Goal: Task Accomplishment & Management: Manage account settings

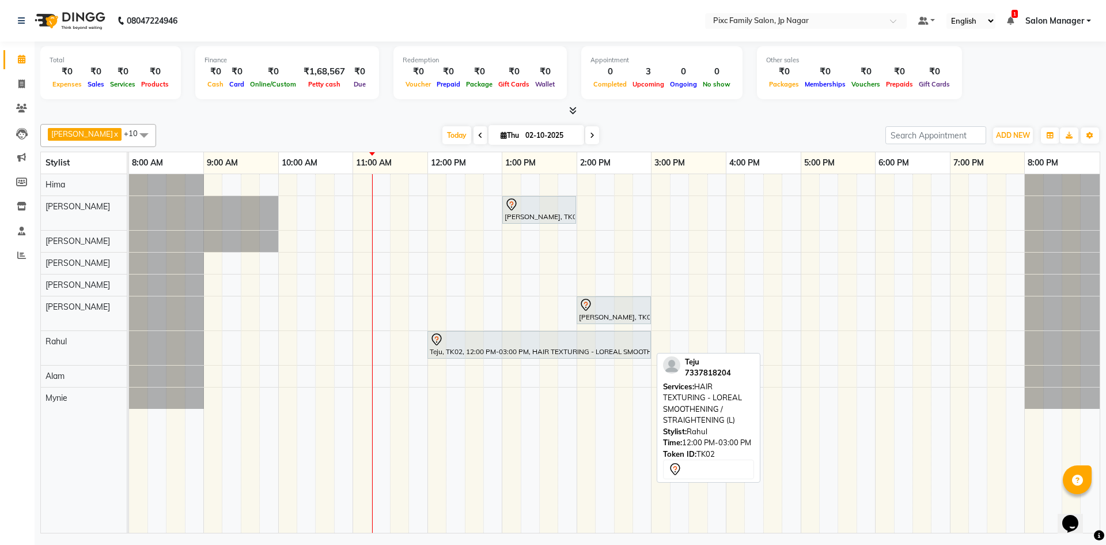
click at [588, 347] on div "Teju, TK02, 12:00 PM-03:00 PM, HAIR TEXTURING - LOREAL SMOOTHENING / STRAIGHTEN…" at bounding box center [539, 345] width 221 height 24
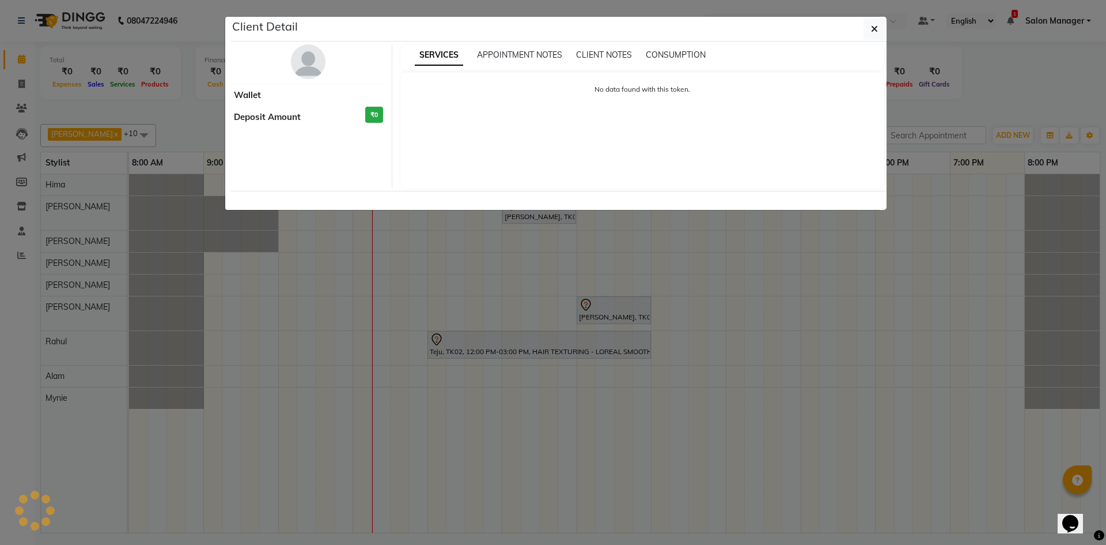
select select "7"
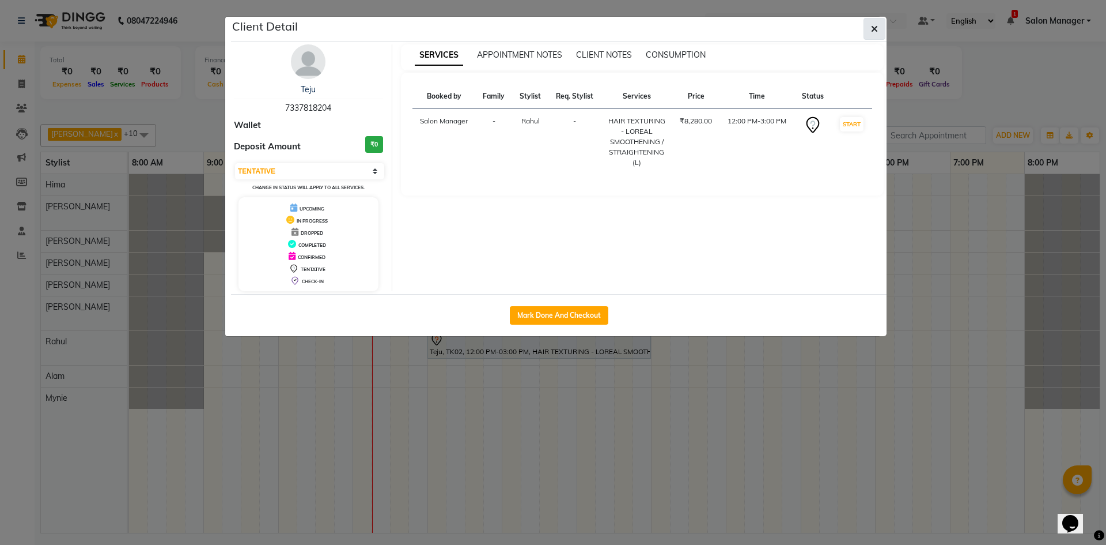
click at [879, 20] on button "button" at bounding box center [875, 29] width 22 height 22
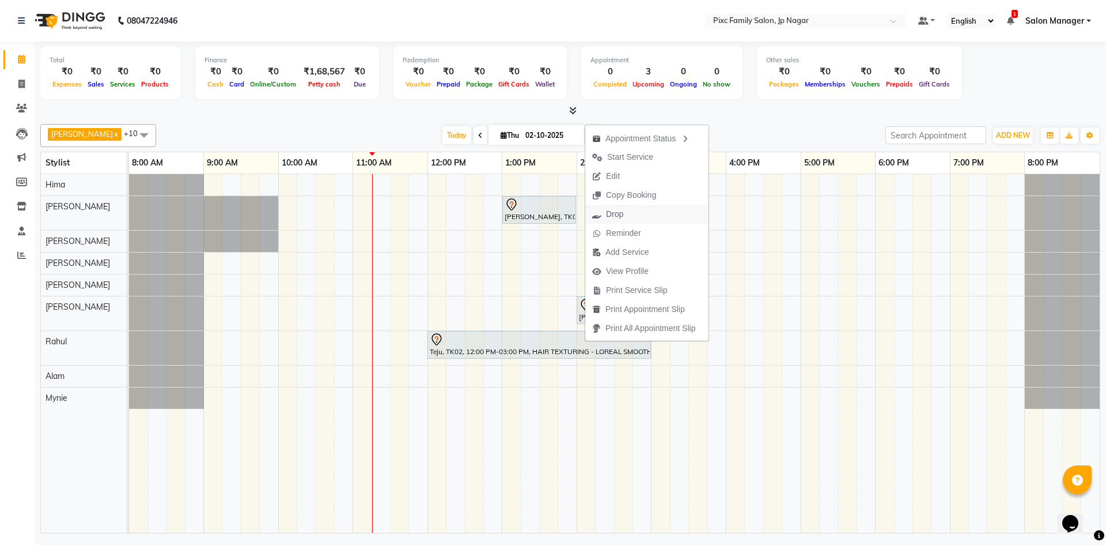
click at [632, 216] on button "Drop" at bounding box center [646, 214] width 123 height 19
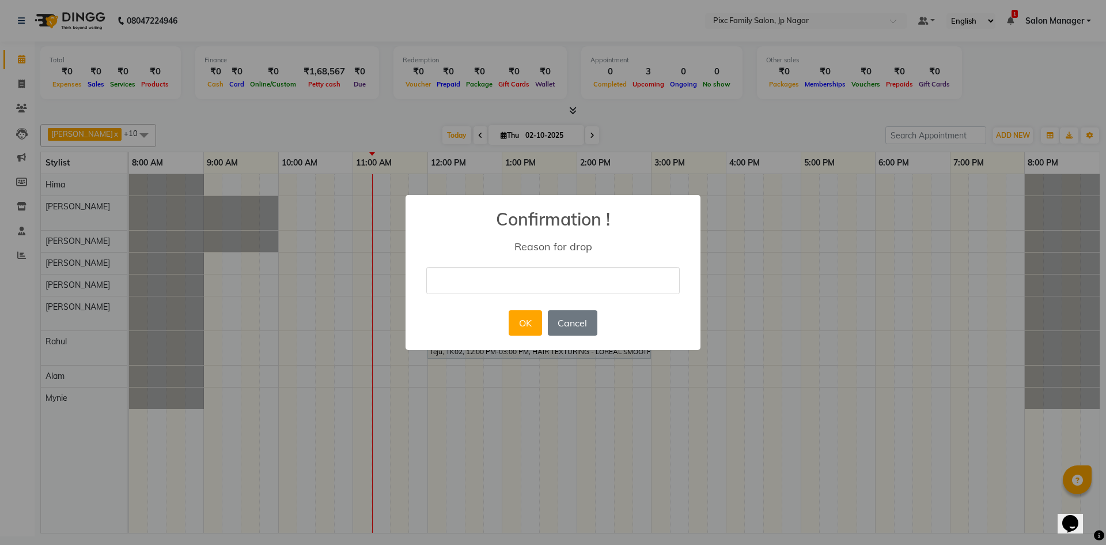
click at [549, 273] on input "text" at bounding box center [553, 280] width 254 height 27
type input "no"
click at [526, 326] on button "OK" at bounding box center [525, 322] width 33 height 25
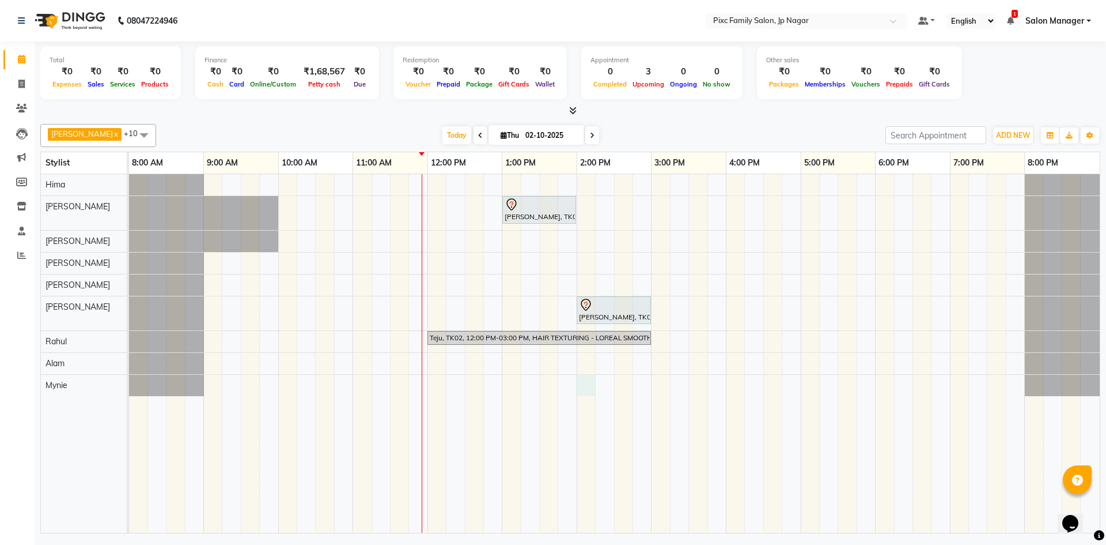
click at [577, 381] on div "[PERSON_NAME], TK01, 01:00 PM-02:00 PM, COMBO (999) [PERSON_NAME], TK01, 02:00 …" at bounding box center [614, 353] width 971 height 358
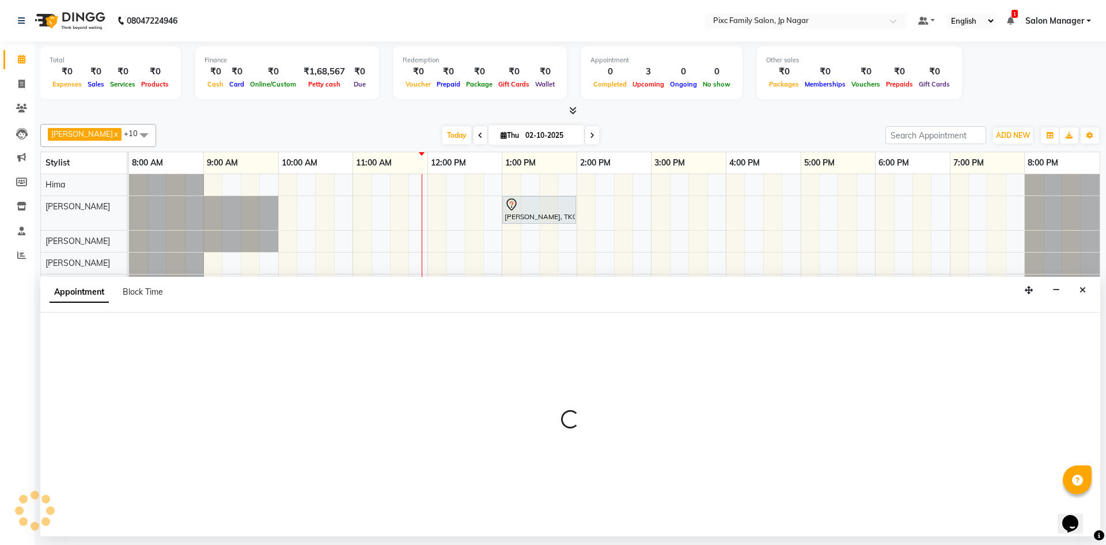
select select "89738"
select select "tentative"
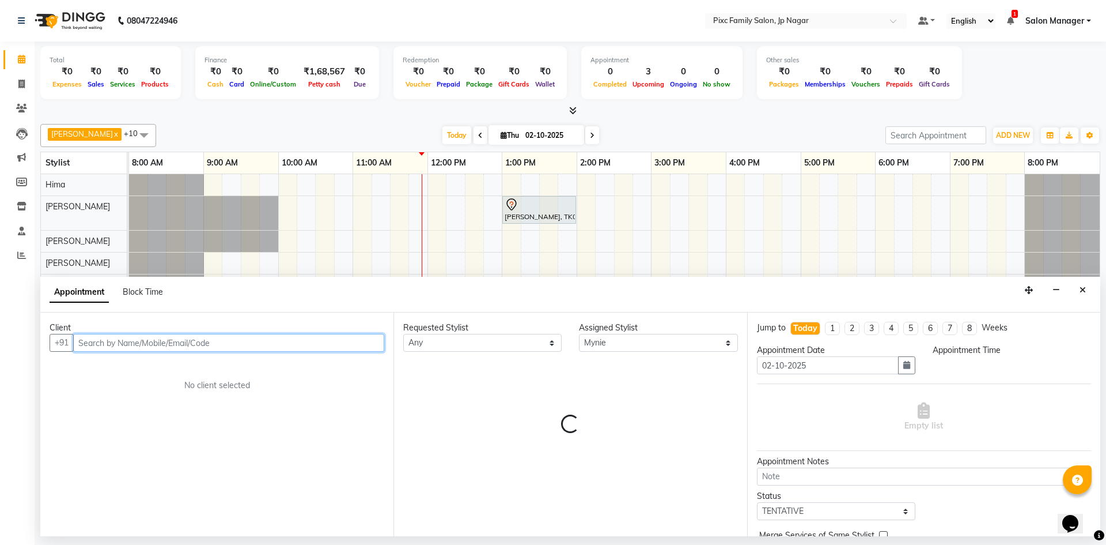
select select "840"
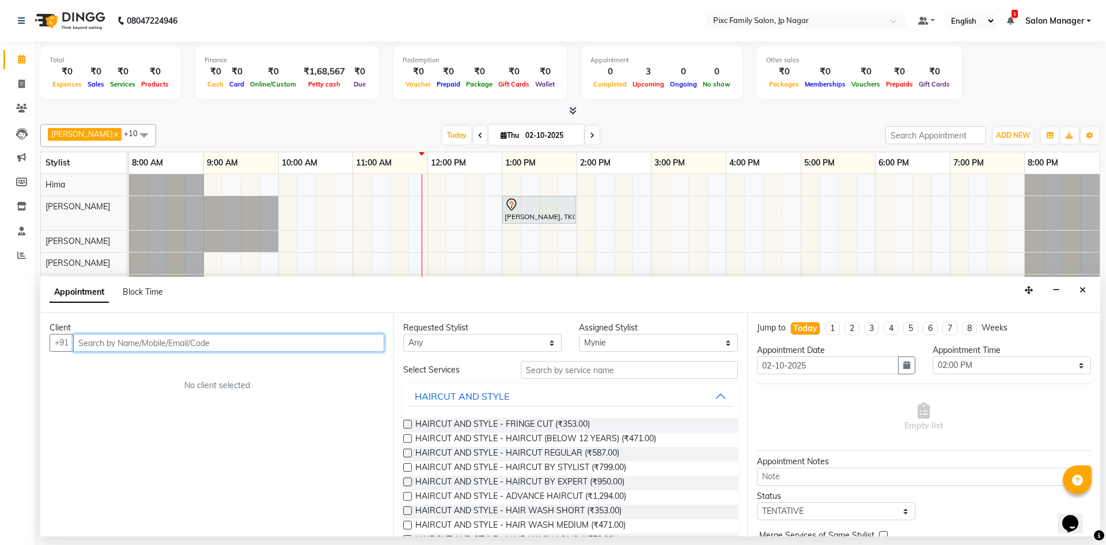
click at [137, 340] on input "text" at bounding box center [228, 343] width 311 height 18
paste input "96065 78048"
click at [107, 340] on input "96065 78048" at bounding box center [204, 343] width 263 height 18
type input "9606578048"
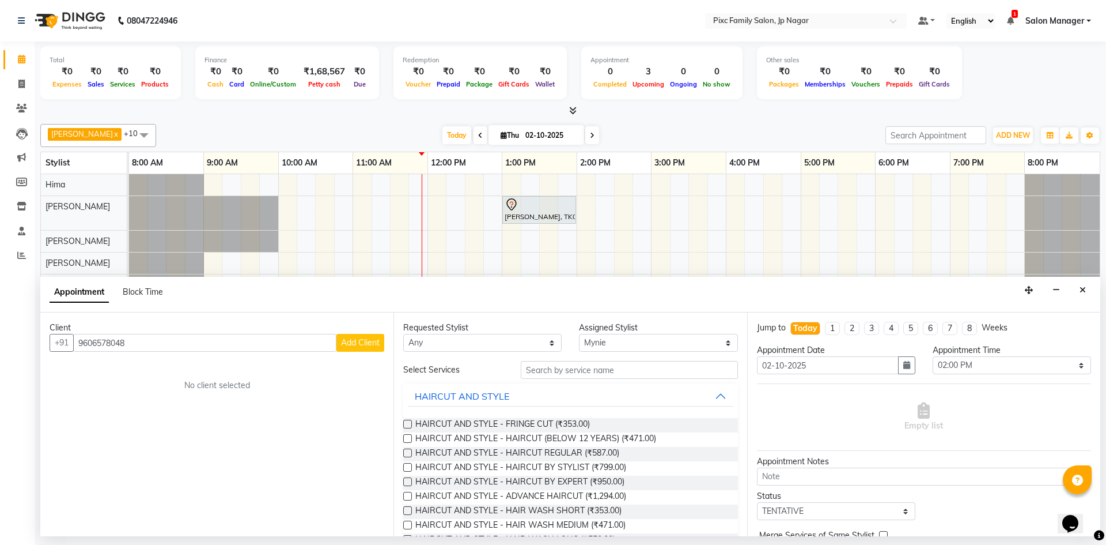
click at [348, 339] on span "Add Client" at bounding box center [360, 342] width 39 height 10
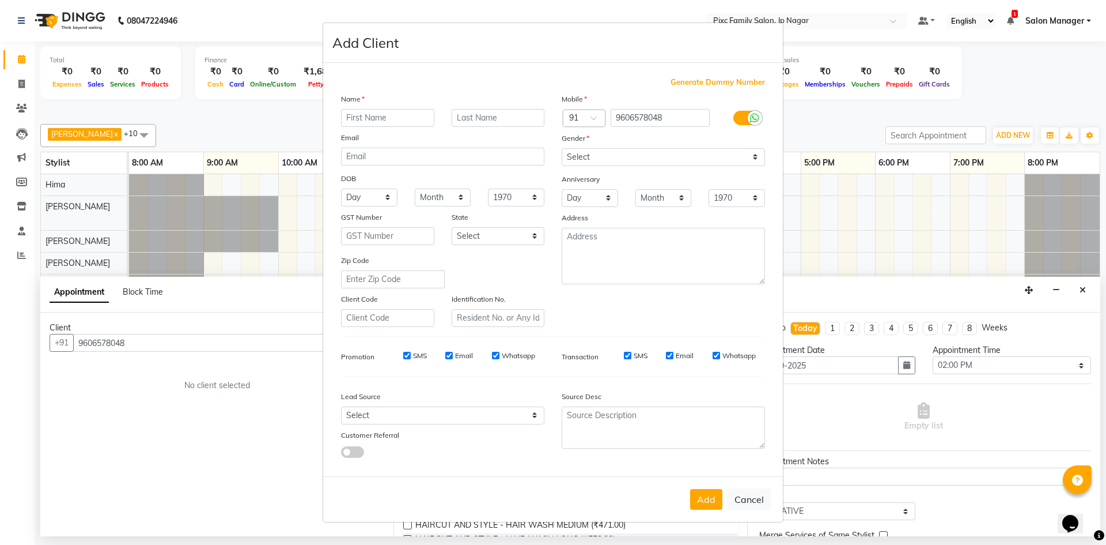
click at [381, 120] on input "text" at bounding box center [387, 118] width 93 height 18
type input "[PERSON_NAME]"
click at [622, 152] on select "Select [DEMOGRAPHIC_DATA] [DEMOGRAPHIC_DATA] Other Prefer Not To Say" at bounding box center [663, 157] width 203 height 18
select select "[DEMOGRAPHIC_DATA]"
click at [562, 148] on select "Select [DEMOGRAPHIC_DATA] [DEMOGRAPHIC_DATA] Other Prefer Not To Say" at bounding box center [663, 157] width 203 height 18
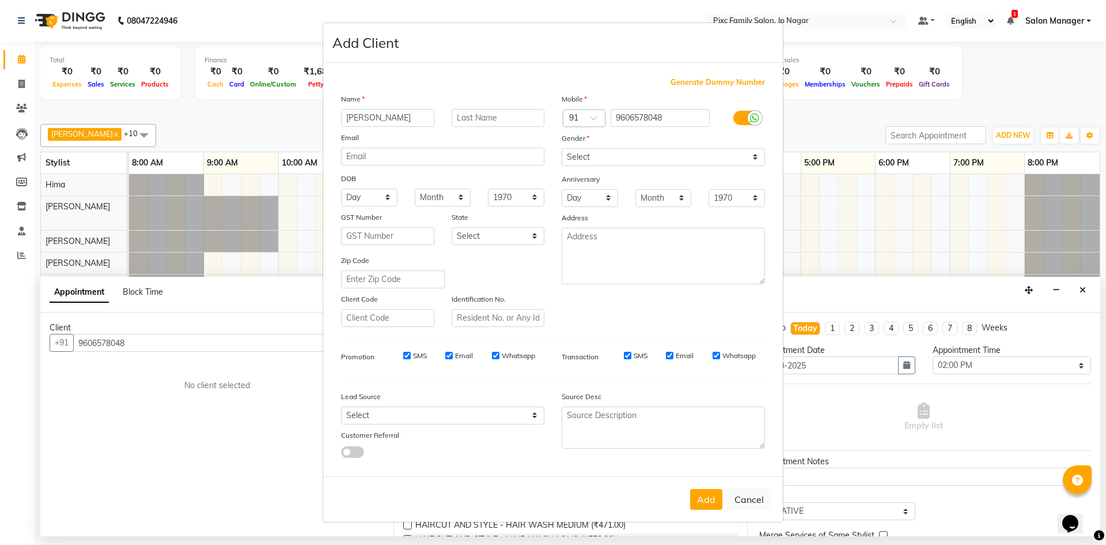
click at [707, 501] on button "Add" at bounding box center [706, 499] width 32 height 21
select select
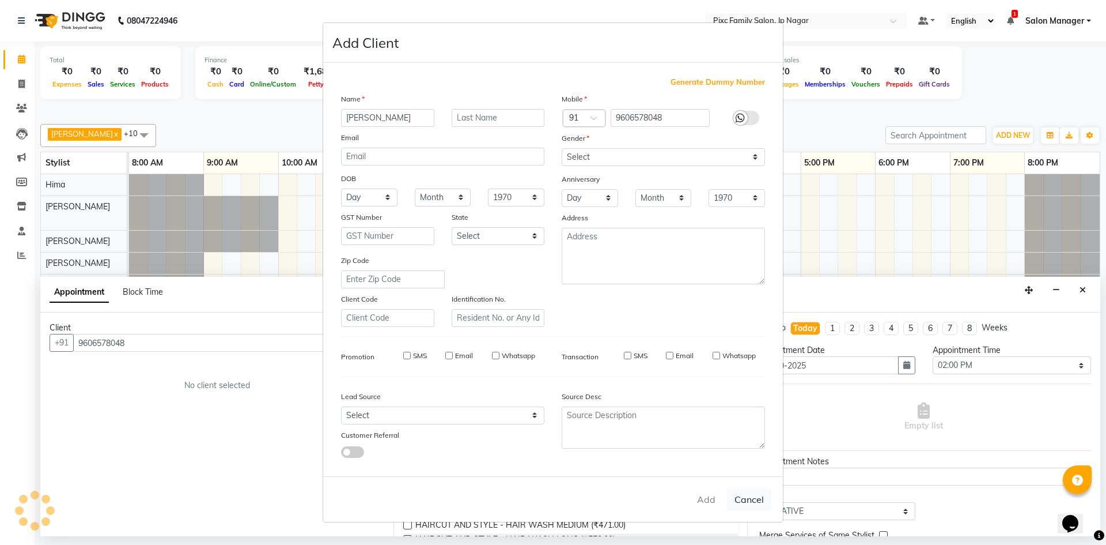
select select
checkbox input "false"
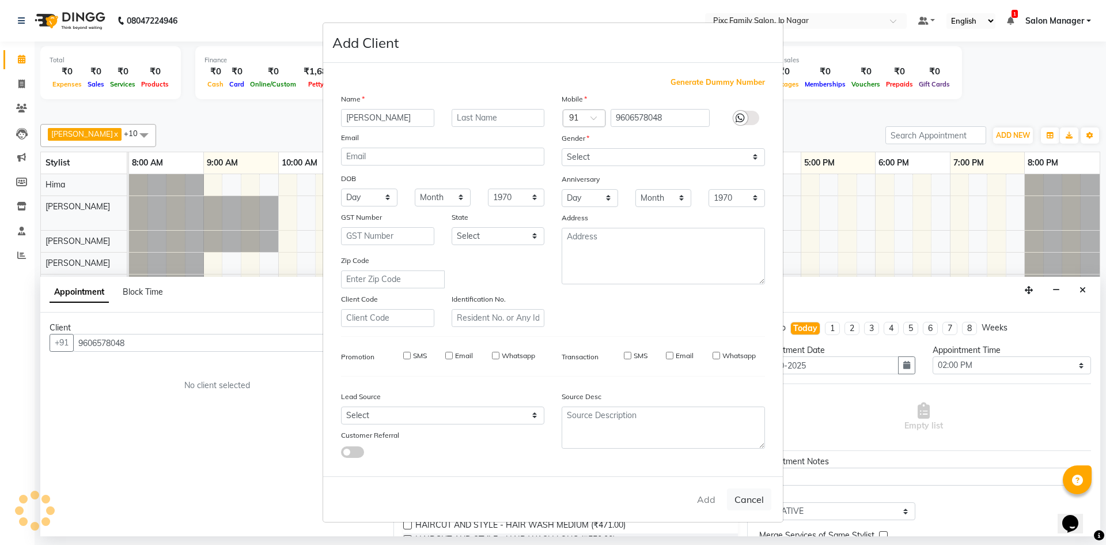
checkbox input "false"
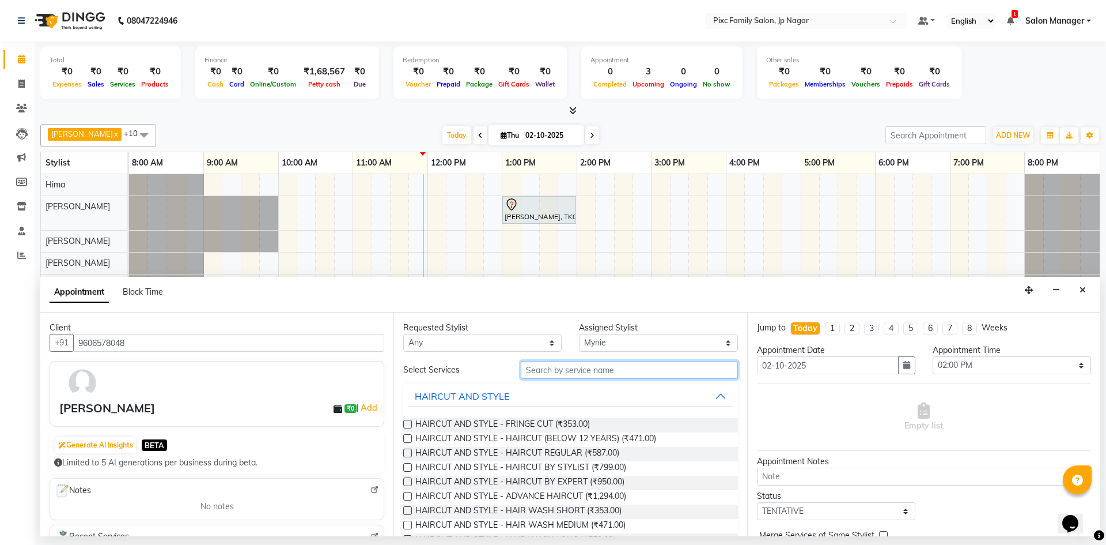
click at [606, 371] on input "text" at bounding box center [629, 370] width 217 height 18
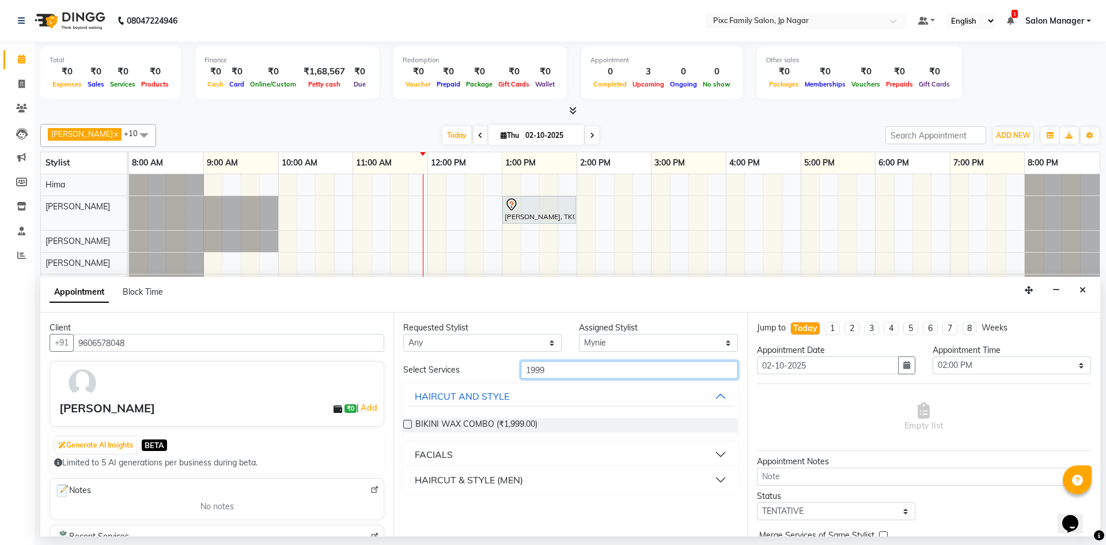
drag, startPoint x: 578, startPoint y: 371, endPoint x: 411, endPoint y: 413, distance: 171.9
click at [363, 348] on div "Client [PHONE_NUMBER] [PERSON_NAME] ₹0 | Add Generate AI Insights BETA Limited …" at bounding box center [570, 424] width 1060 height 224
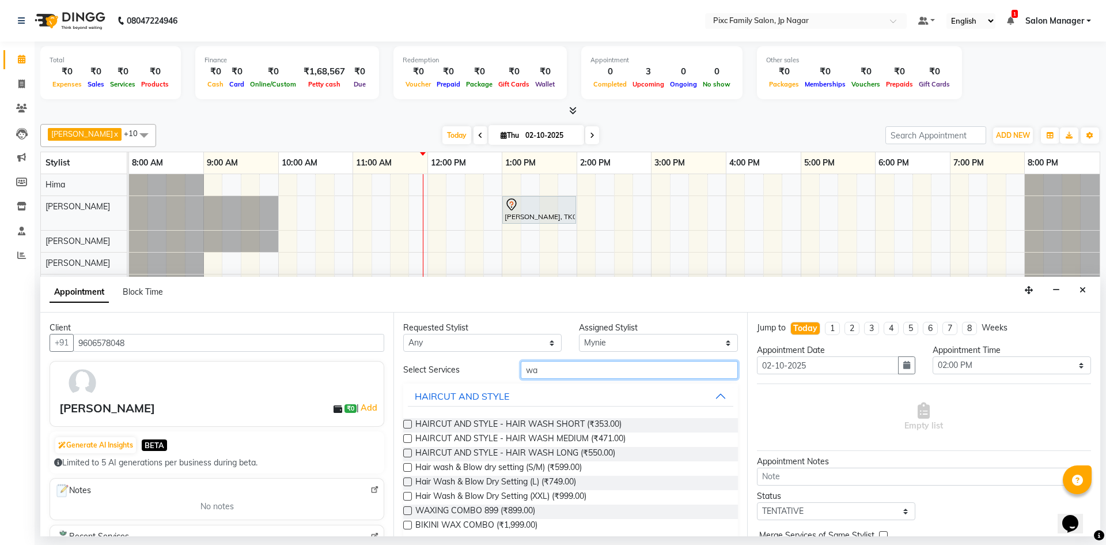
type input "w"
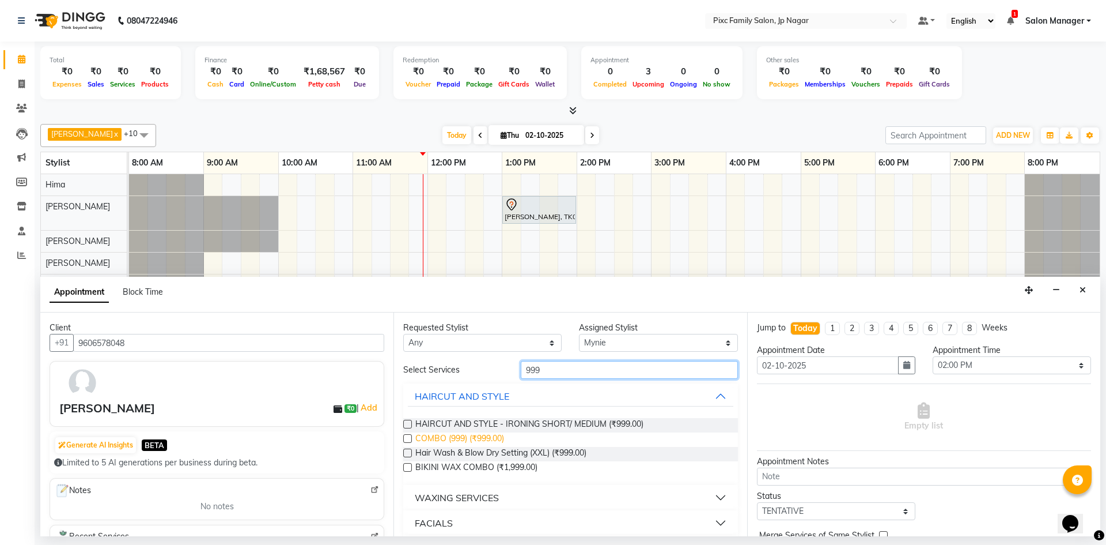
type input "999"
click at [435, 438] on span "COMBO (999) (₹999.00)" at bounding box center [459, 439] width 89 height 14
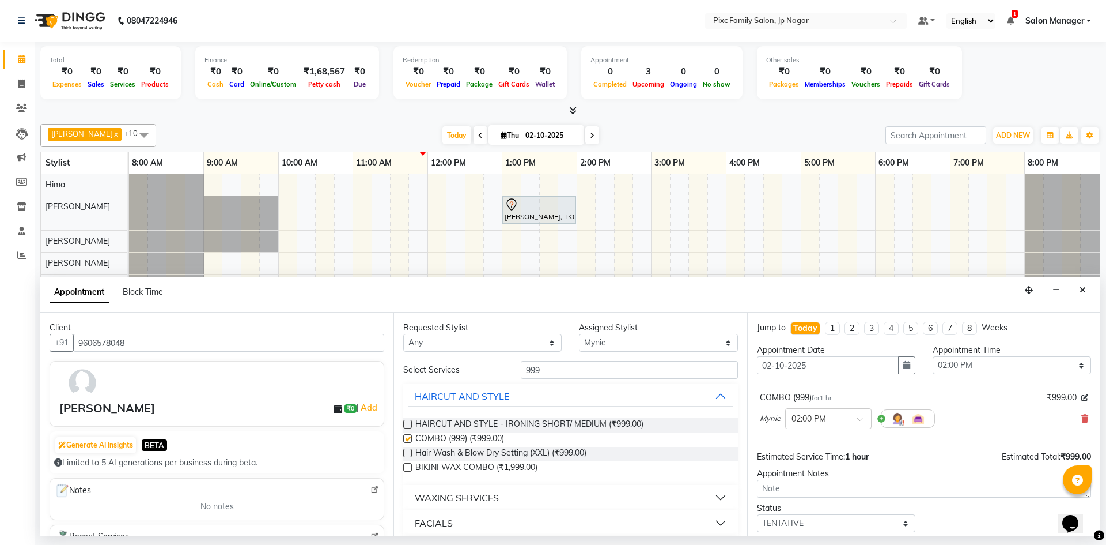
checkbox input "false"
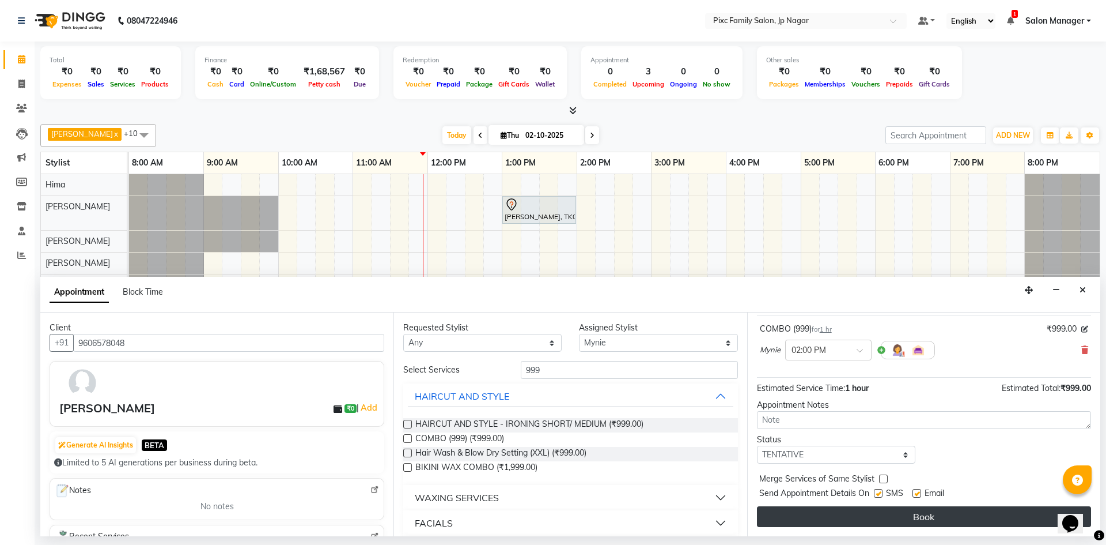
click at [803, 516] on button "Book" at bounding box center [924, 516] width 334 height 21
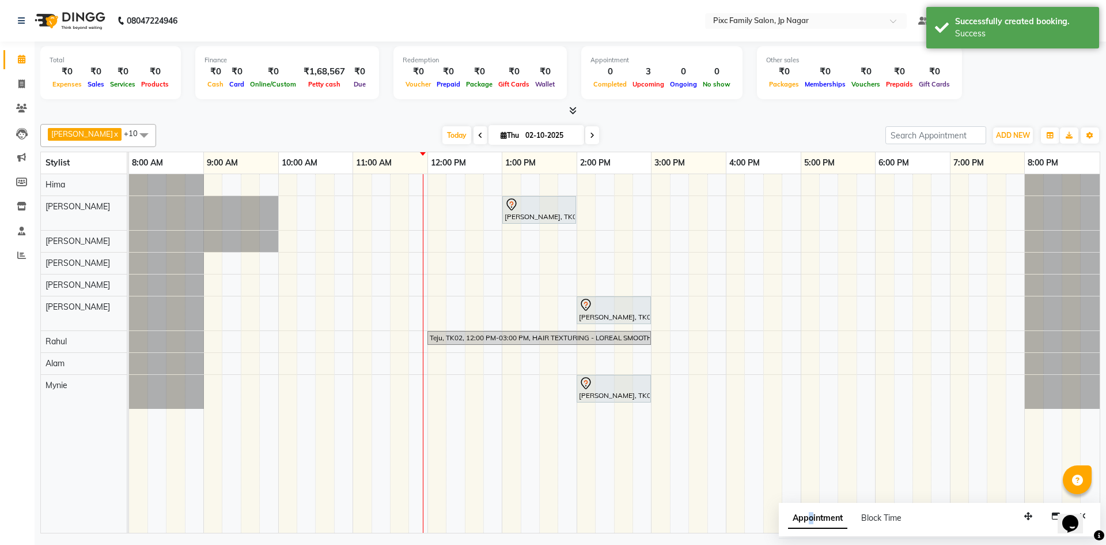
click at [812, 513] on span "Appointment" at bounding box center [817, 518] width 59 height 21
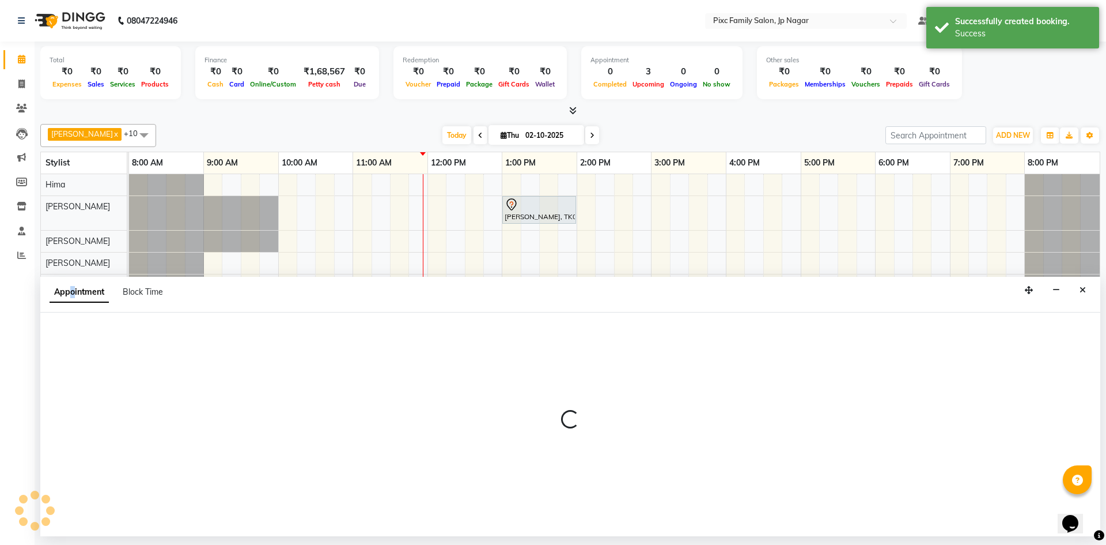
select select "tentative"
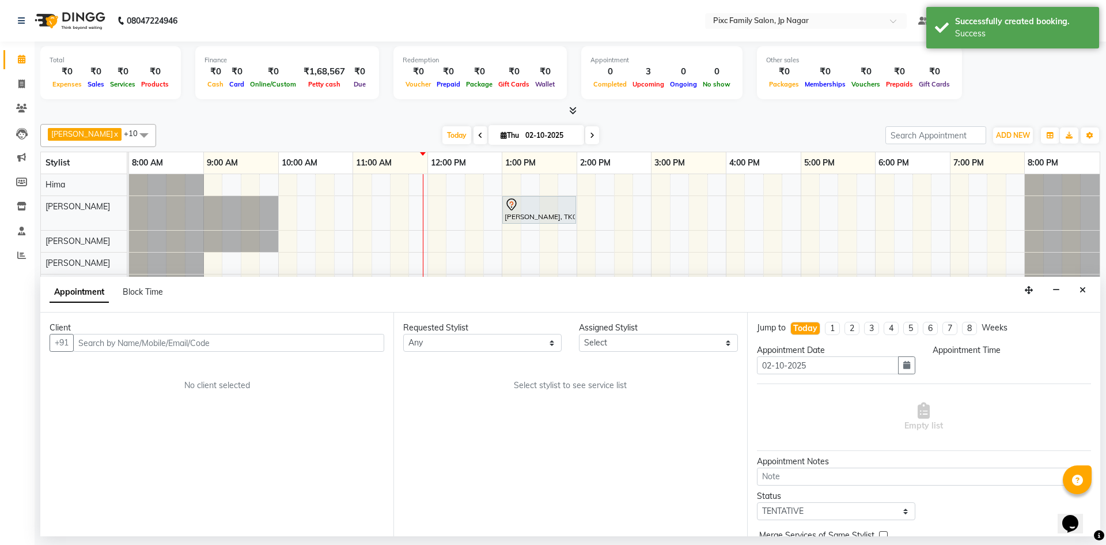
click at [1090, 293] on button "Close" at bounding box center [1083, 290] width 17 height 18
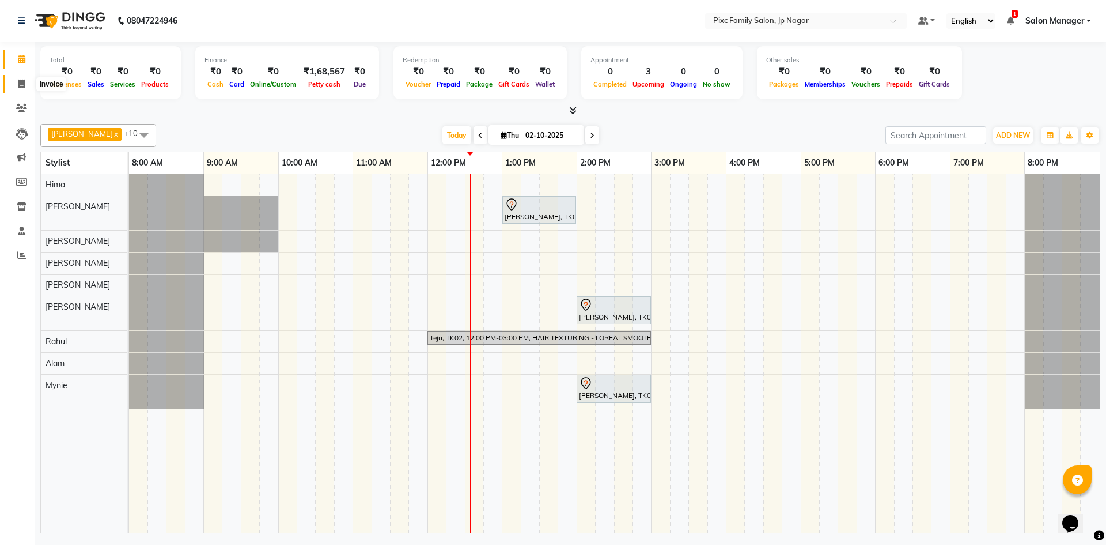
drag, startPoint x: 24, startPoint y: 84, endPoint x: 16, endPoint y: 89, distance: 9.6
click at [25, 84] on icon at bounding box center [21, 84] width 6 height 9
select select "8432"
select select "service"
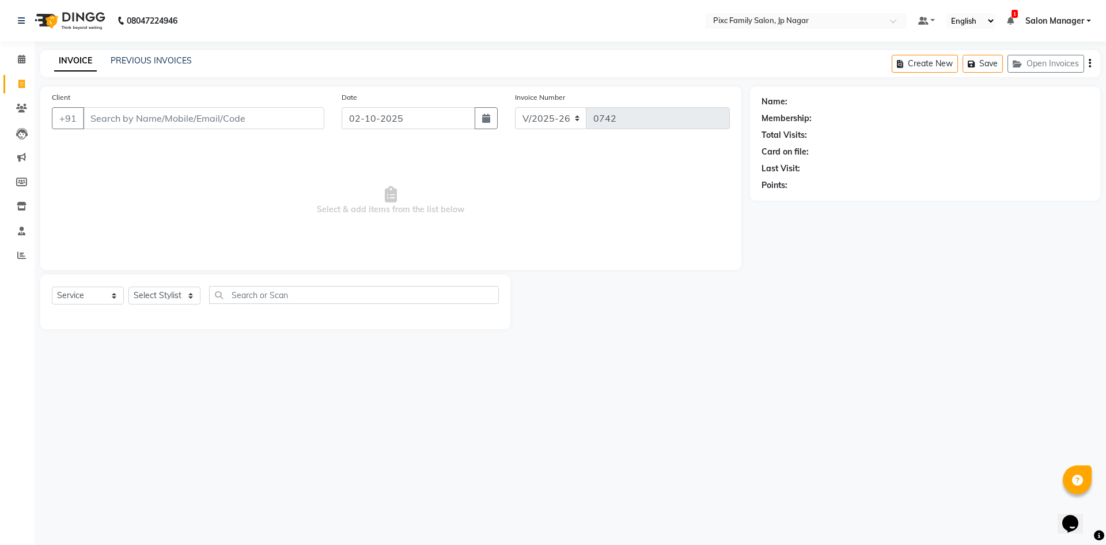
click at [233, 120] on input "Client" at bounding box center [203, 118] width 241 height 22
click at [151, 289] on select "Select Stylist [PERSON_NAME] BISWAKARAM [PERSON_NAME] [PERSON_NAME] [PERSON_NAM…" at bounding box center [165, 295] width 72 height 18
select select "89737"
click at [129, 286] on select "Select Stylist [PERSON_NAME] BISWAKARAM [PERSON_NAME] [PERSON_NAME] [PERSON_NAM…" at bounding box center [165, 295] width 72 height 18
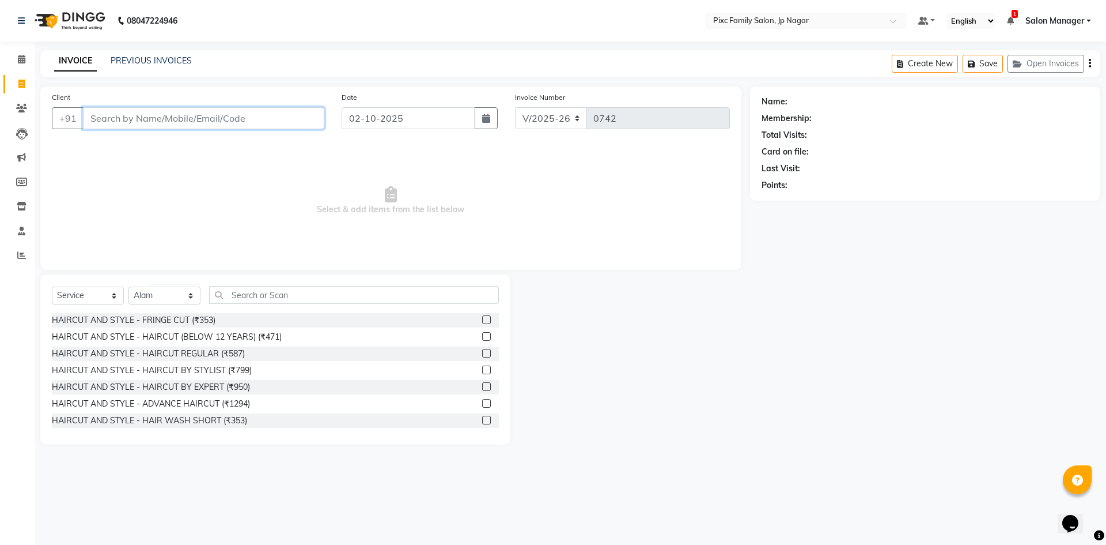
click at [206, 116] on input "Client" at bounding box center [203, 118] width 241 height 22
type input "9743642323"
click at [301, 114] on span "Add Client" at bounding box center [295, 118] width 46 height 12
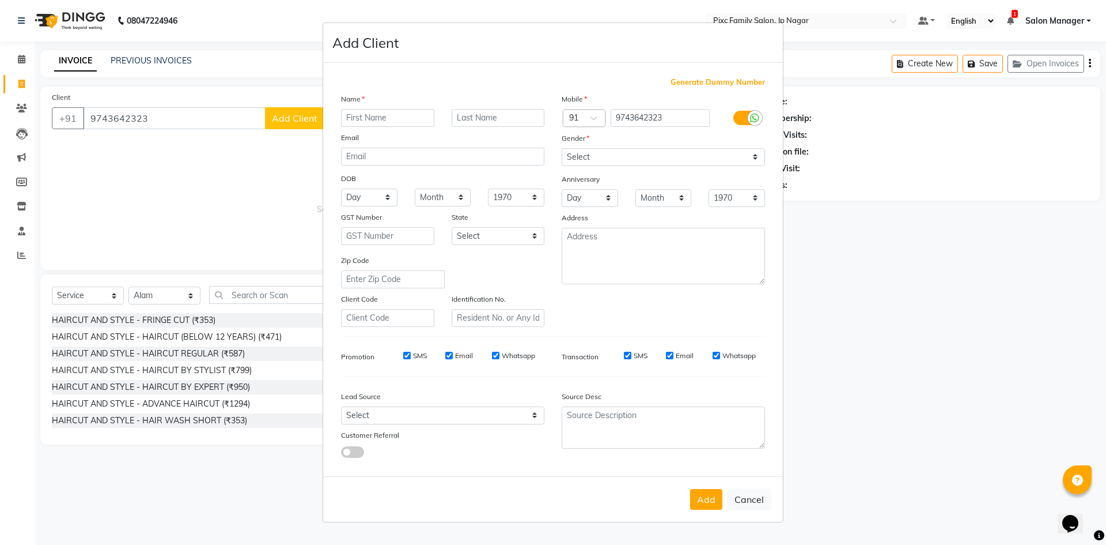
click at [378, 117] on input "text" at bounding box center [387, 118] width 93 height 18
type input "[PERSON_NAME]"
click at [729, 153] on select "Select [DEMOGRAPHIC_DATA] [DEMOGRAPHIC_DATA] Other Prefer Not To Say" at bounding box center [663, 157] width 203 height 18
select select "[DEMOGRAPHIC_DATA]"
click at [562, 148] on select "Select [DEMOGRAPHIC_DATA] [DEMOGRAPHIC_DATA] Other Prefer Not To Say" at bounding box center [663, 157] width 203 height 18
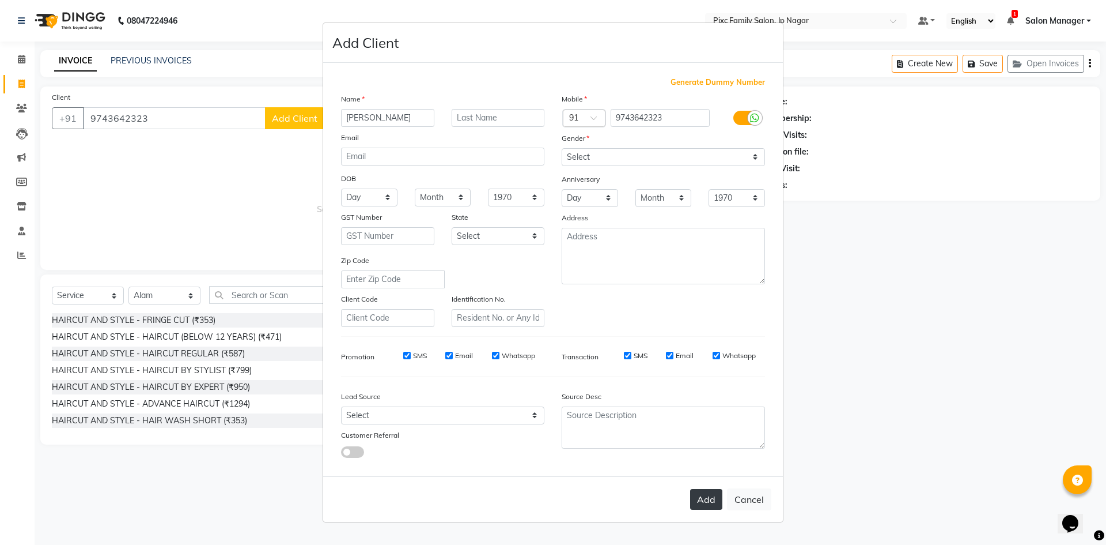
click at [715, 496] on button "Add" at bounding box center [706, 499] width 32 height 21
select select
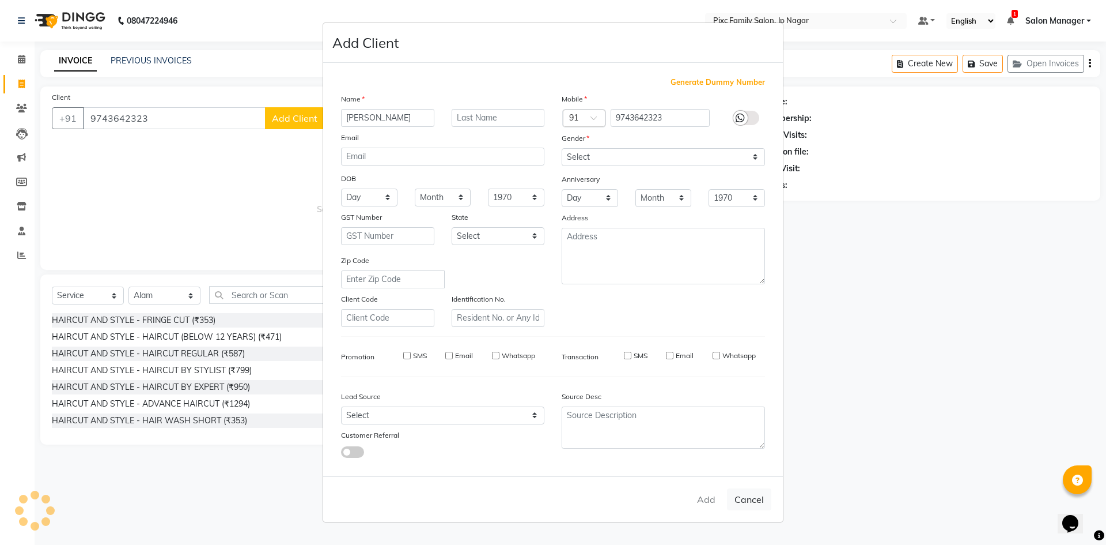
select select
checkbox input "false"
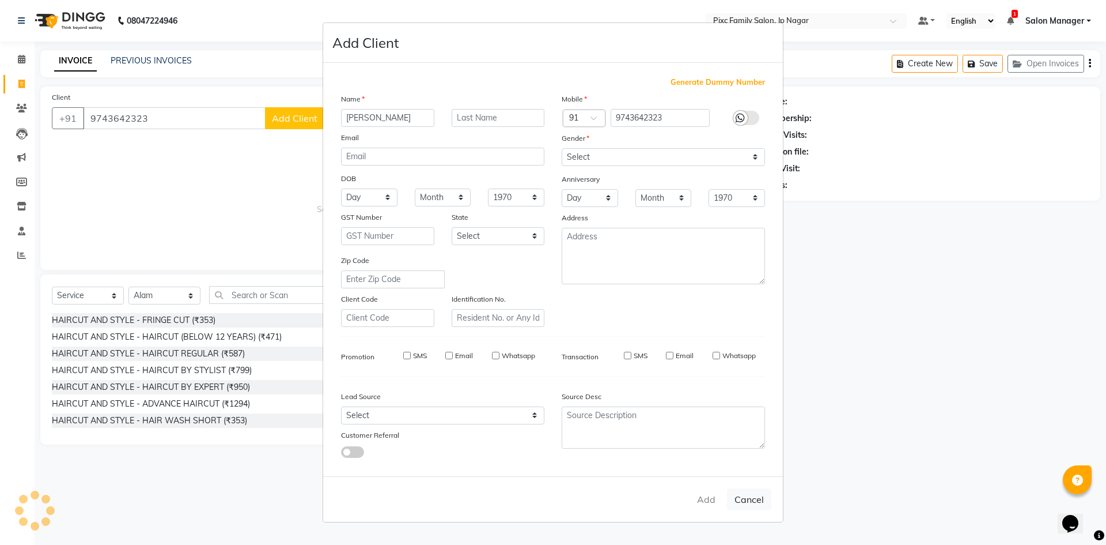
checkbox input "false"
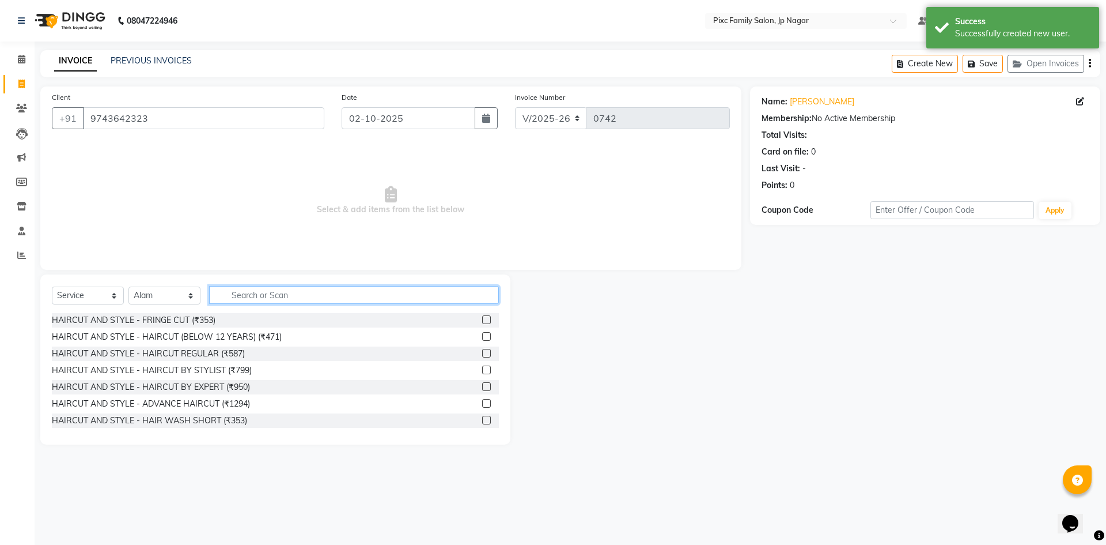
click at [240, 297] on input "text" at bounding box center [354, 295] width 290 height 18
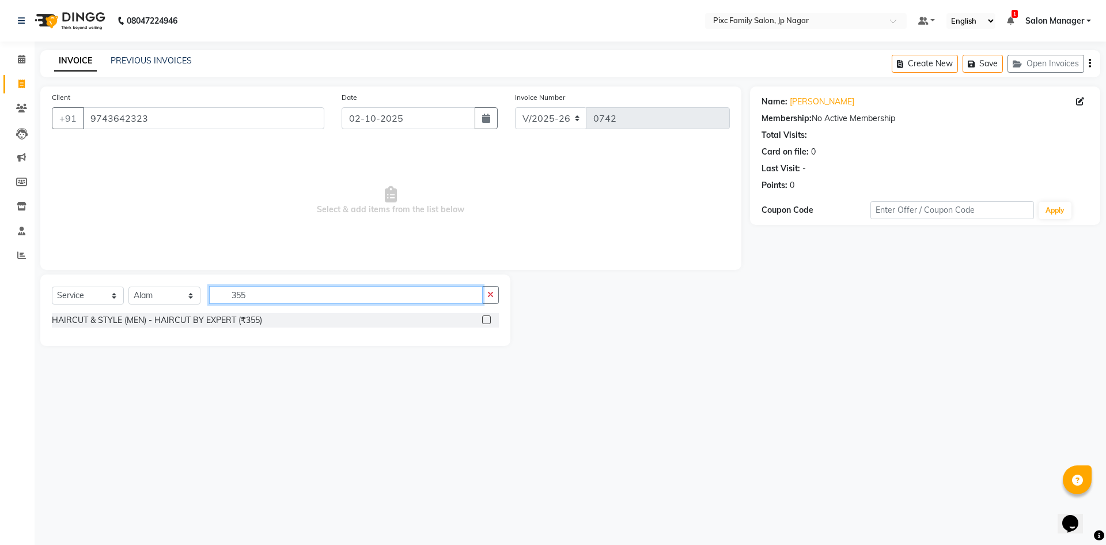
type input "355"
click at [488, 318] on label at bounding box center [486, 319] width 9 height 9
click at [488, 318] on input "checkbox" at bounding box center [485, 319] width 7 height 7
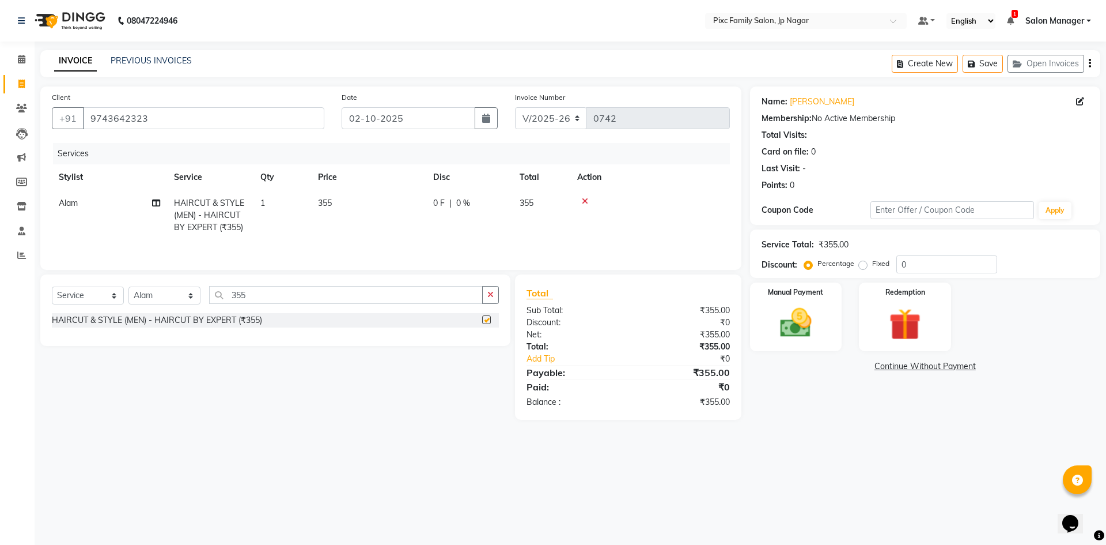
checkbox input "false"
drag, startPoint x: 271, startPoint y: 297, endPoint x: 100, endPoint y: 262, distance: 174.8
click at [100, 262] on div "Client [PHONE_NUMBER] Date [DATE] Invoice Number V/2025 V/[PHONE_NUMBER] Servic…" at bounding box center [391, 252] width 719 height 333
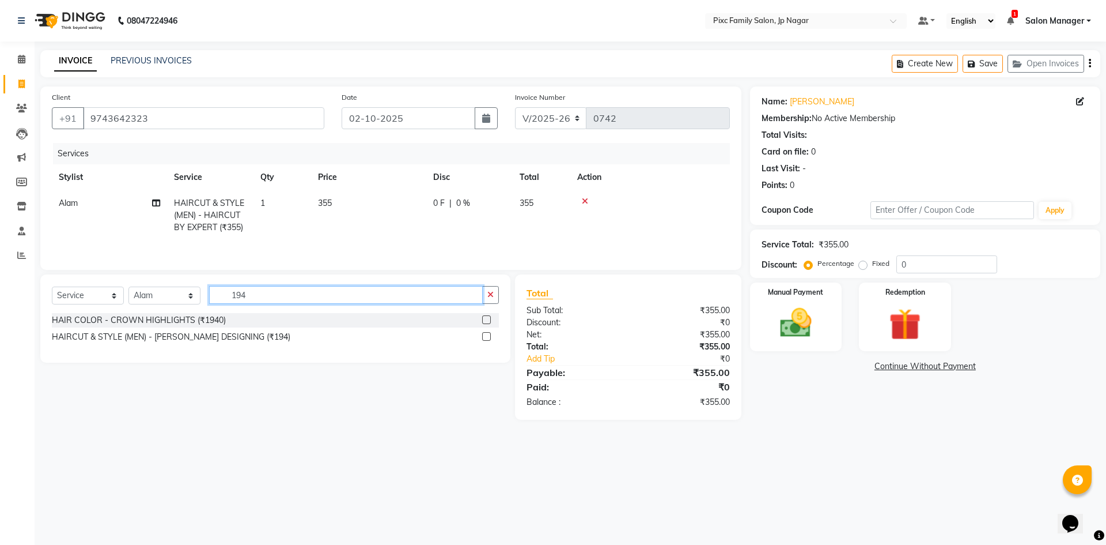
type input "194"
click at [486, 335] on label at bounding box center [486, 336] width 9 height 9
click at [486, 335] on input "checkbox" at bounding box center [485, 336] width 7 height 7
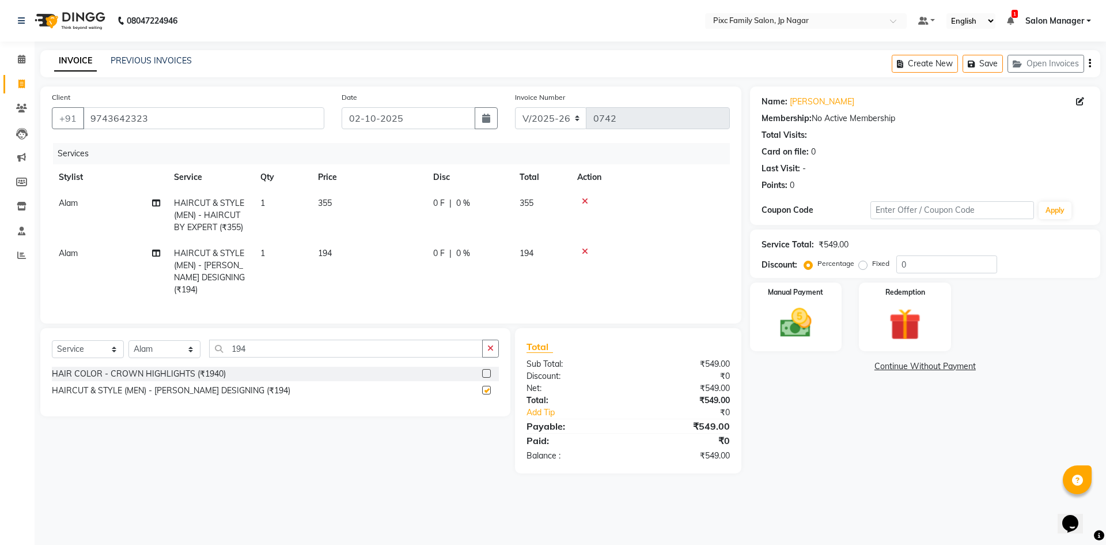
checkbox input "false"
click at [872, 266] on label "Fixed" at bounding box center [880, 263] width 17 height 10
click at [864, 266] on input "Fixed" at bounding box center [866, 263] width 8 height 8
radio input "true"
drag, startPoint x: 909, startPoint y: 267, endPoint x: 886, endPoint y: 267, distance: 23.1
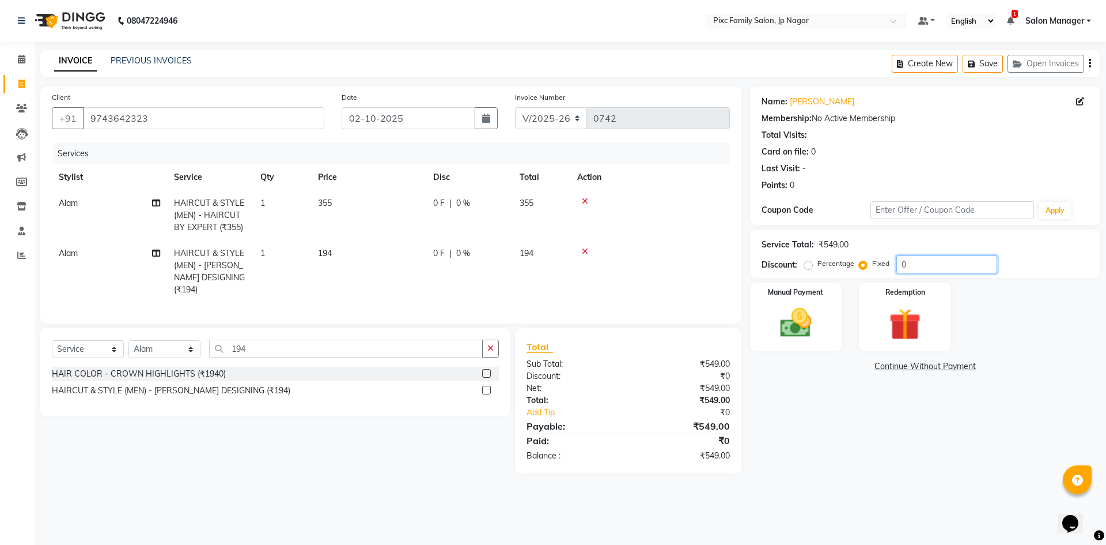
click at [886, 267] on div "Percentage Fixed 0" at bounding box center [902, 264] width 191 height 18
type input "150"
click at [828, 310] on div "Manual Payment" at bounding box center [796, 316] width 96 height 71
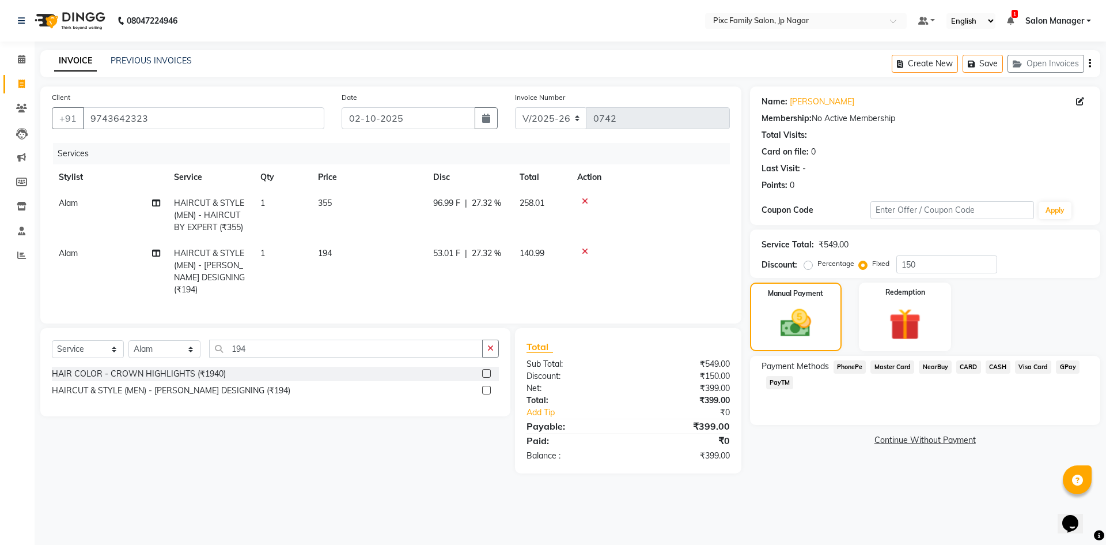
click at [848, 366] on span "PhonePe" at bounding box center [850, 366] width 33 height 13
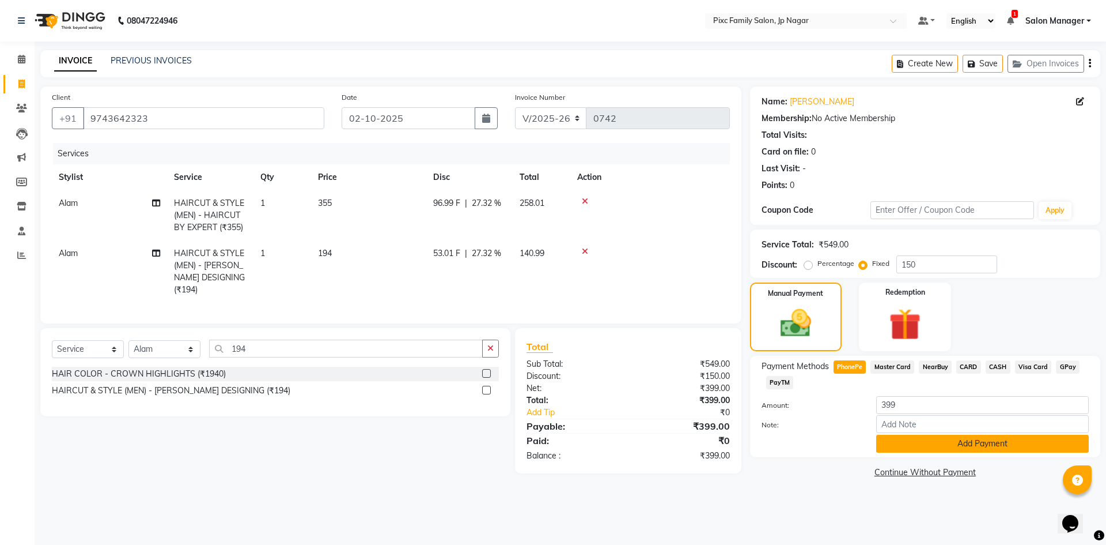
click at [978, 442] on button "Add Payment" at bounding box center [982, 444] width 213 height 18
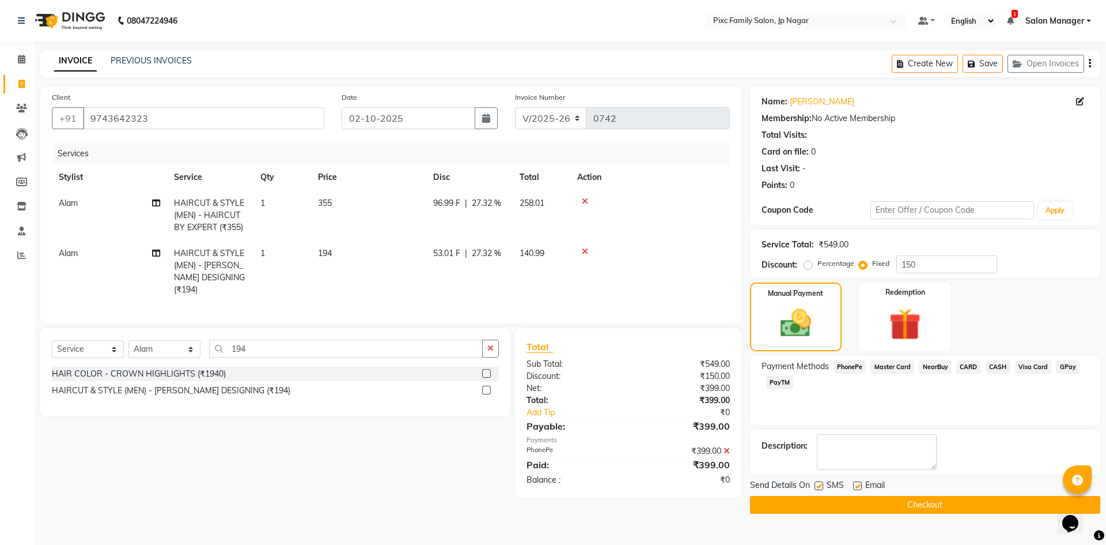
click at [916, 505] on button "Checkout" at bounding box center [925, 505] width 350 height 18
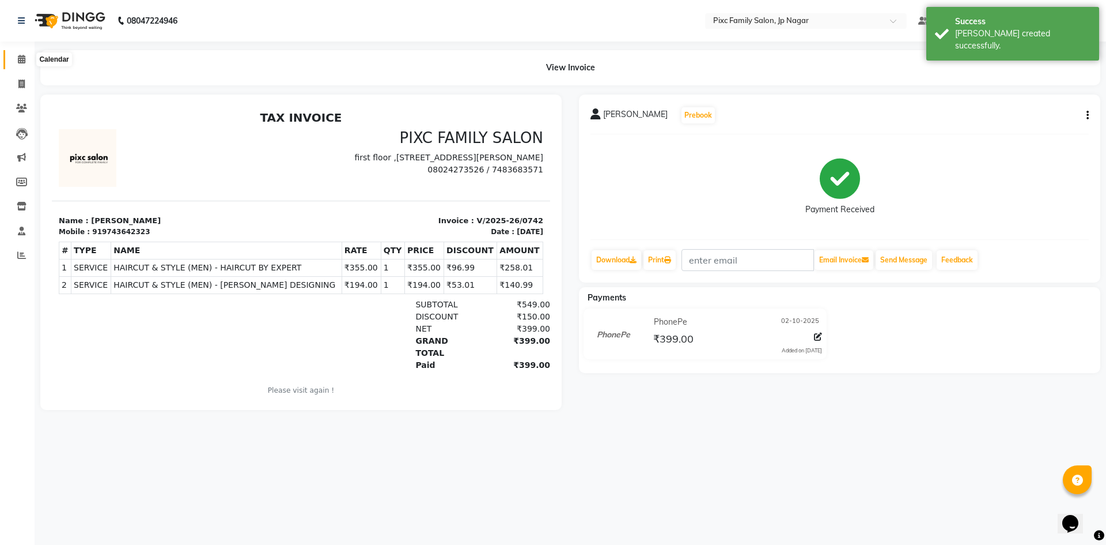
click at [15, 60] on span at bounding box center [22, 59] width 20 height 13
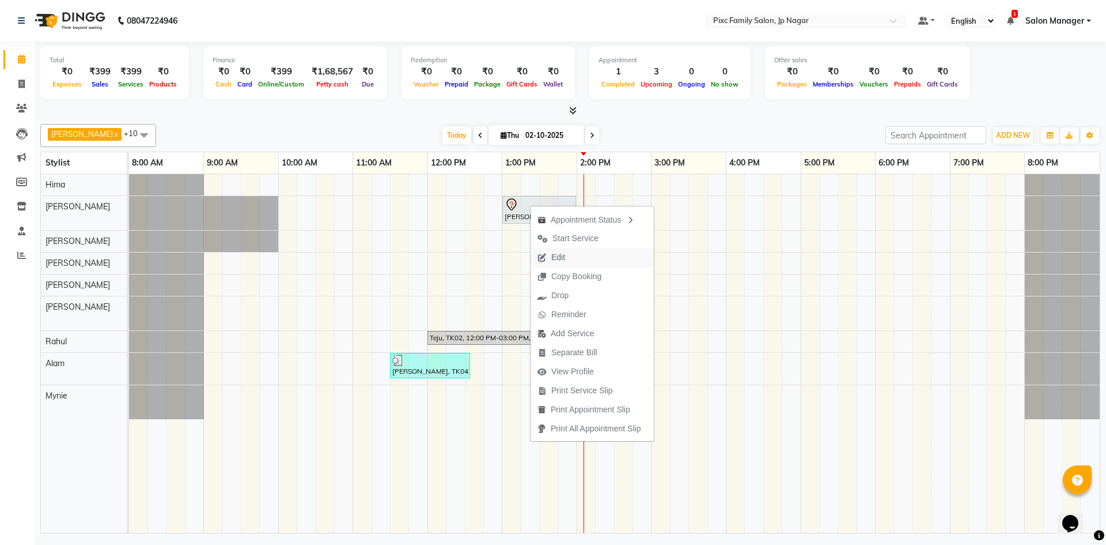
click at [554, 249] on span "Edit" at bounding box center [551, 257] width 41 height 19
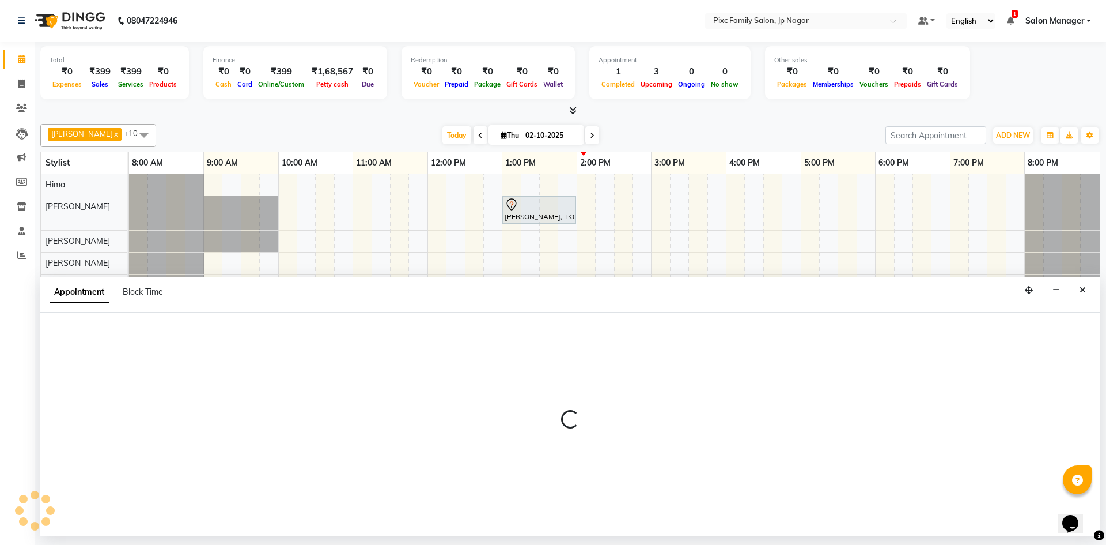
select select "780"
select select "tentative"
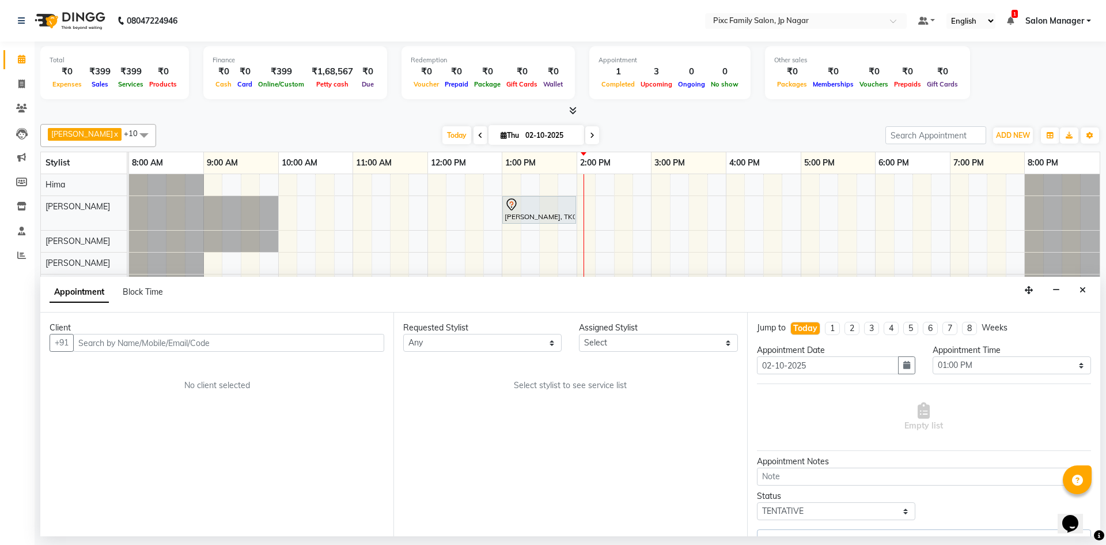
select select "84043"
select select "4220"
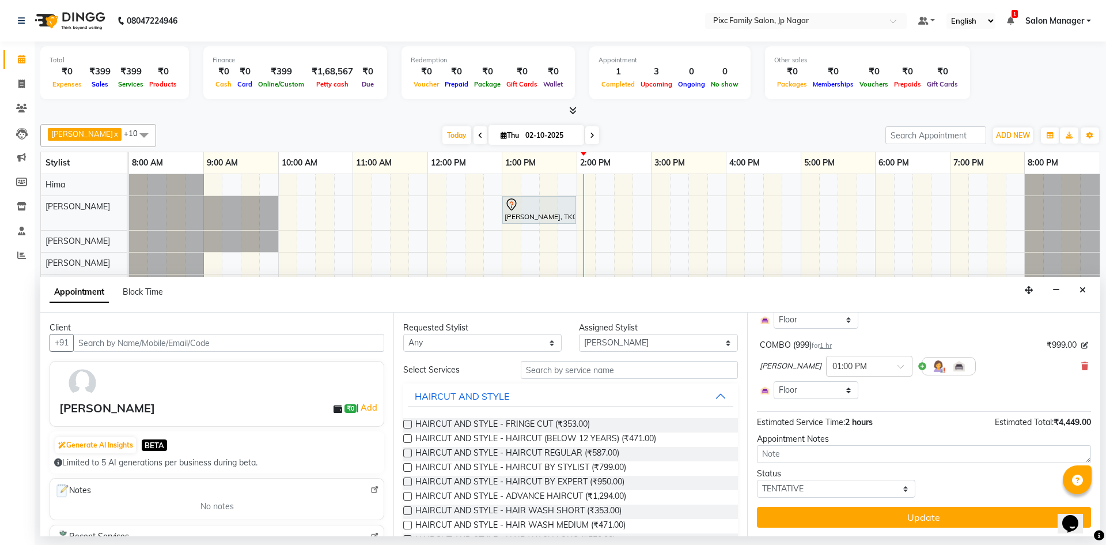
scroll to position [123, 0]
click at [1082, 366] on icon at bounding box center [1085, 365] width 7 height 8
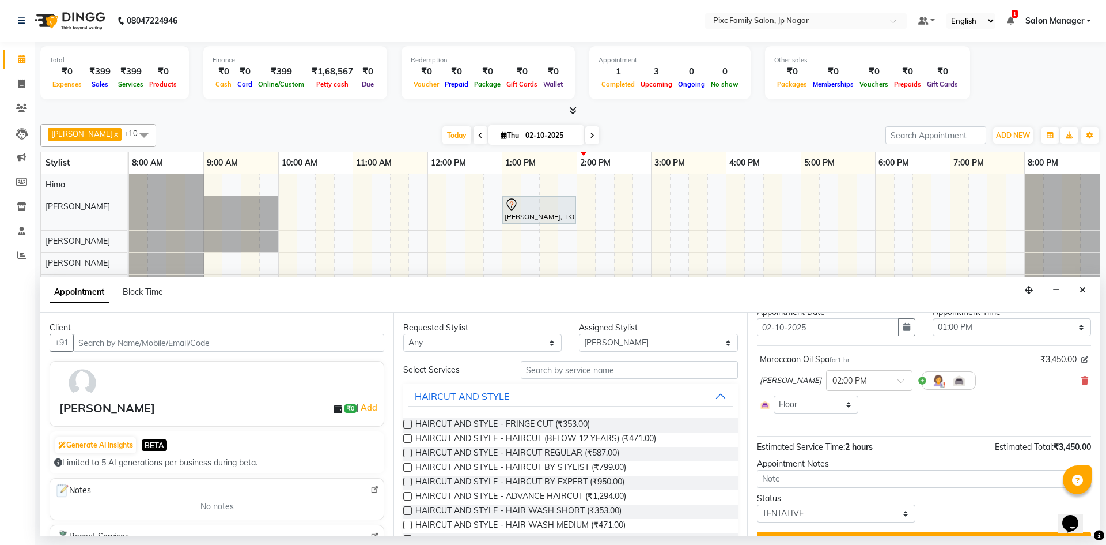
scroll to position [0, 0]
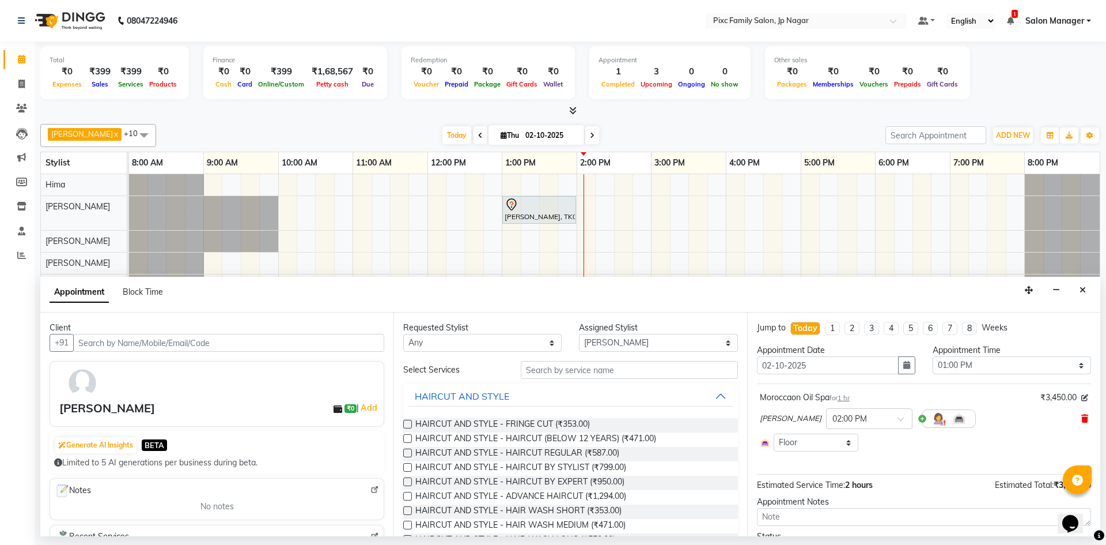
click at [1082, 422] on span at bounding box center [1085, 419] width 7 height 12
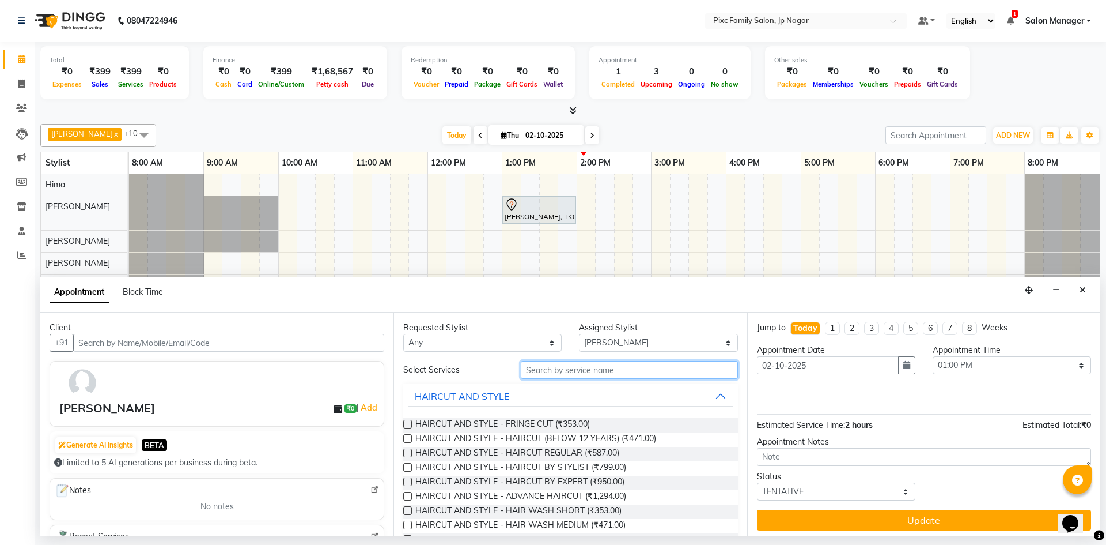
click at [561, 369] on input "text" at bounding box center [629, 370] width 217 height 18
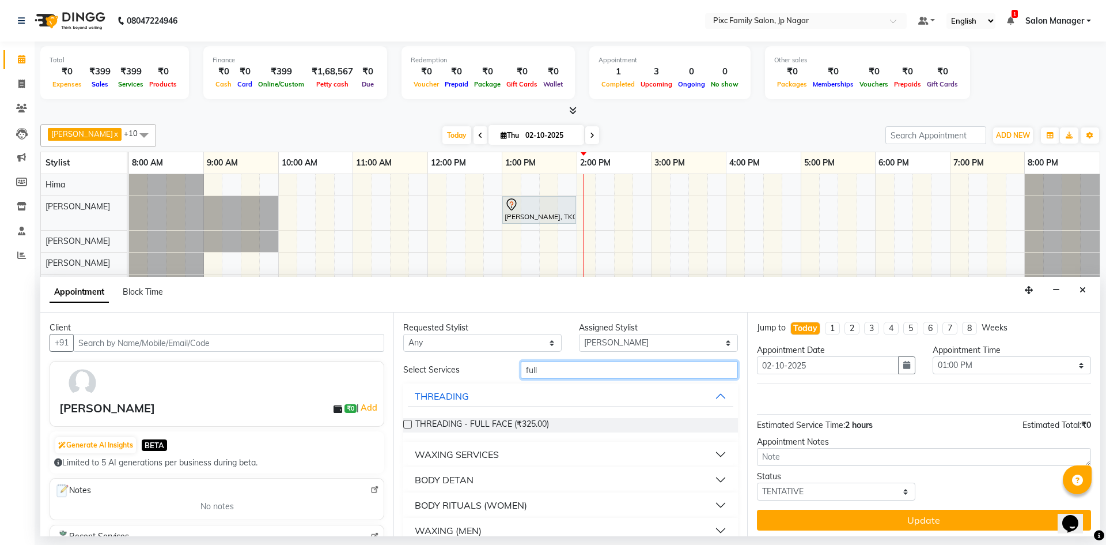
type input "full"
click at [527, 451] on button "WAXING SERVICES" at bounding box center [570, 454] width 325 height 21
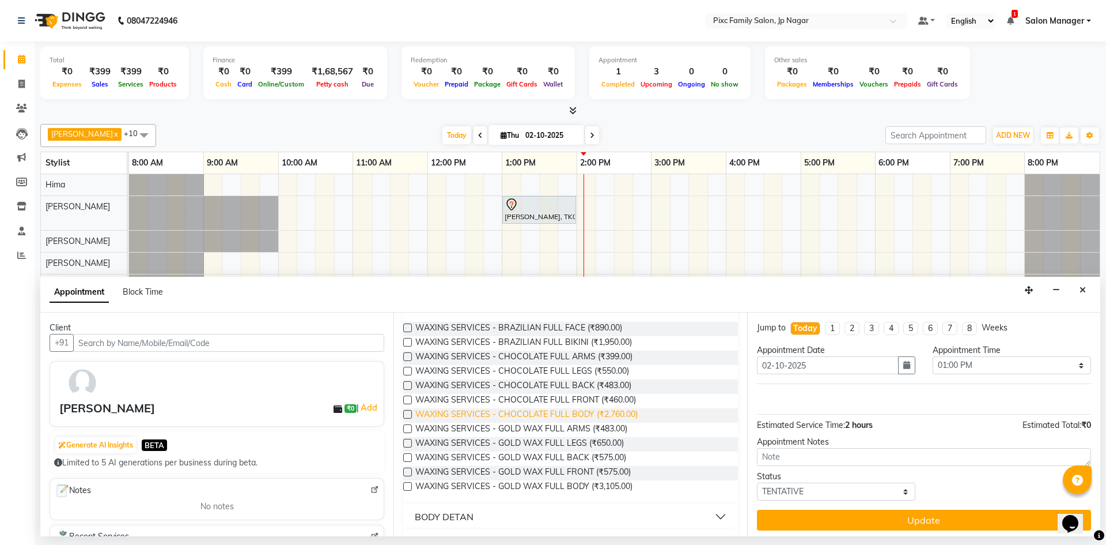
scroll to position [173, 0]
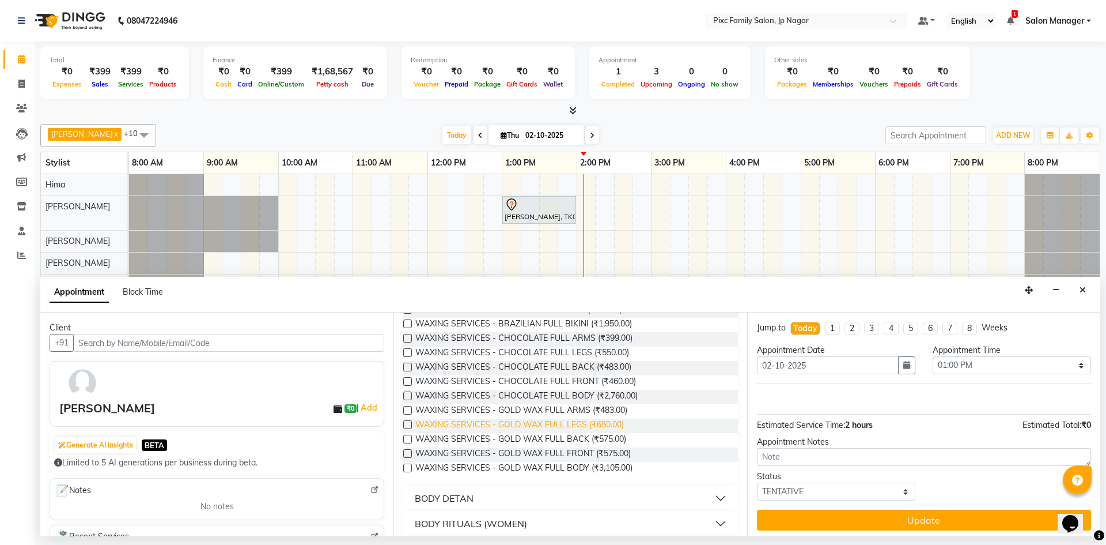
click at [576, 426] on span "WAXING SERVICES - GOLD WAX FULL LEGS (₹650.00)" at bounding box center [519, 425] width 209 height 14
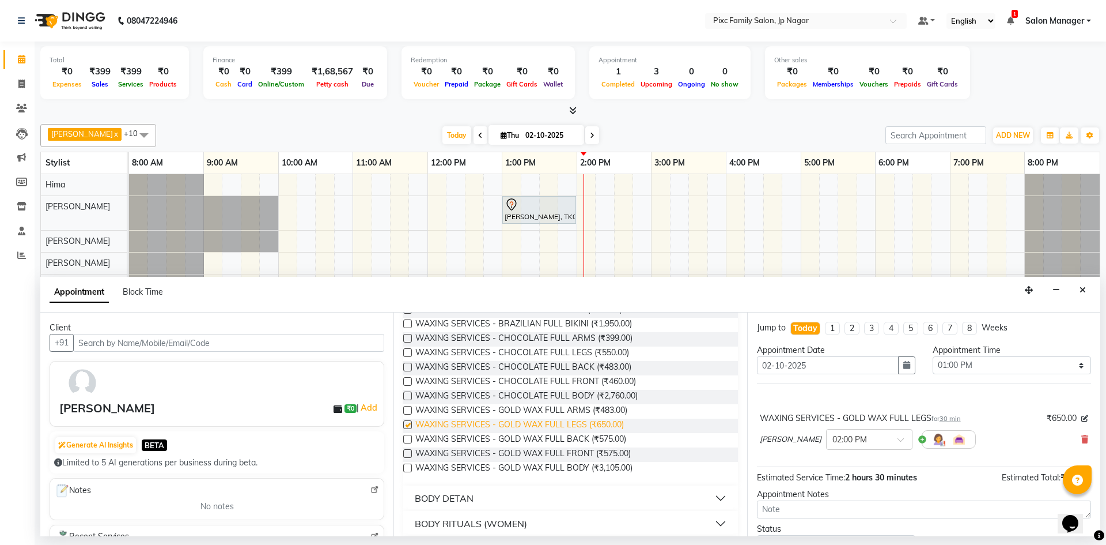
checkbox input "false"
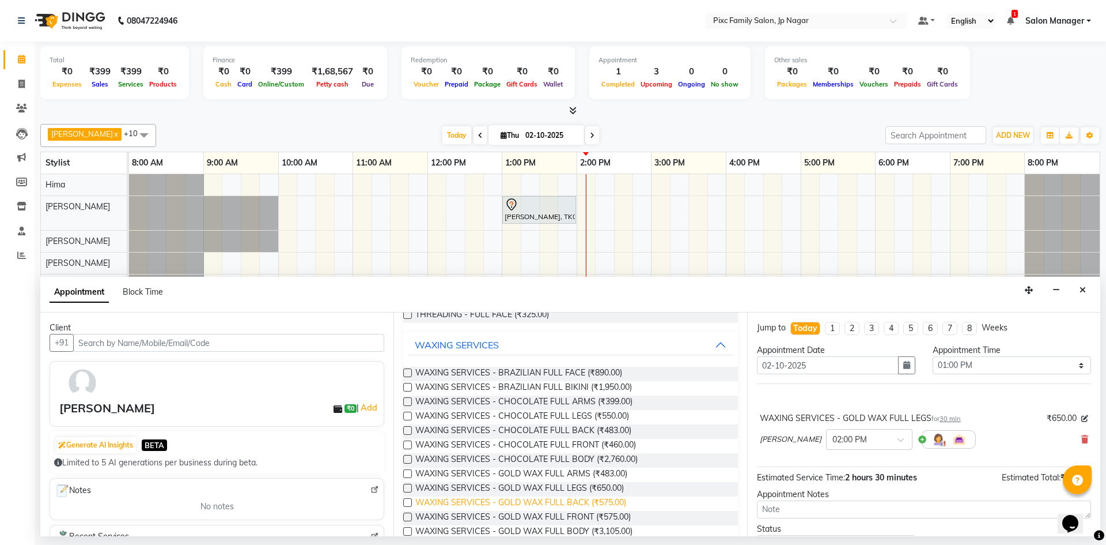
scroll to position [207, 0]
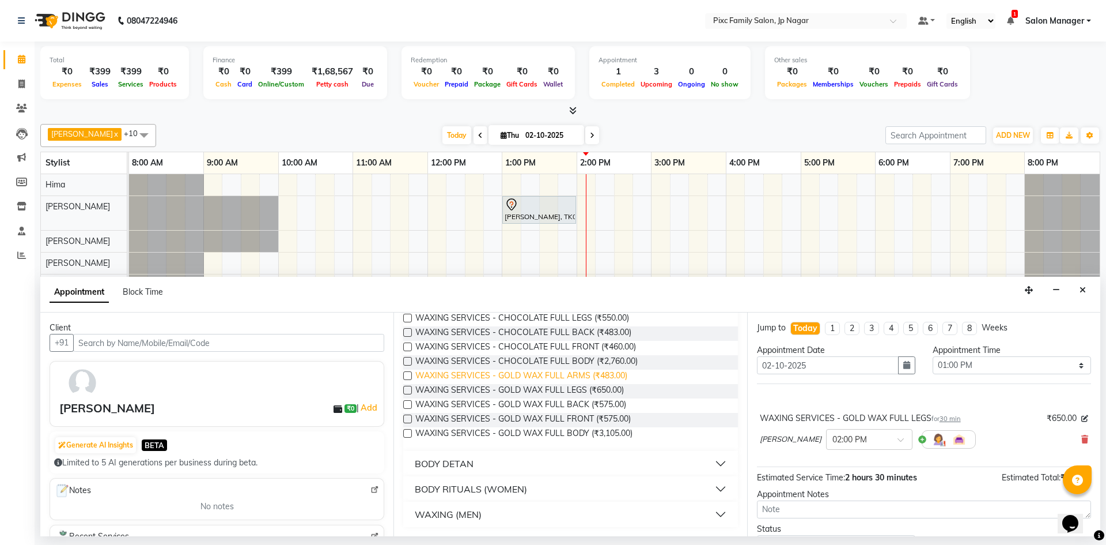
click at [551, 373] on span "WAXING SERVICES - GOLD WAX FULL ARMS (₹483.00)" at bounding box center [521, 376] width 212 height 14
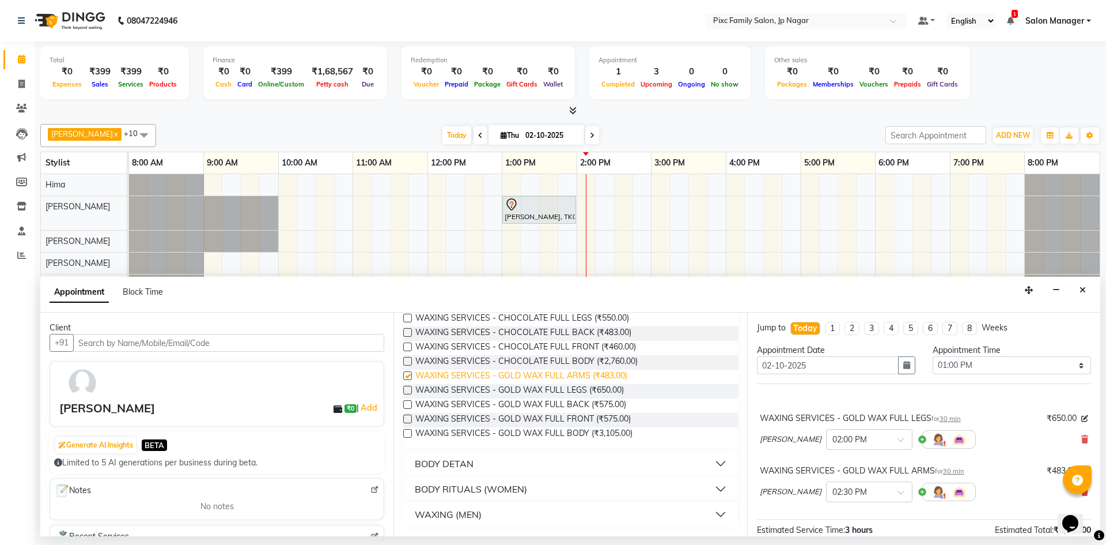
checkbox input "false"
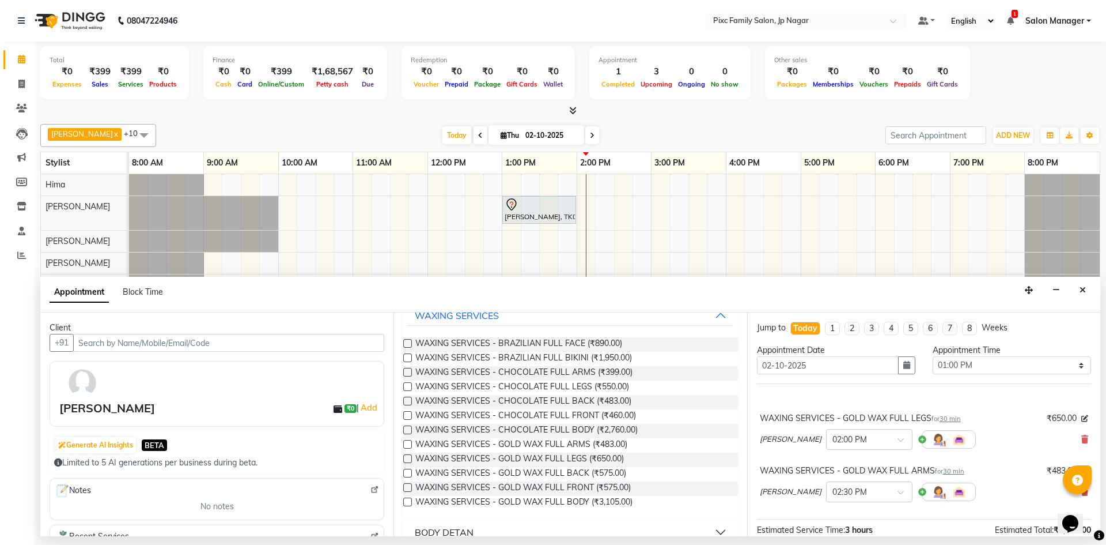
scroll to position [0, 0]
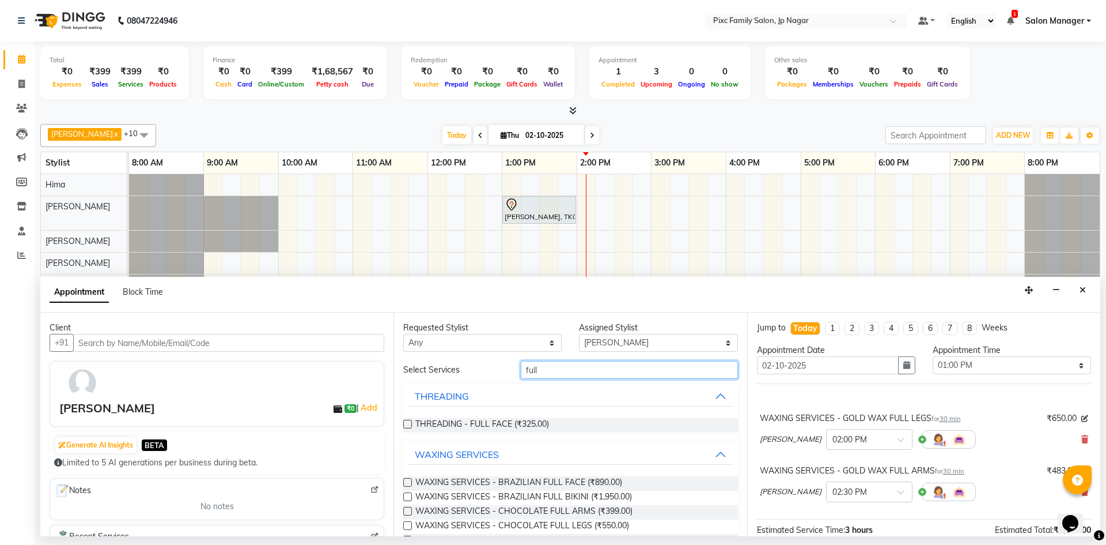
drag, startPoint x: 566, startPoint y: 370, endPoint x: 379, endPoint y: 347, distance: 188.1
click at [379, 347] on div "Client +91 [PERSON_NAME] ₹0 | Add Generate AI Insights BETA Limited to 5 AI gen…" at bounding box center [570, 424] width 1060 height 224
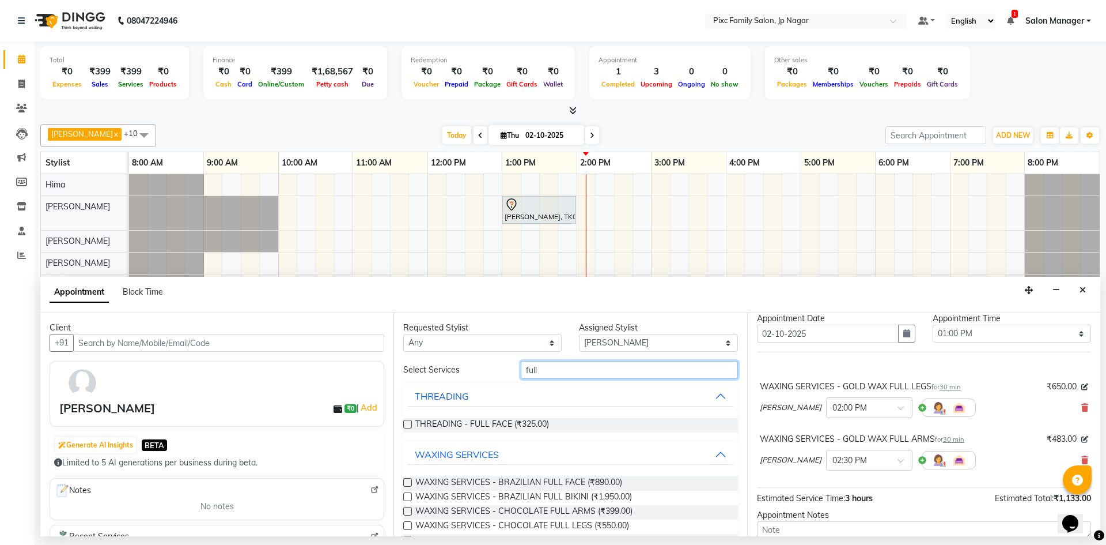
scroll to position [58, 0]
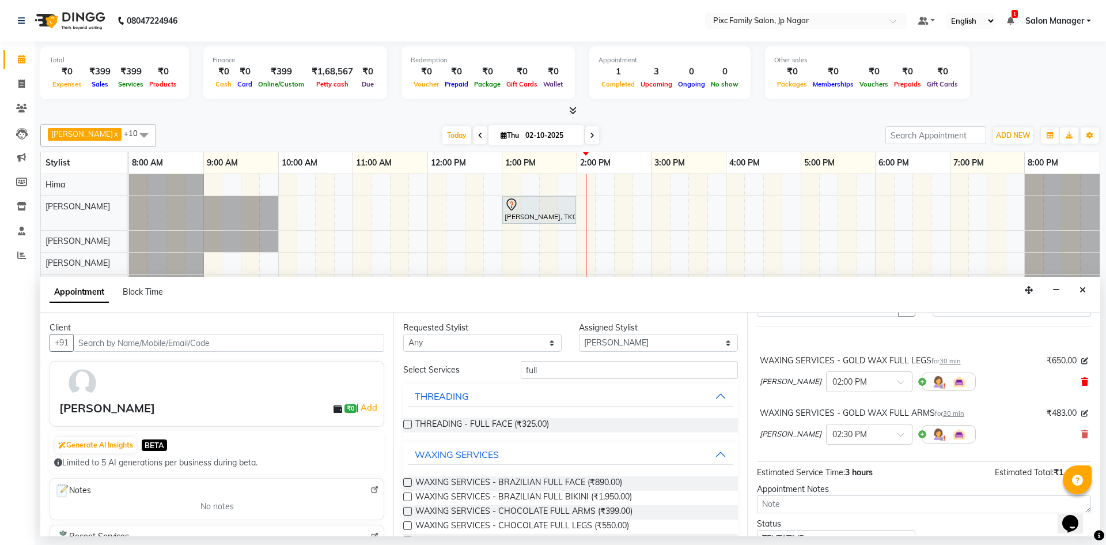
click at [1082, 380] on icon at bounding box center [1085, 381] width 7 height 8
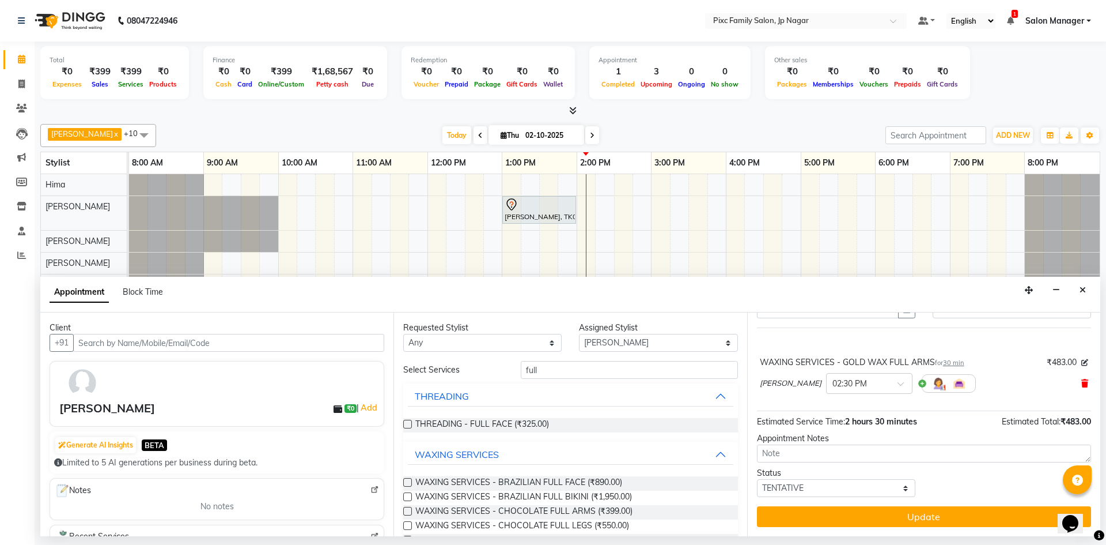
click at [1082, 384] on icon at bounding box center [1085, 383] width 7 height 8
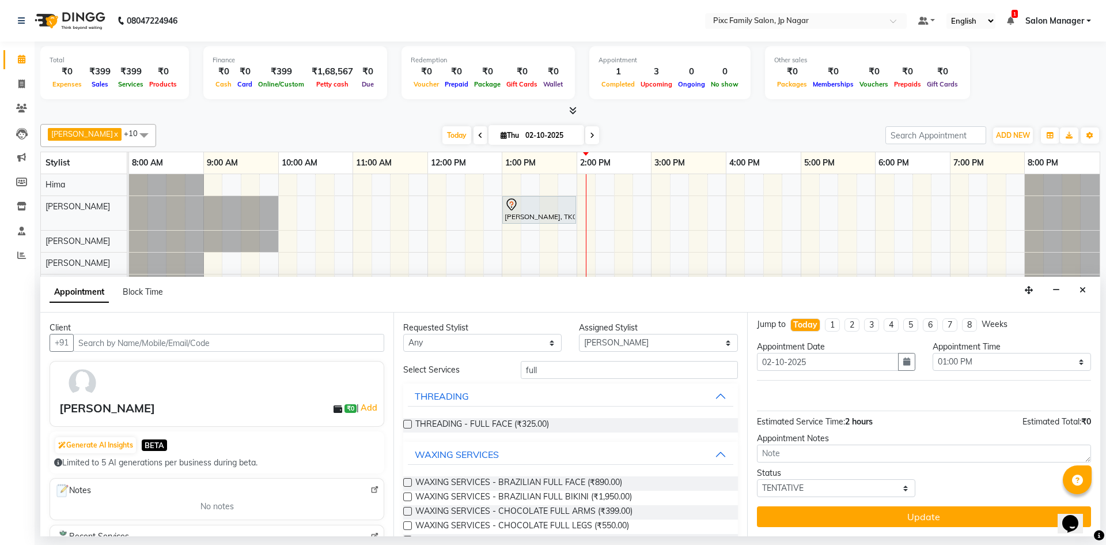
scroll to position [3, 0]
click at [720, 341] on select "Select [PERSON_NAME] BISWAKARAM [PERSON_NAME] [PERSON_NAME] [PERSON_NAME] [PERS…" at bounding box center [658, 343] width 158 height 18
select select "82406"
click at [579, 334] on select "Select [PERSON_NAME] BISWAKARAM [PERSON_NAME] [PERSON_NAME] [PERSON_NAME] [PERS…" at bounding box center [658, 343] width 158 height 18
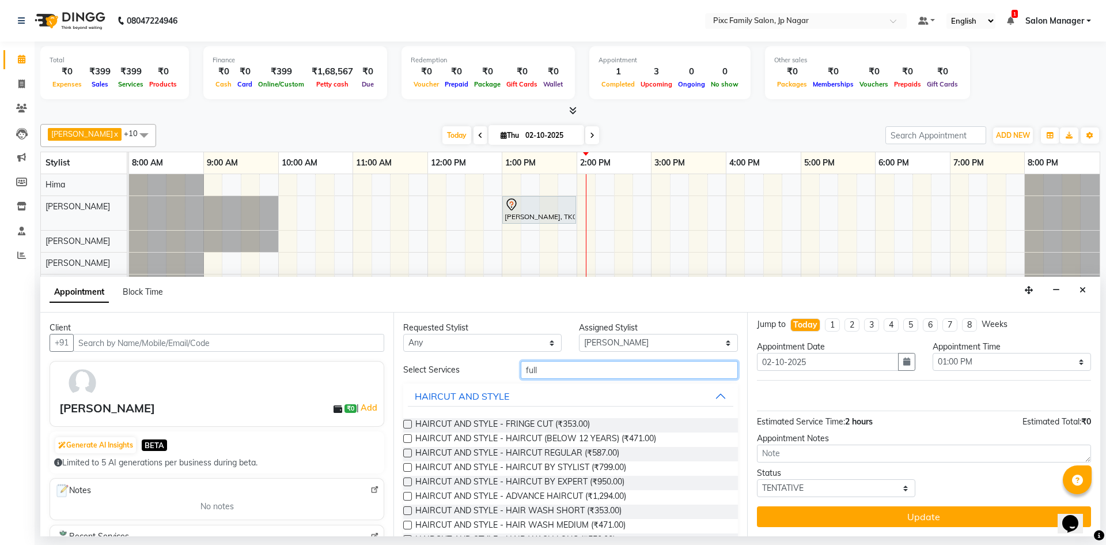
drag, startPoint x: 556, startPoint y: 366, endPoint x: 499, endPoint y: 360, distance: 57.3
click at [499, 360] on div "Requested Stylist Any [PERSON_NAME] BISWAKARAM Anjali [PERSON_NAME] [PERSON_NAM…" at bounding box center [570, 424] width 353 height 224
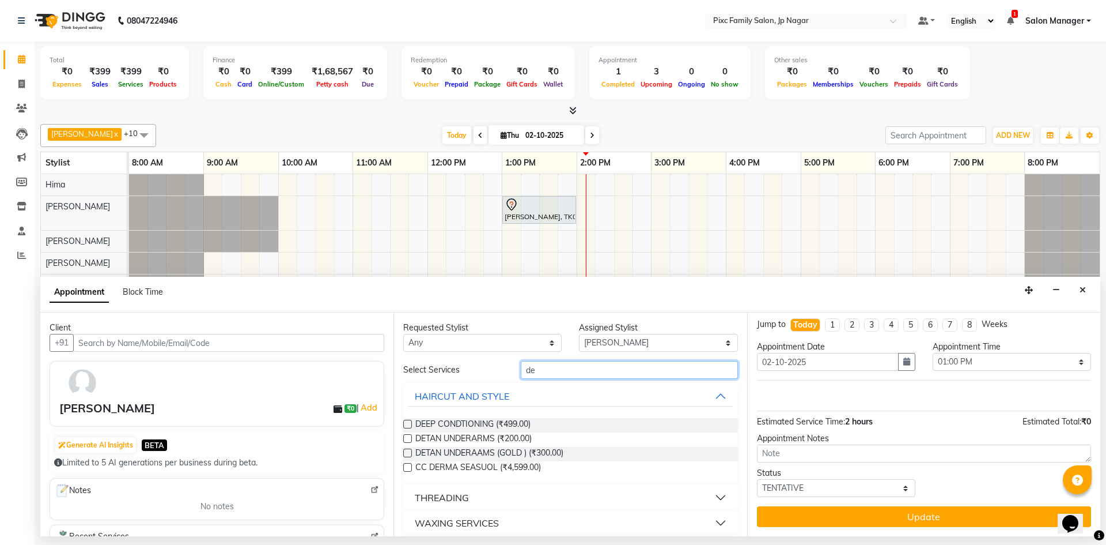
scroll to position [58, 0]
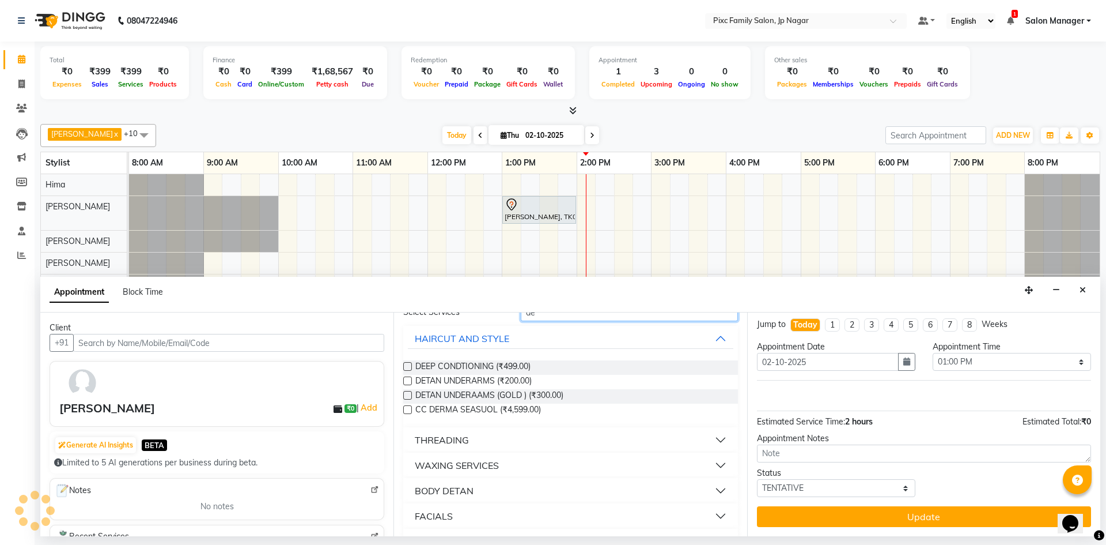
type input "de"
click at [494, 490] on button "BODY DETAN" at bounding box center [570, 490] width 325 height 21
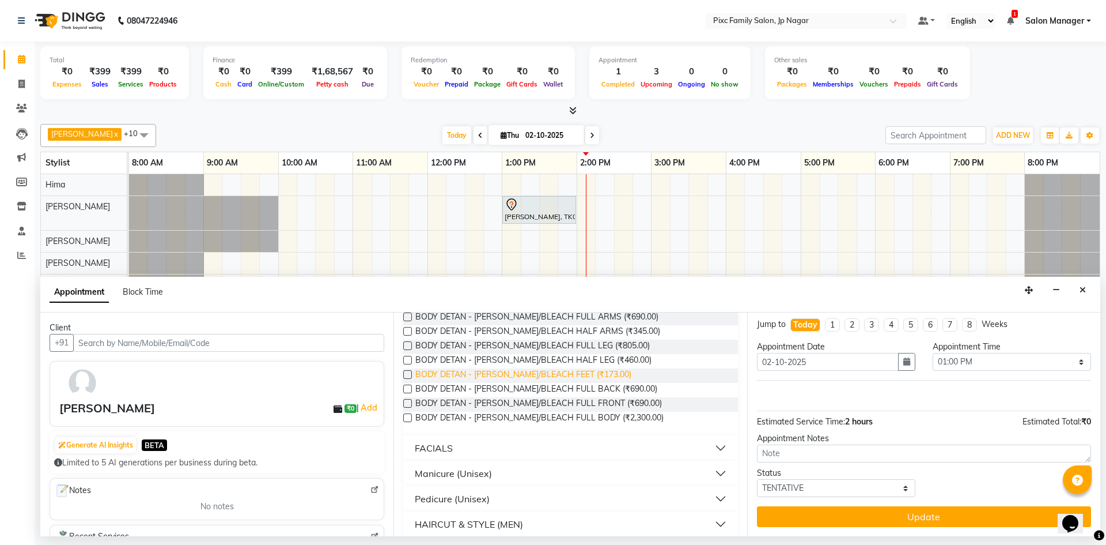
scroll to position [231, 0]
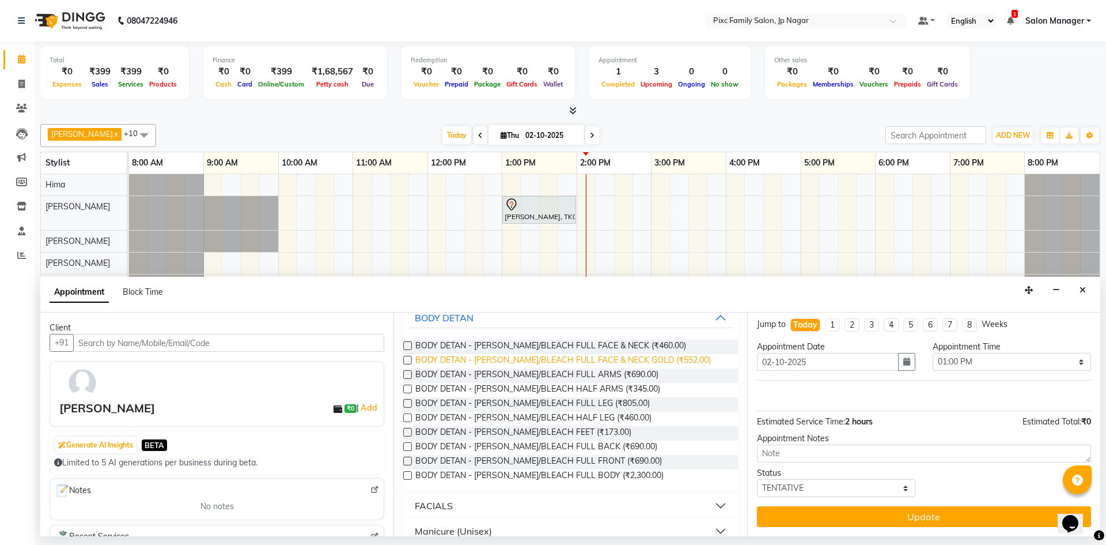
click at [644, 358] on span "BODY DETAN - [PERSON_NAME]/BLEACH FULL FACE & NECK GOLD (₹552.00)" at bounding box center [563, 361] width 296 height 14
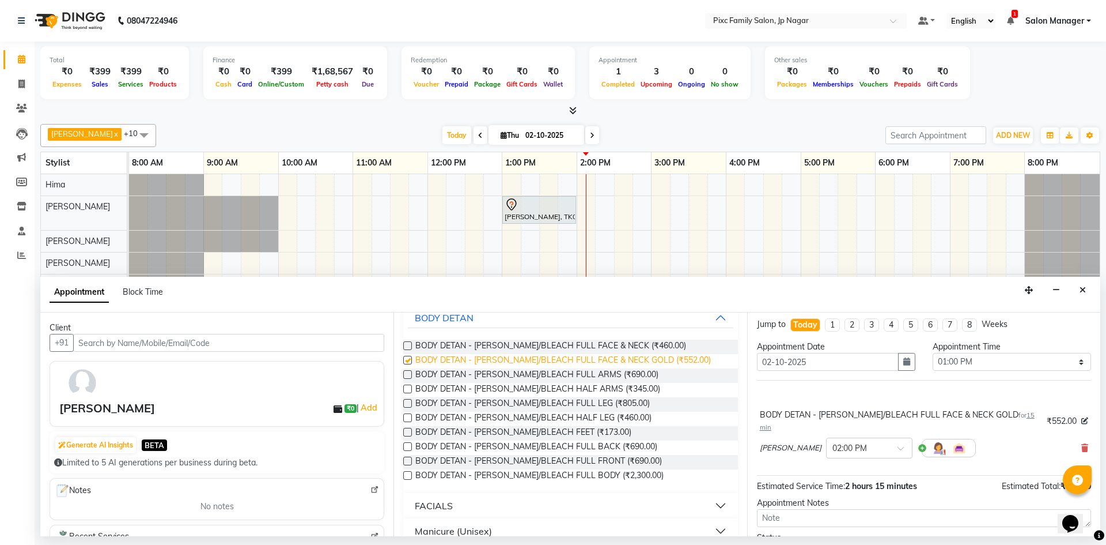
scroll to position [56, 0]
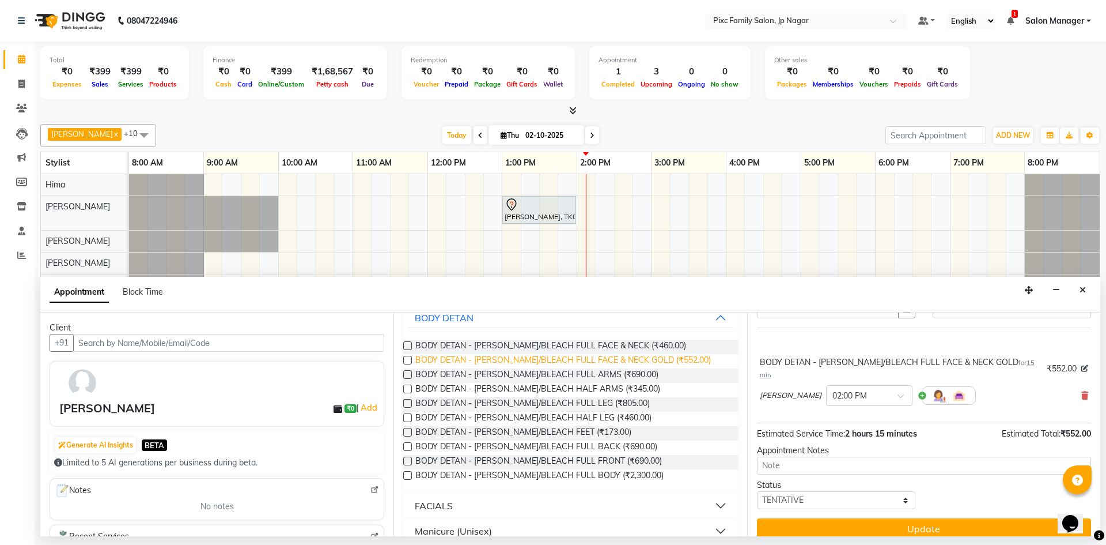
checkbox input "false"
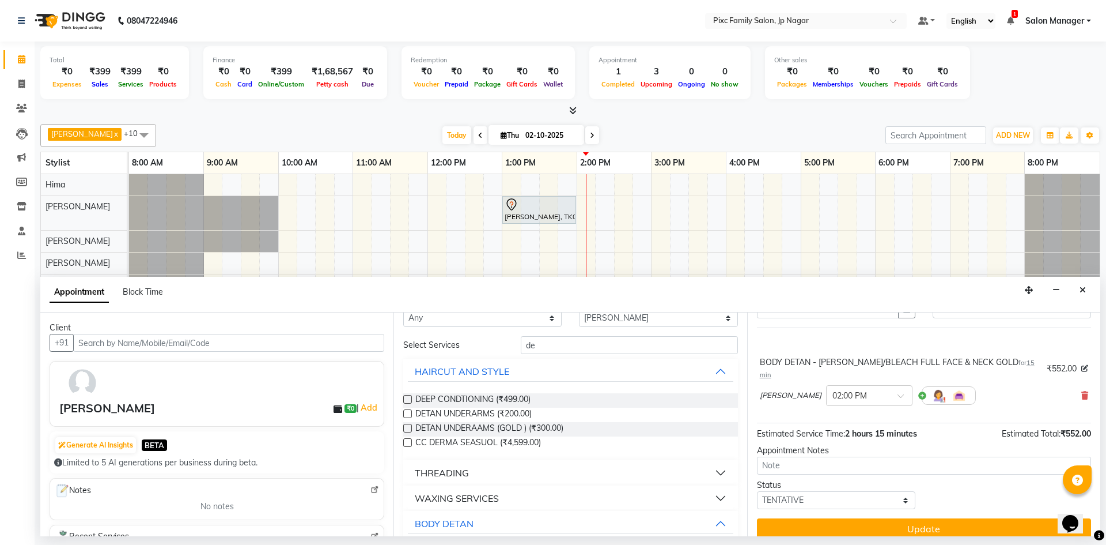
scroll to position [0, 0]
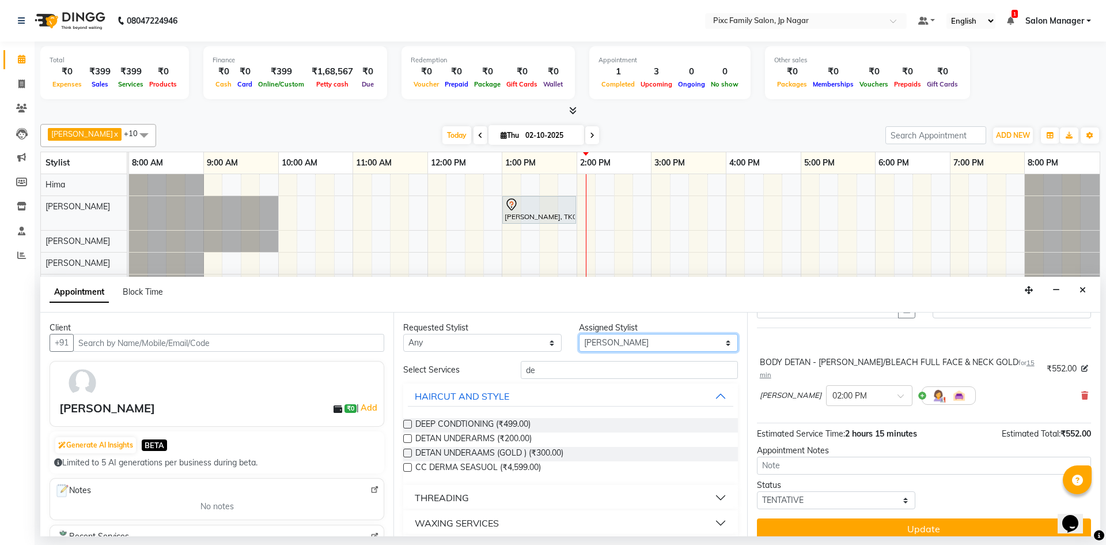
click at [649, 341] on select "Select [PERSON_NAME] BISWAKARAM [PERSON_NAME] [PERSON_NAME] [PERSON_NAME] [PERS…" at bounding box center [658, 343] width 158 height 18
select select "84043"
click at [579, 334] on select "Select [PERSON_NAME] BISWAKARAM [PERSON_NAME] [PERSON_NAME] [PERSON_NAME] [PERS…" at bounding box center [658, 343] width 158 height 18
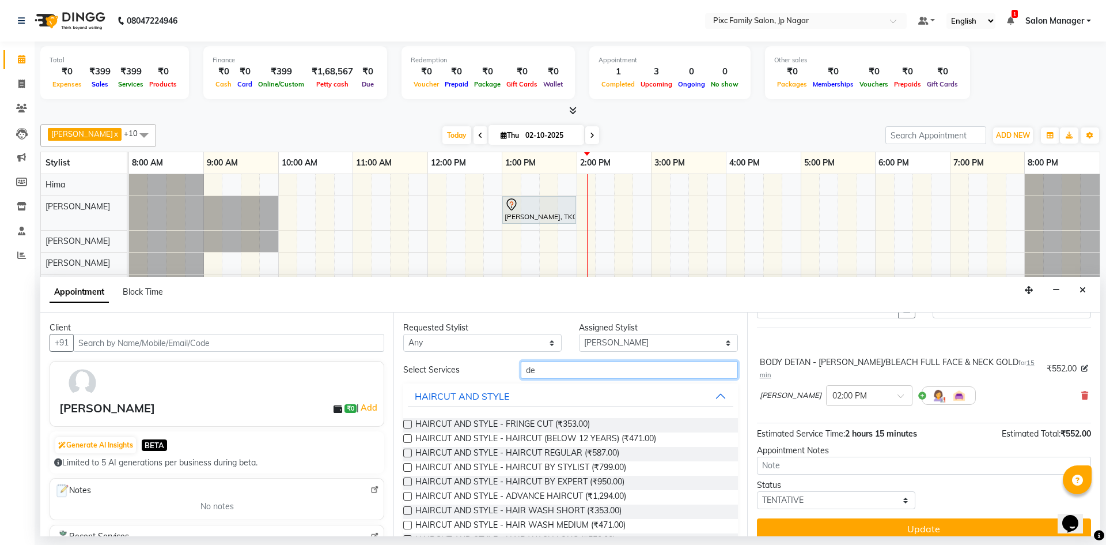
drag, startPoint x: 536, startPoint y: 366, endPoint x: 430, endPoint y: 353, distance: 106.9
click at [430, 353] on div "Requested Stylist Any [PERSON_NAME] BISWAKARAM [PERSON_NAME] [PERSON_NAME] [PER…" at bounding box center [570, 424] width 353 height 224
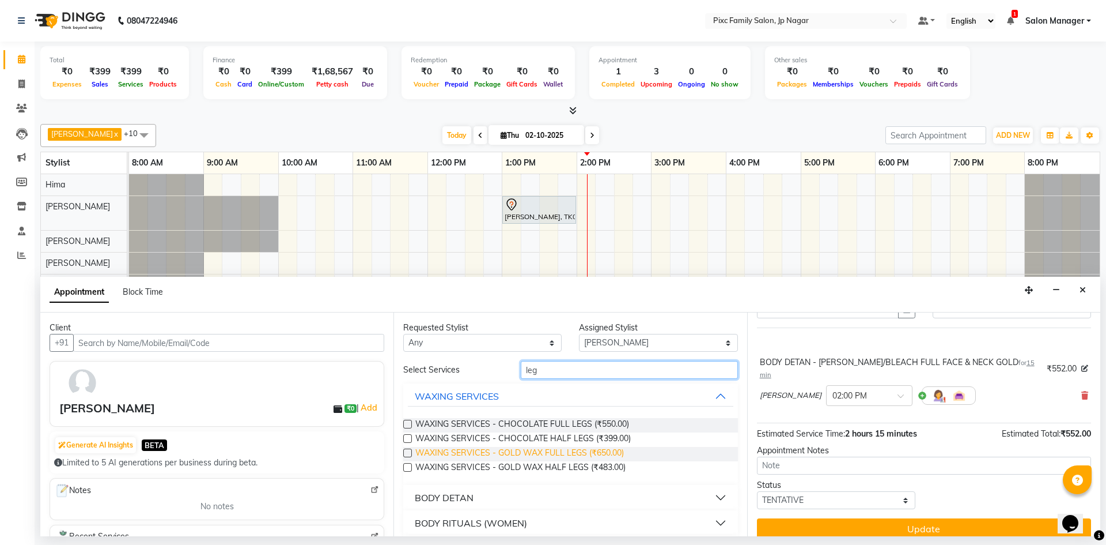
type input "leg"
click at [584, 452] on span "WAXING SERVICES - GOLD WAX FULL LEGS (₹650.00)" at bounding box center [519, 454] width 209 height 14
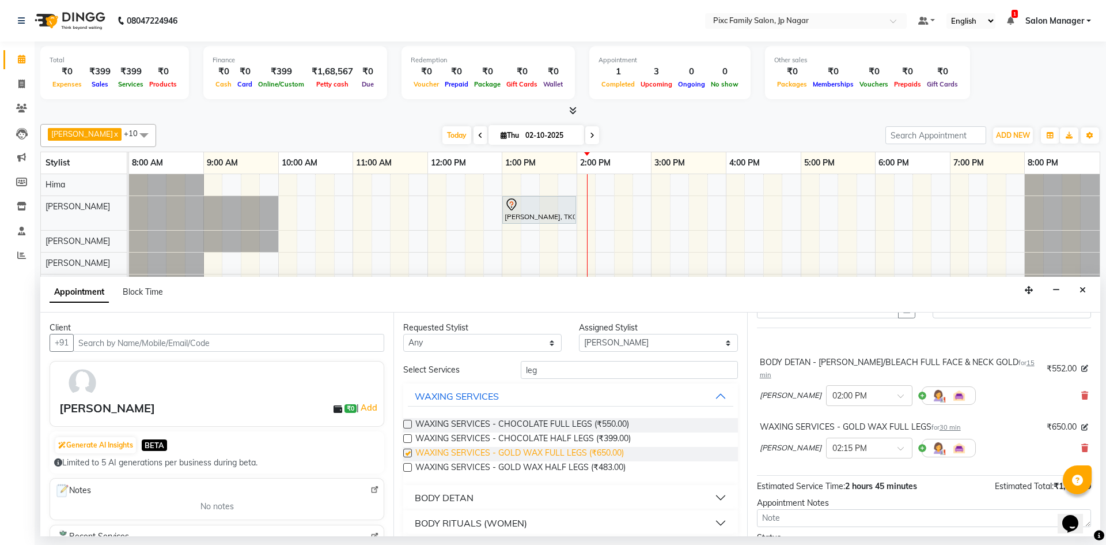
scroll to position [58, 0]
checkbox input "false"
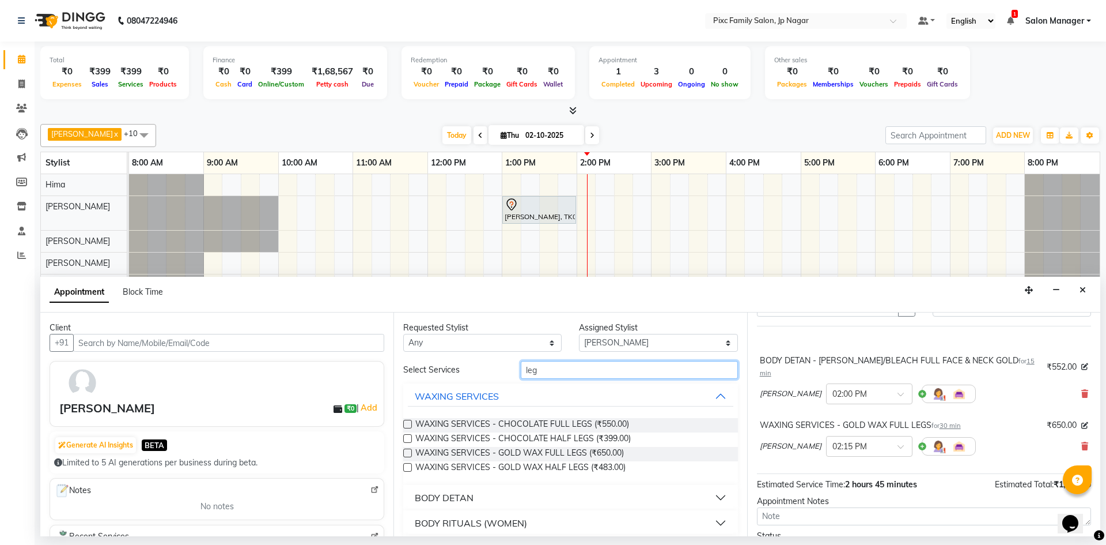
drag, startPoint x: 564, startPoint y: 364, endPoint x: 457, endPoint y: 366, distance: 106.6
click at [457, 367] on div "Select Services leg" at bounding box center [571, 370] width 352 height 18
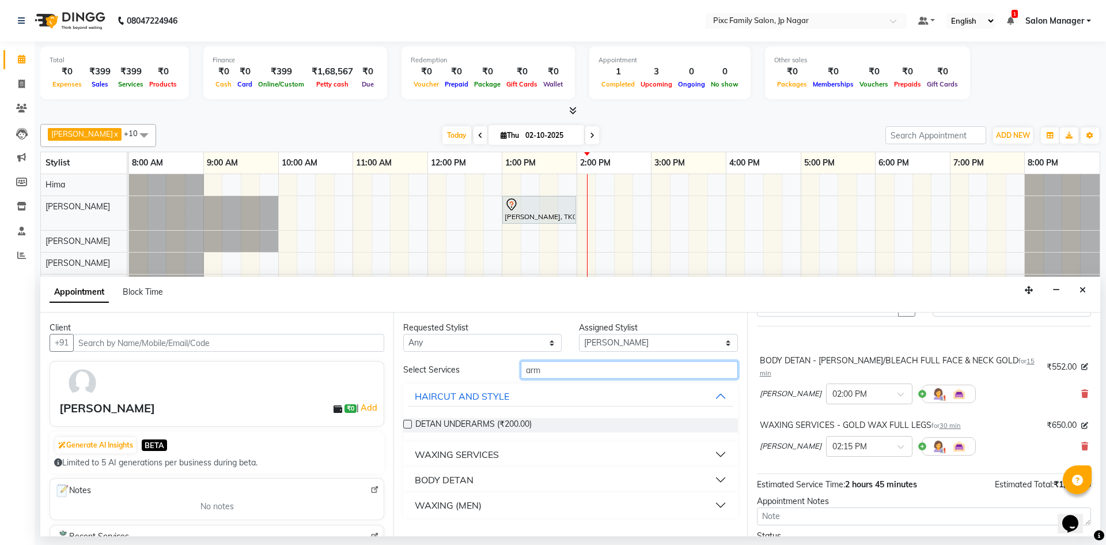
type input "arm"
click at [498, 452] on div "WAXING SERVICES" at bounding box center [457, 454] width 84 height 14
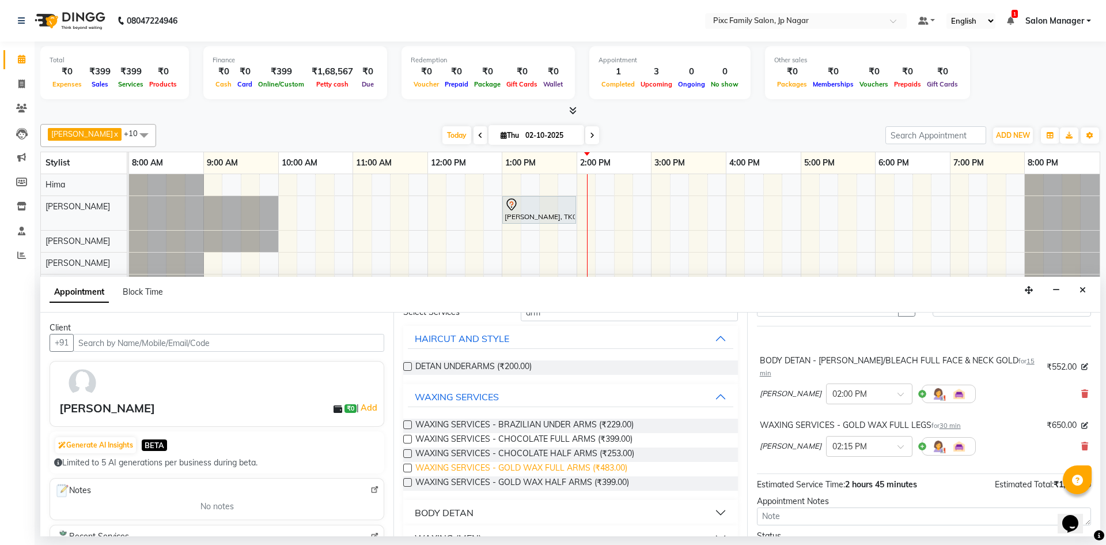
click at [520, 471] on span "WAXING SERVICES - GOLD WAX FULL ARMS (₹483.00)" at bounding box center [521, 469] width 212 height 14
checkbox input "false"
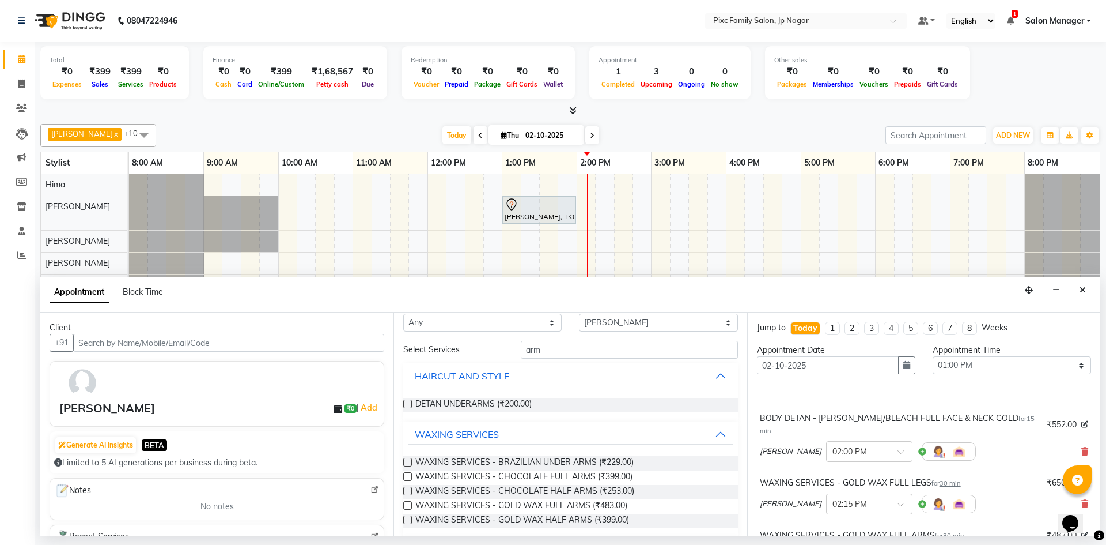
scroll to position [0, 0]
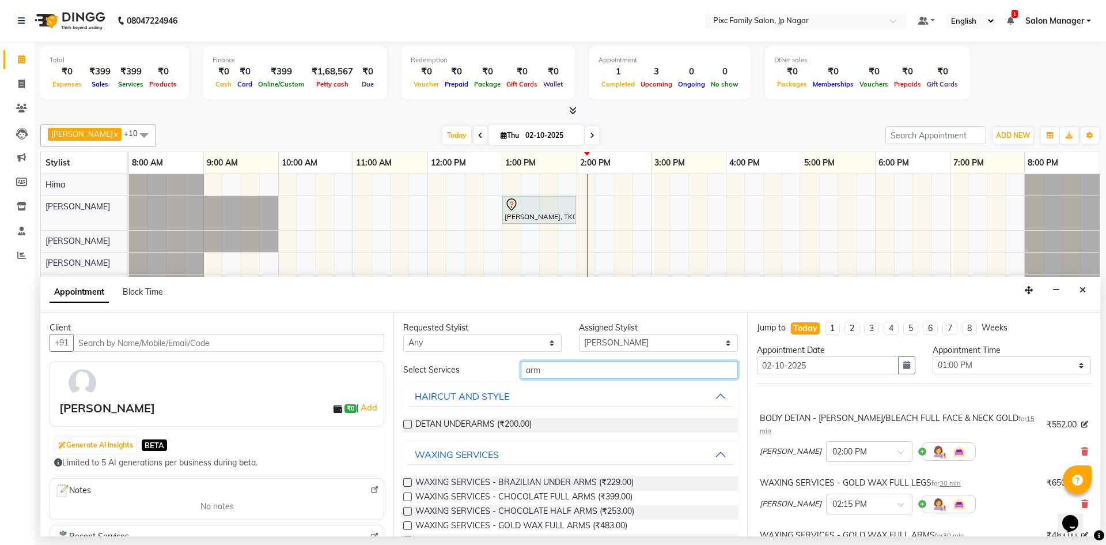
click at [454, 354] on div "Requested Stylist Any [PERSON_NAME] BISWAKARAM Anjali [PERSON_NAME] [PERSON_NAM…" at bounding box center [570, 424] width 353 height 224
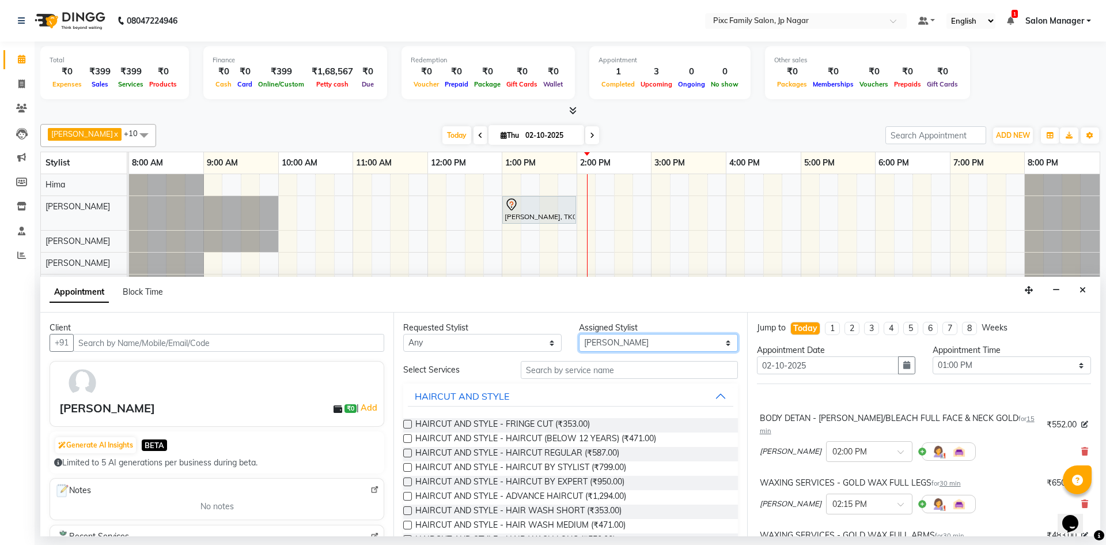
click at [680, 346] on select "Select [PERSON_NAME] BISWAKARAM [PERSON_NAME] [PERSON_NAME] [PERSON_NAME] [PERS…" at bounding box center [658, 343] width 158 height 18
select select "82406"
click at [579, 334] on select "Select [PERSON_NAME] BISWAKARAM [PERSON_NAME] [PERSON_NAME] [PERSON_NAME] [PERS…" at bounding box center [658, 343] width 158 height 18
click at [599, 376] on input "text" at bounding box center [629, 370] width 217 height 18
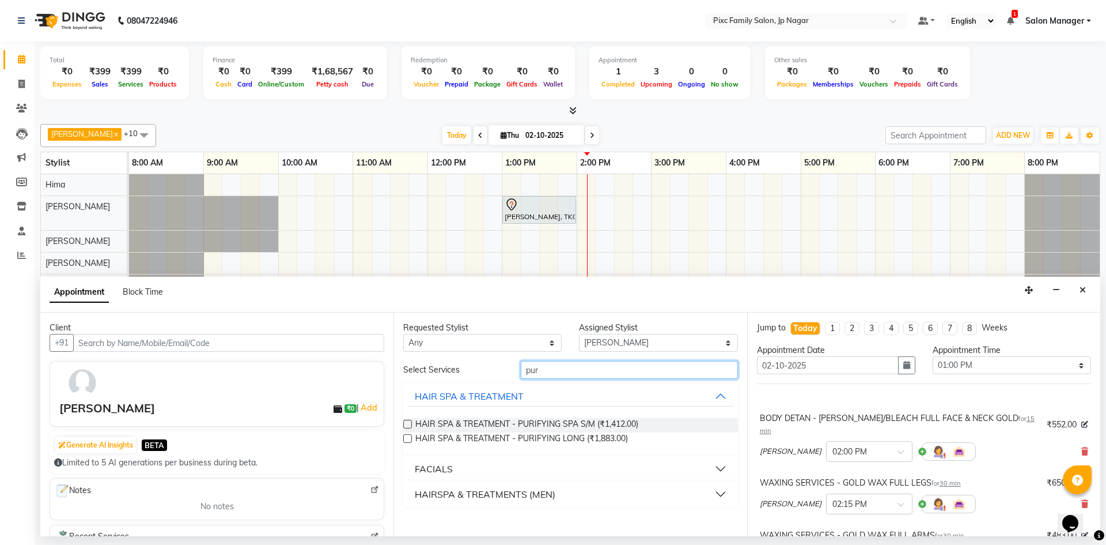
type input "pur"
click at [456, 469] on button "FACIALS" at bounding box center [570, 468] width 325 height 21
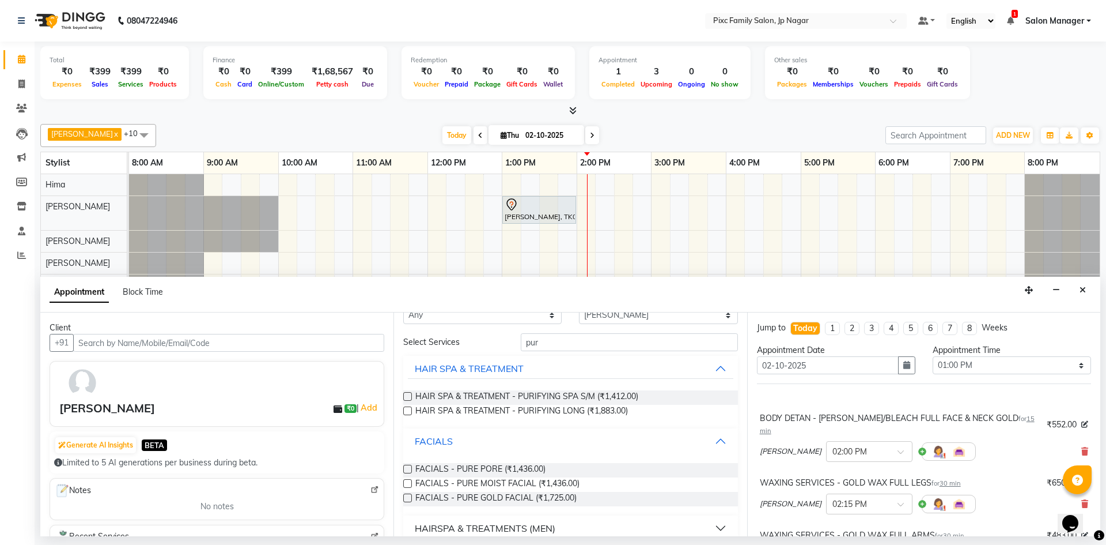
scroll to position [41, 0]
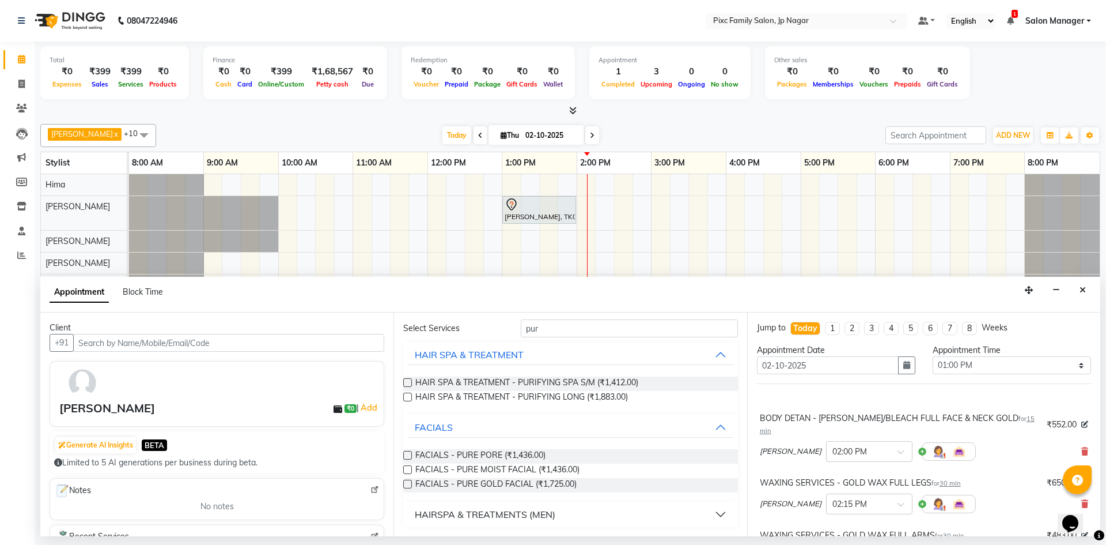
click at [405, 451] on label at bounding box center [407, 455] width 9 height 9
click at [405, 452] on input "checkbox" at bounding box center [406, 455] width 7 height 7
checkbox input "false"
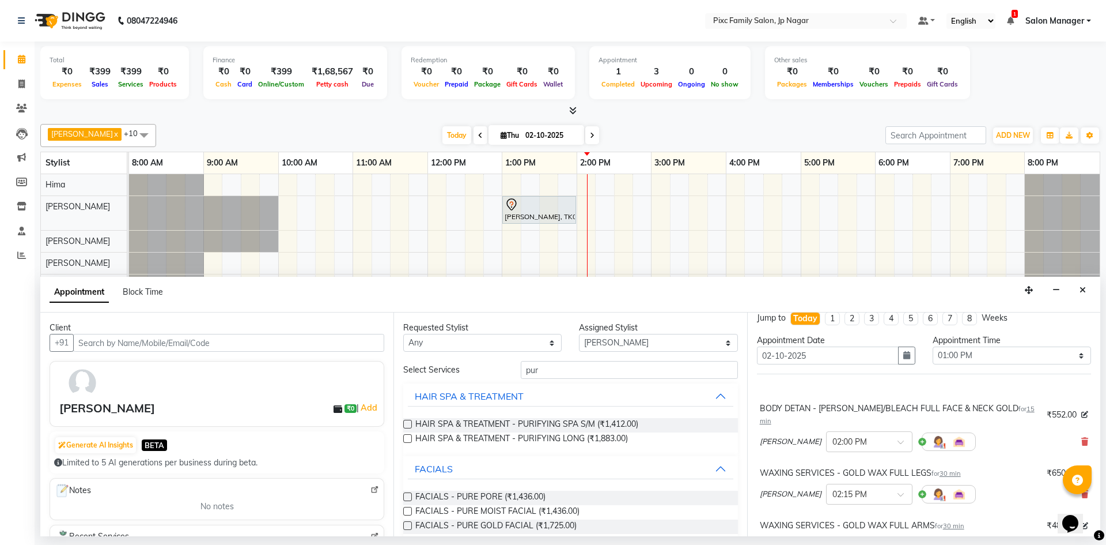
scroll to position [0, 0]
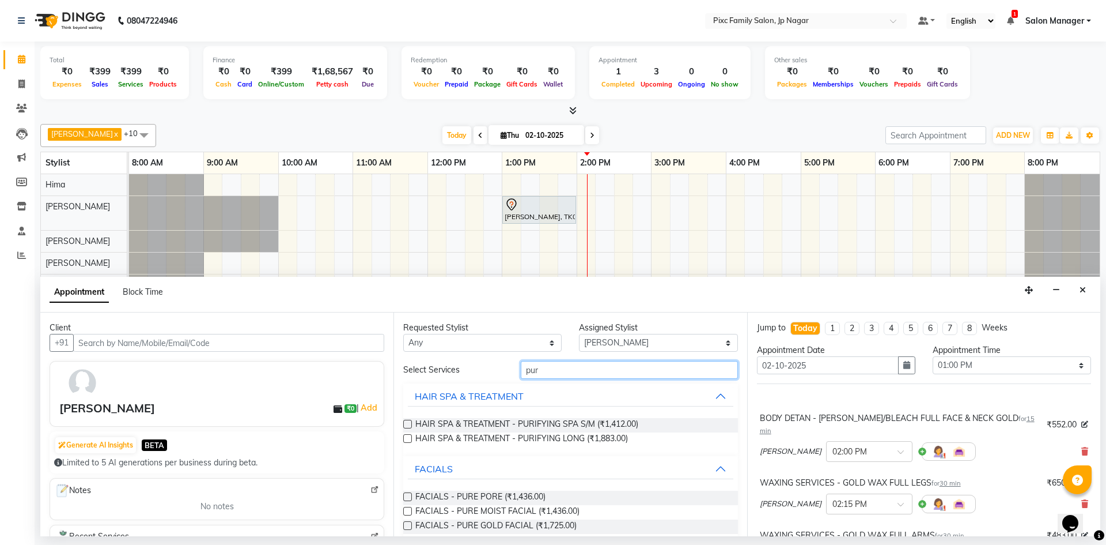
drag, startPoint x: 453, startPoint y: 357, endPoint x: 436, endPoint y: 352, distance: 18.0
click at [441, 355] on div "Requested Stylist Any [PERSON_NAME] BISWAKARAM Anjali [PERSON_NAME] [PERSON_NAM…" at bounding box center [570, 424] width 353 height 224
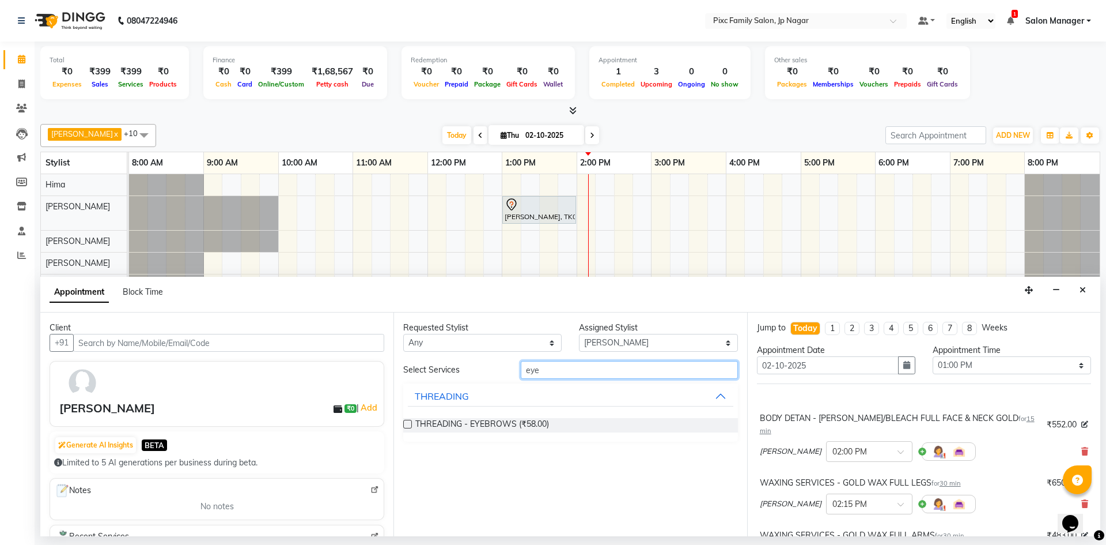
type input "eye"
click at [409, 422] on label at bounding box center [407, 424] width 9 height 9
click at [409, 422] on input "checkbox" at bounding box center [406, 424] width 7 height 7
checkbox input "false"
drag, startPoint x: 563, startPoint y: 372, endPoint x: 371, endPoint y: 336, distance: 195.2
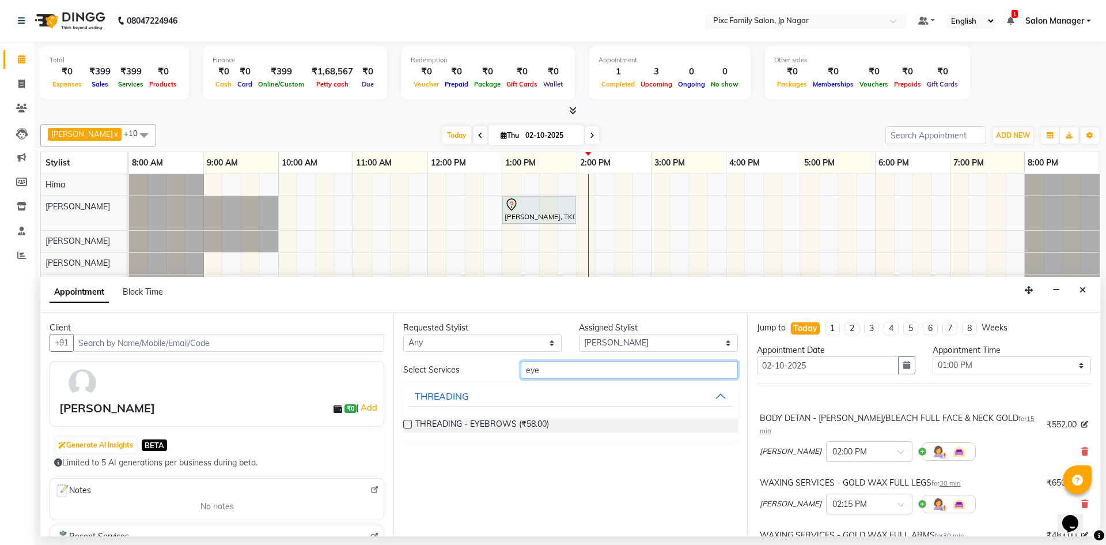
click at [371, 336] on div "Client +91 [PERSON_NAME] ₹0 | Add Generate AI Insights BETA Limited to 5 AI gen…" at bounding box center [570, 424] width 1060 height 224
type input "upp"
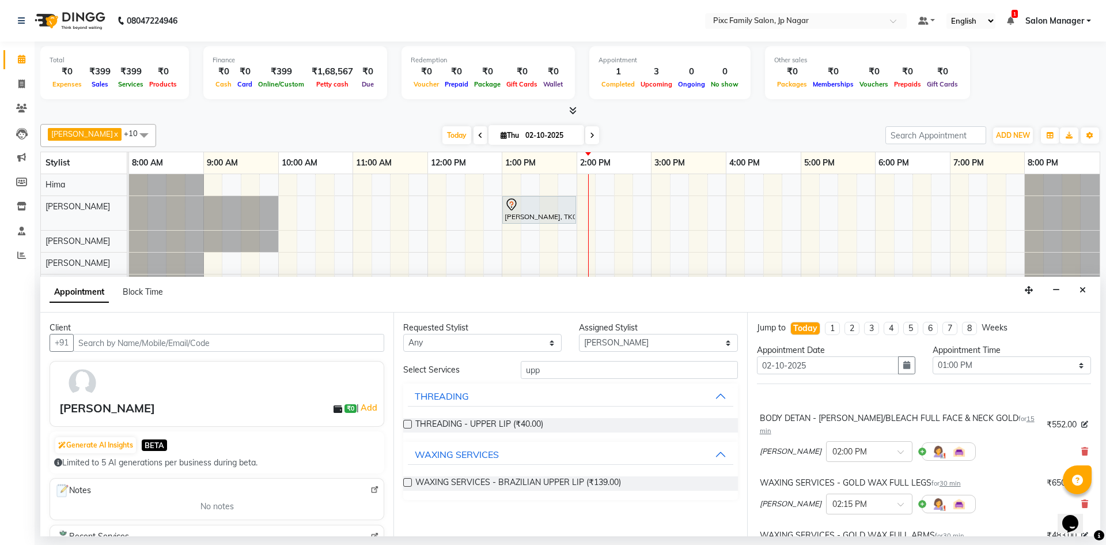
click at [407, 421] on label at bounding box center [407, 424] width 9 height 9
click at [407, 421] on input "checkbox" at bounding box center [406, 424] width 7 height 7
checkbox input "false"
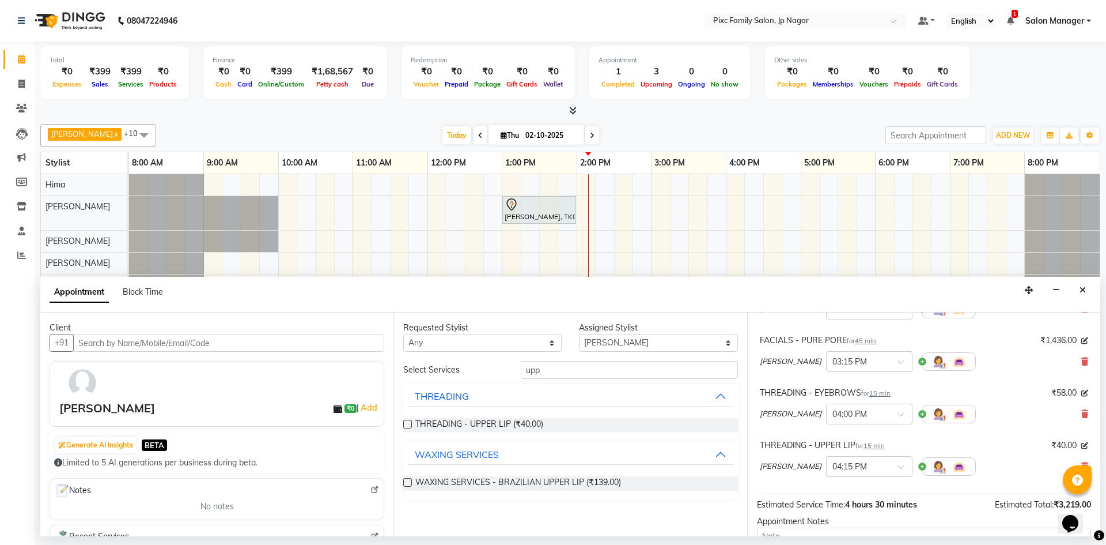
scroll to position [318, 0]
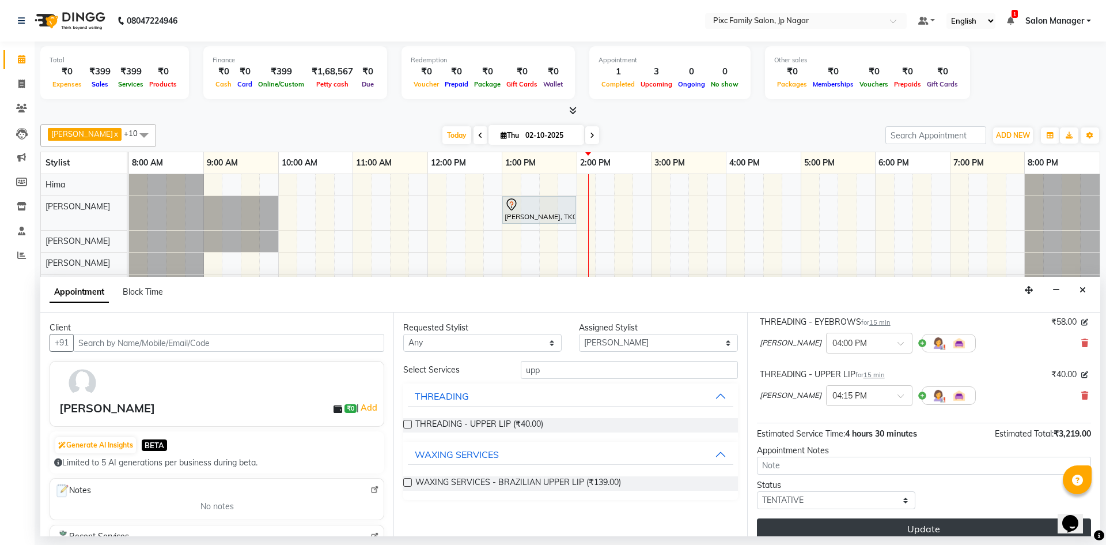
click at [890, 518] on button "Update" at bounding box center [924, 528] width 334 height 21
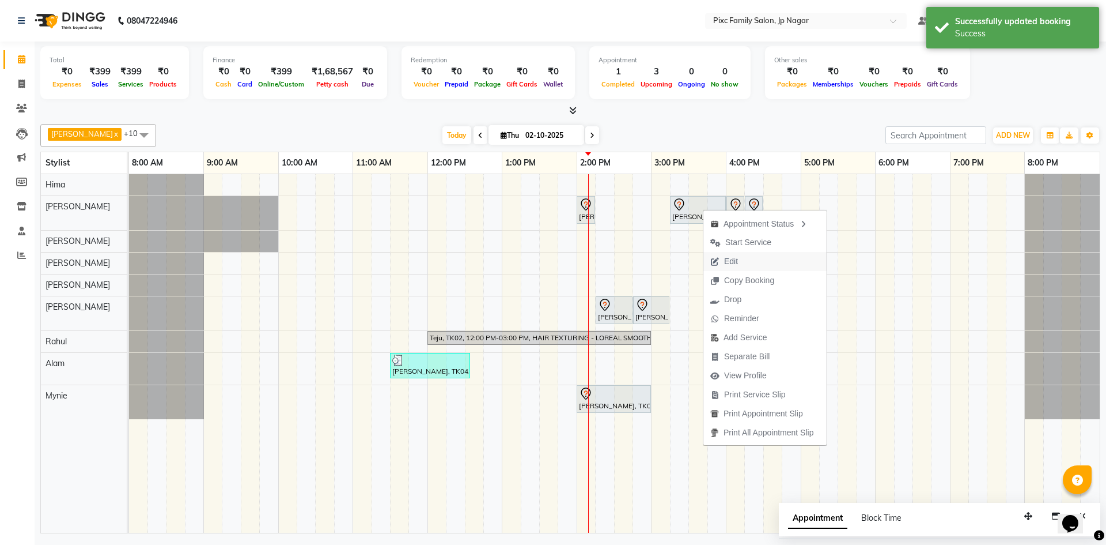
click at [748, 264] on button "Edit" at bounding box center [765, 261] width 123 height 19
select select "tentative"
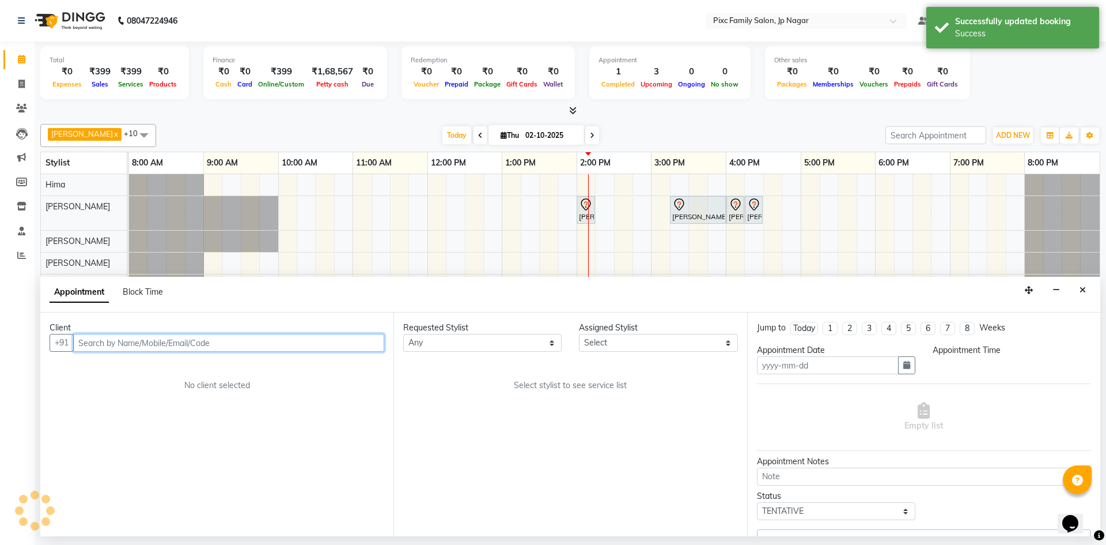
type input "02-10-2025"
select select "840"
select select "82406"
select select "4220"
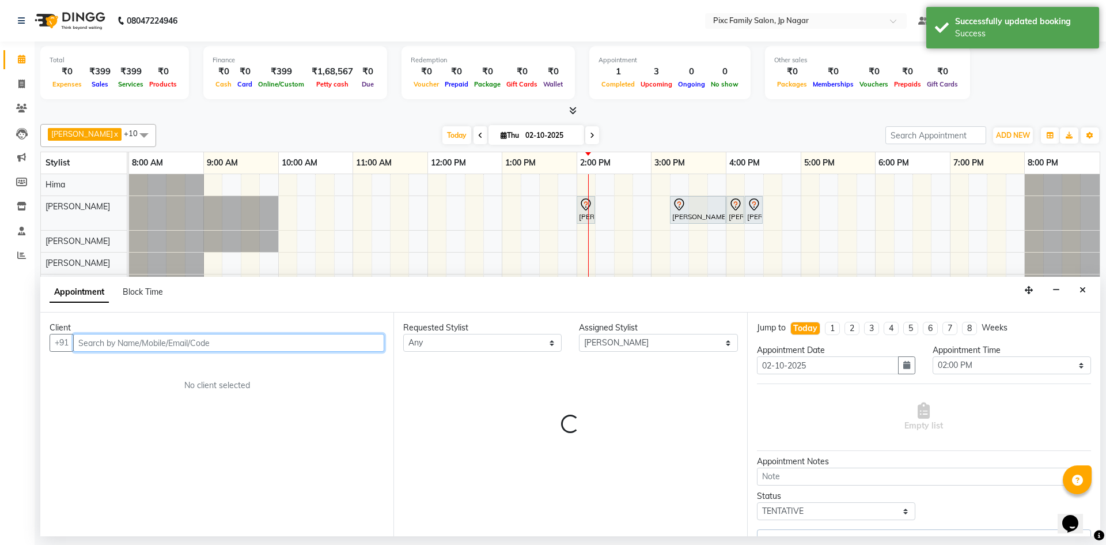
select select "4220"
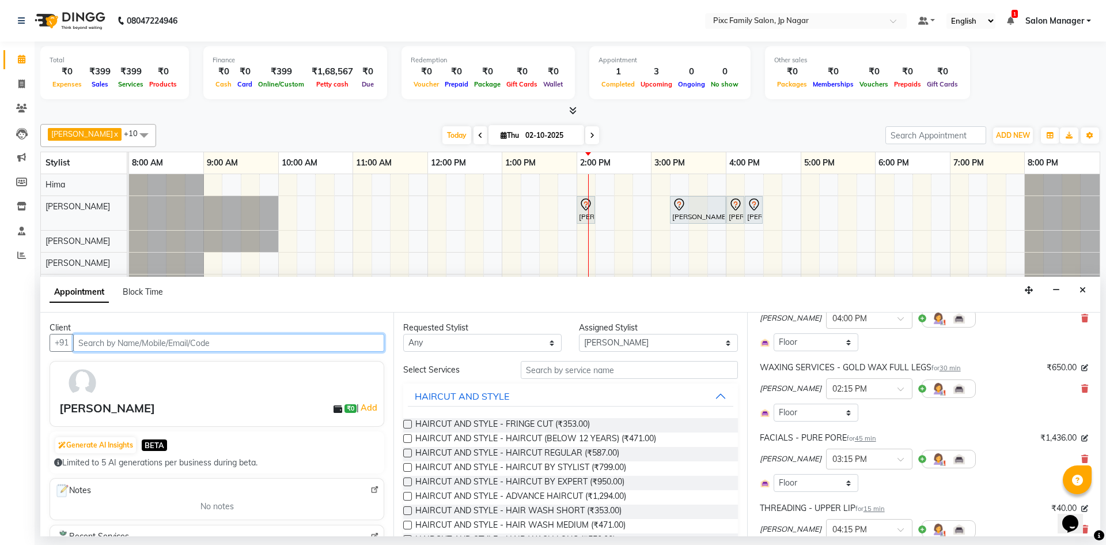
scroll to position [288, 0]
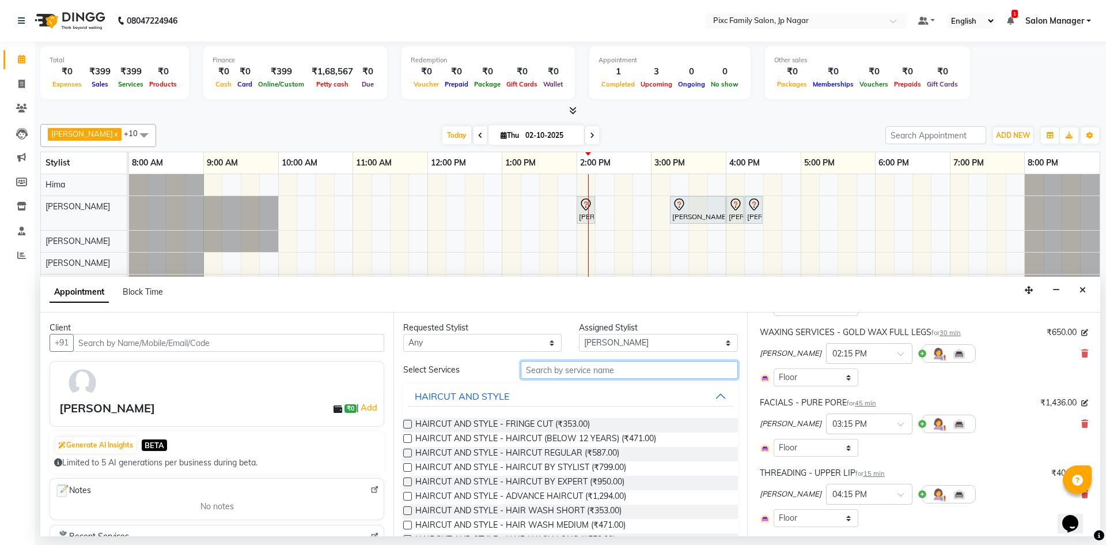
click at [590, 369] on input "text" at bounding box center [629, 370] width 217 height 18
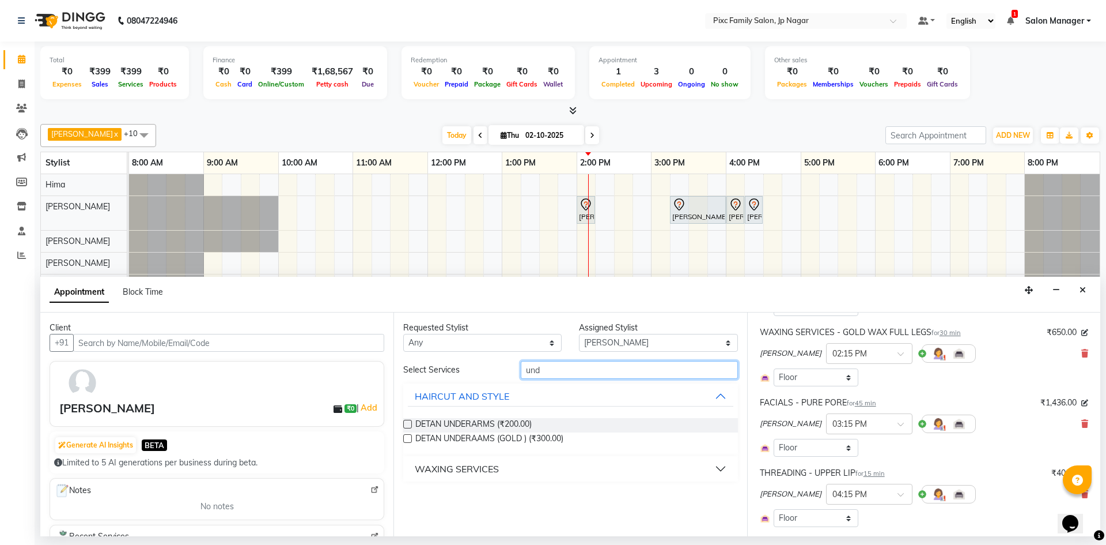
type input "und"
click at [507, 464] on button "WAXING SERVICES" at bounding box center [570, 468] width 325 height 21
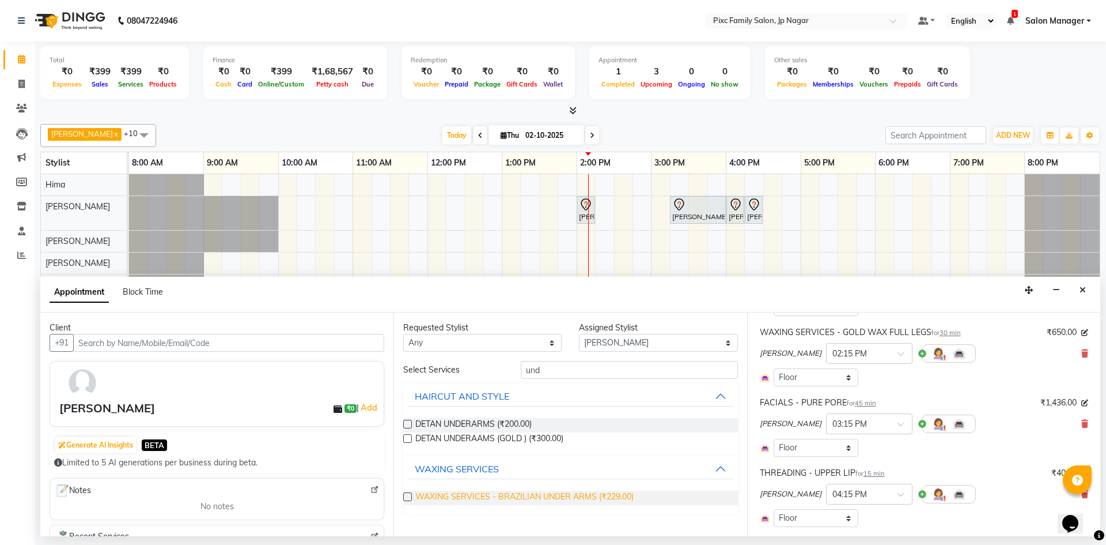
click at [522, 496] on span "WAXING SERVICES - BRAZILIAN UNDER ARMS (₹229.00)" at bounding box center [524, 497] width 218 height 14
checkbox input "false"
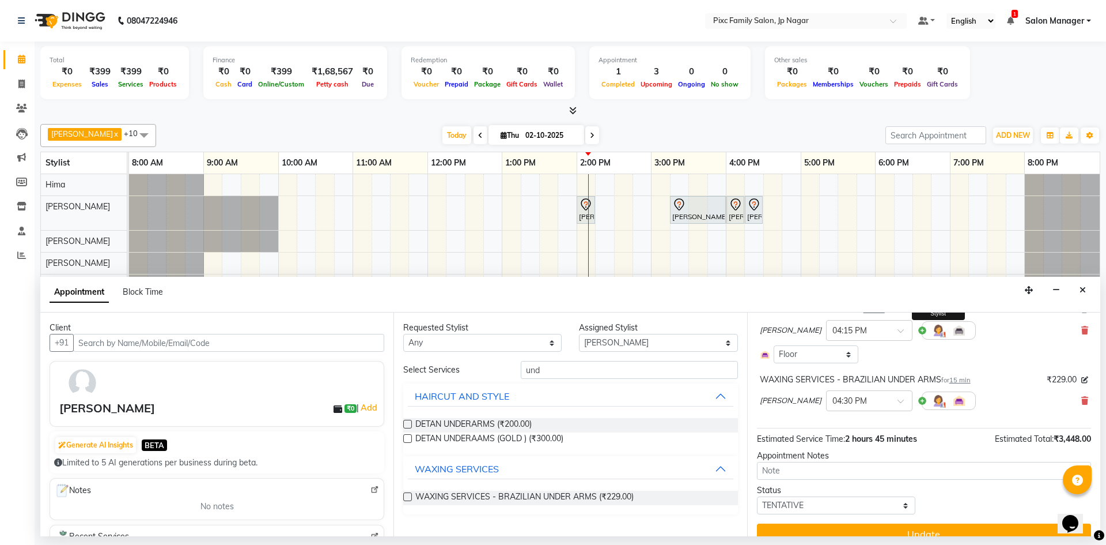
scroll to position [457, 0]
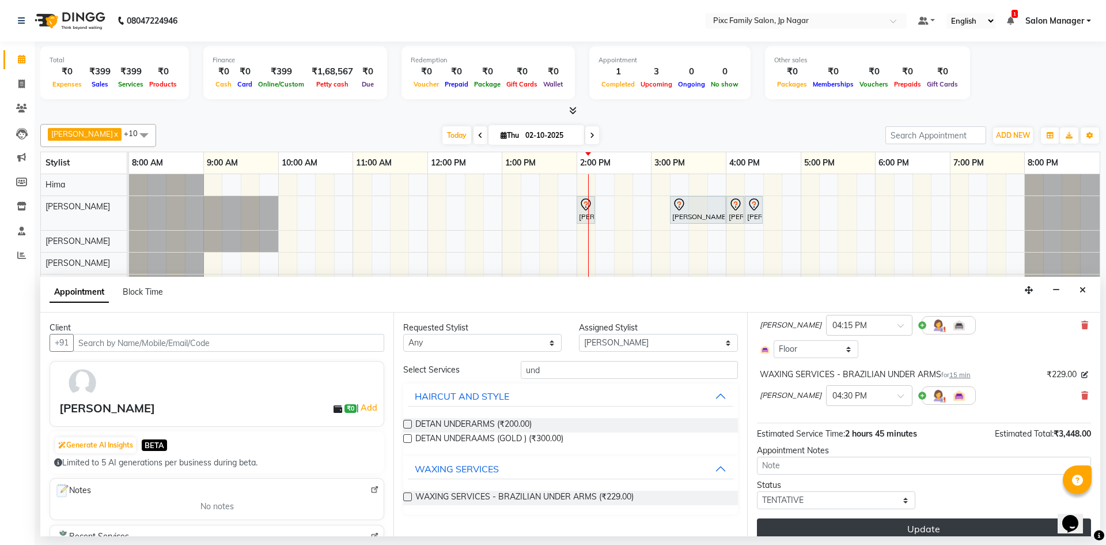
click at [909, 520] on button "Update" at bounding box center [924, 528] width 334 height 21
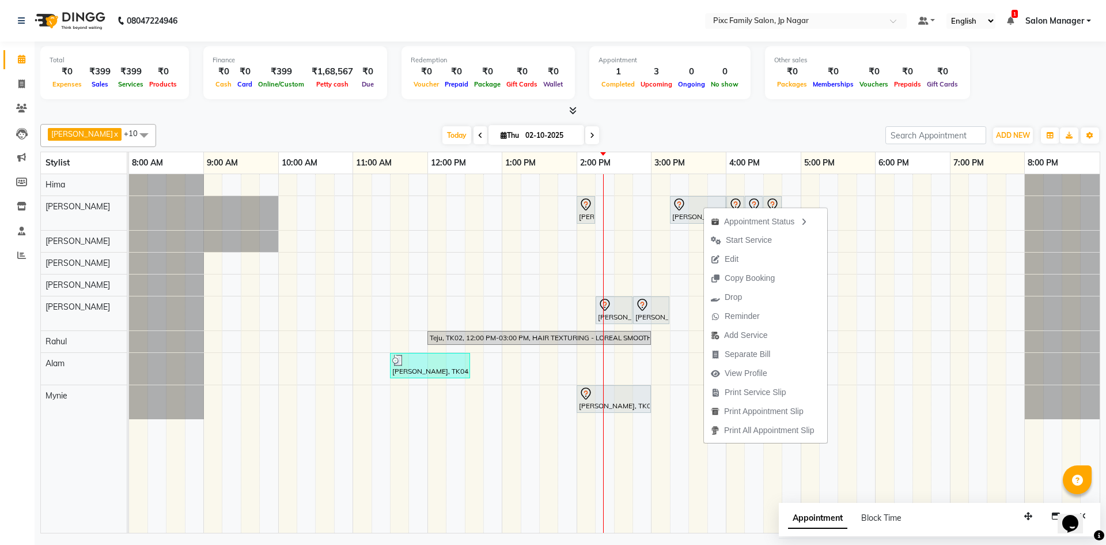
click at [813, 521] on span "Appointment" at bounding box center [817, 518] width 59 height 21
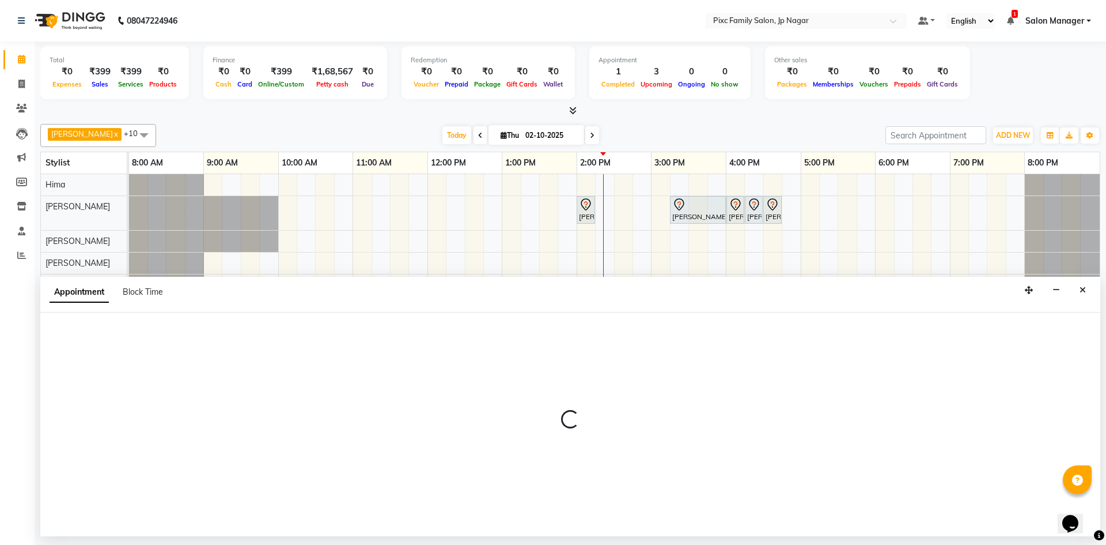
select select "tentative"
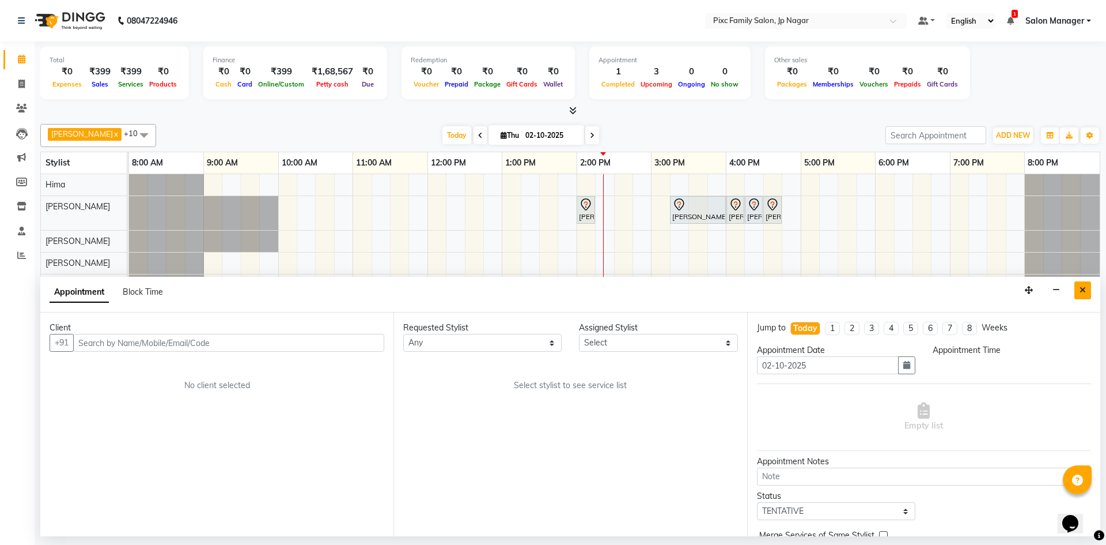
click at [1080, 292] on icon "Close" at bounding box center [1083, 290] width 6 height 8
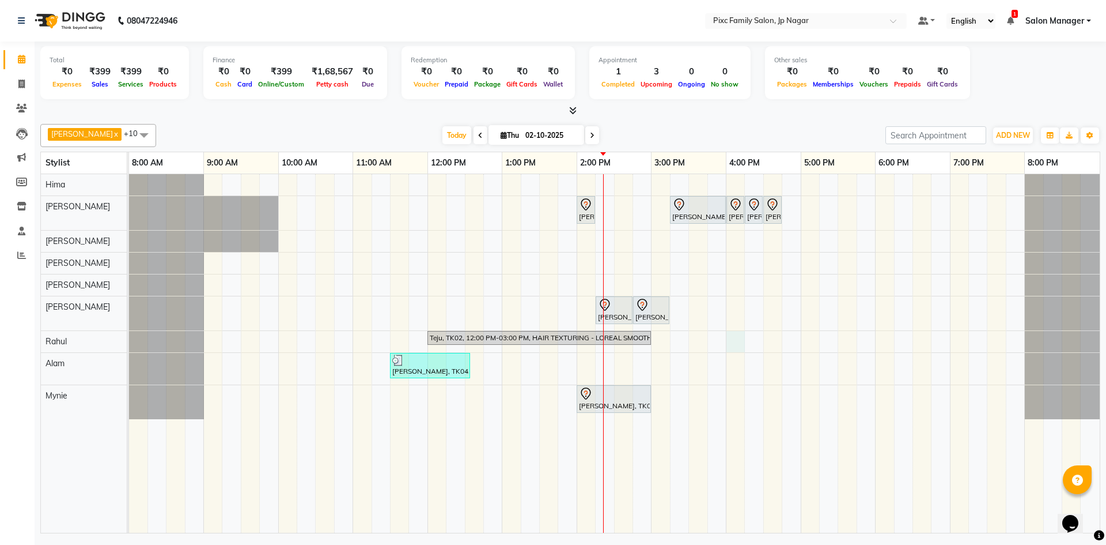
click at [732, 352] on td at bounding box center [736, 353] width 18 height 358
select select "87263"
select select "960"
select select "tentative"
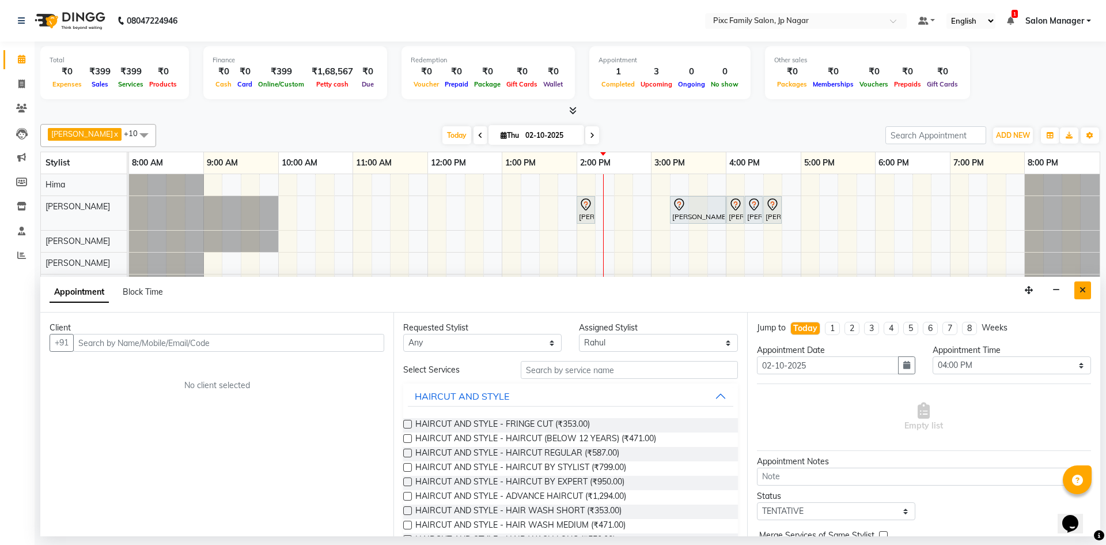
click at [1083, 288] on icon "Close" at bounding box center [1083, 290] width 6 height 8
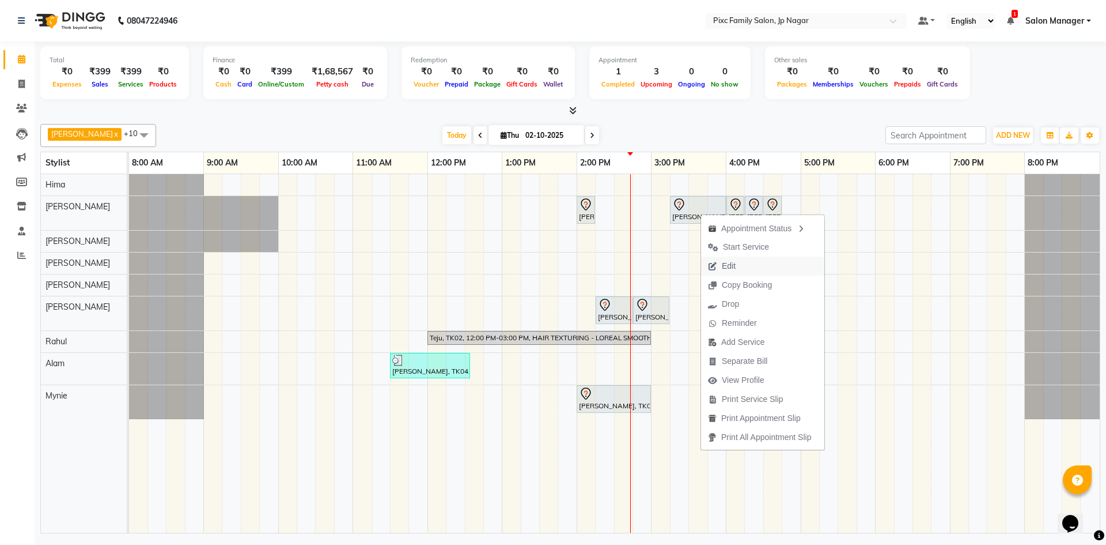
click at [739, 266] on span "Edit" at bounding box center [721, 265] width 41 height 19
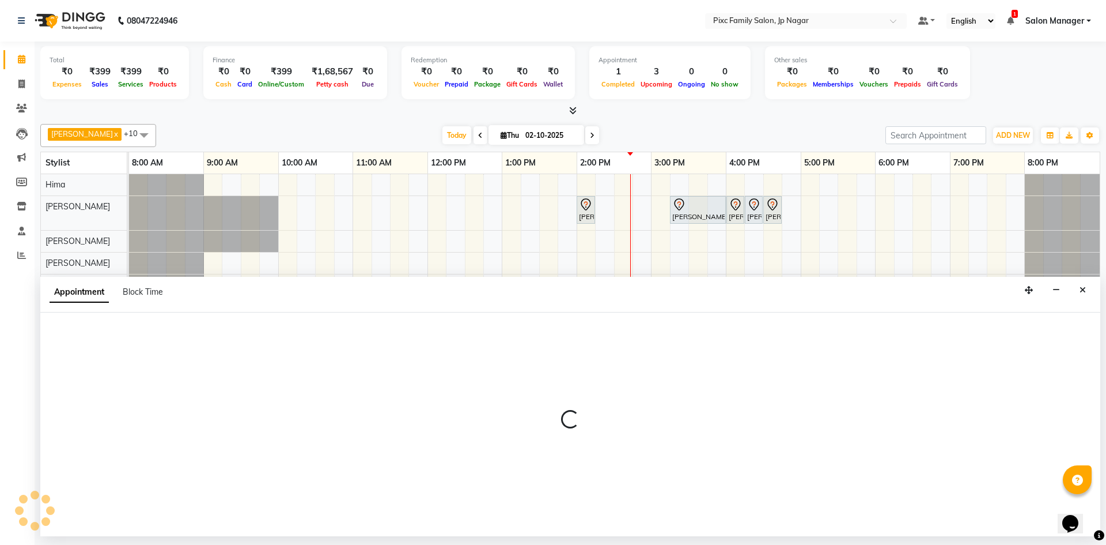
select select "tentative"
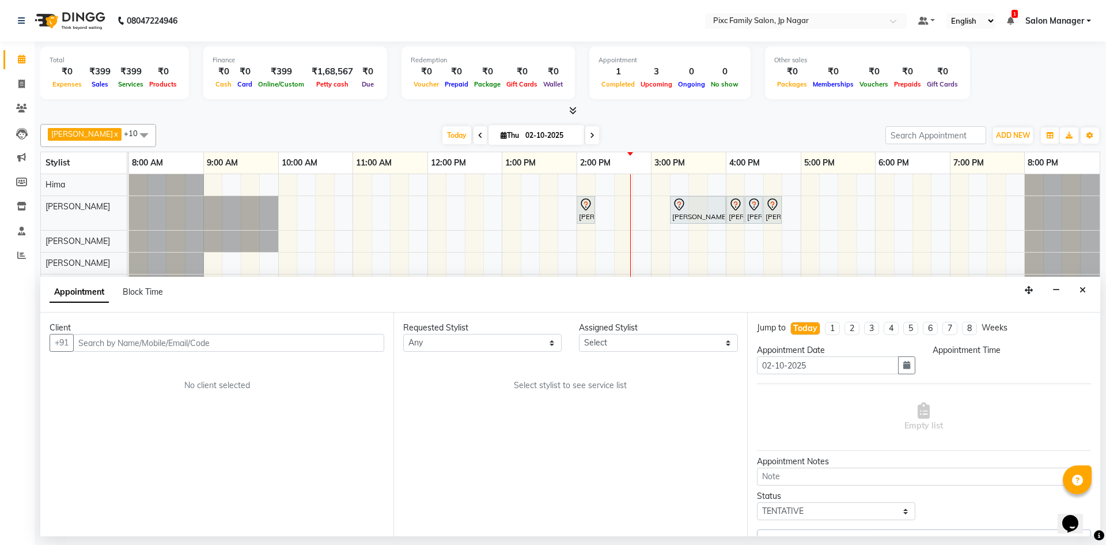
select select "82406"
select select "840"
select select "4220"
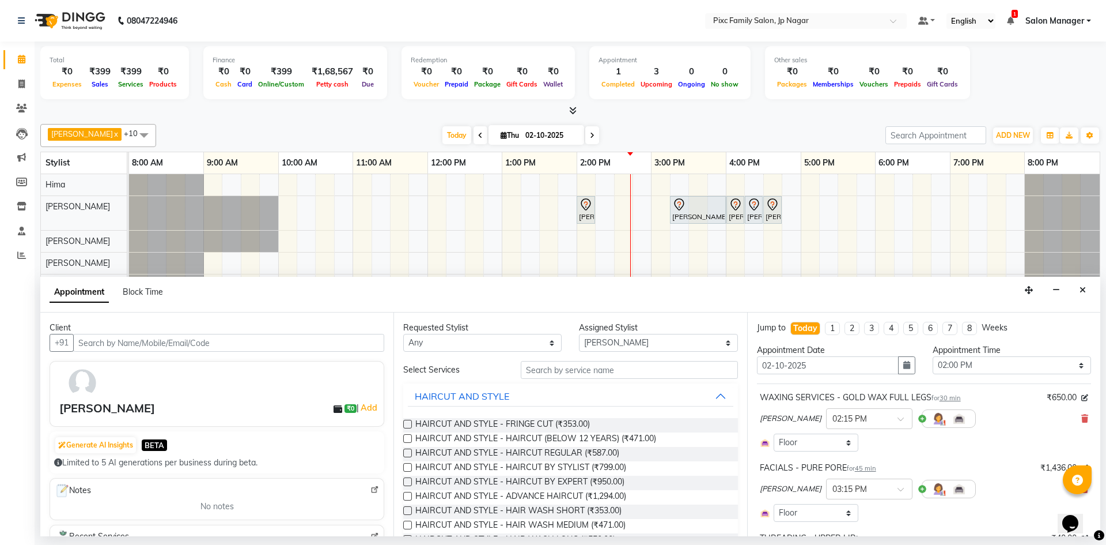
select select "4220"
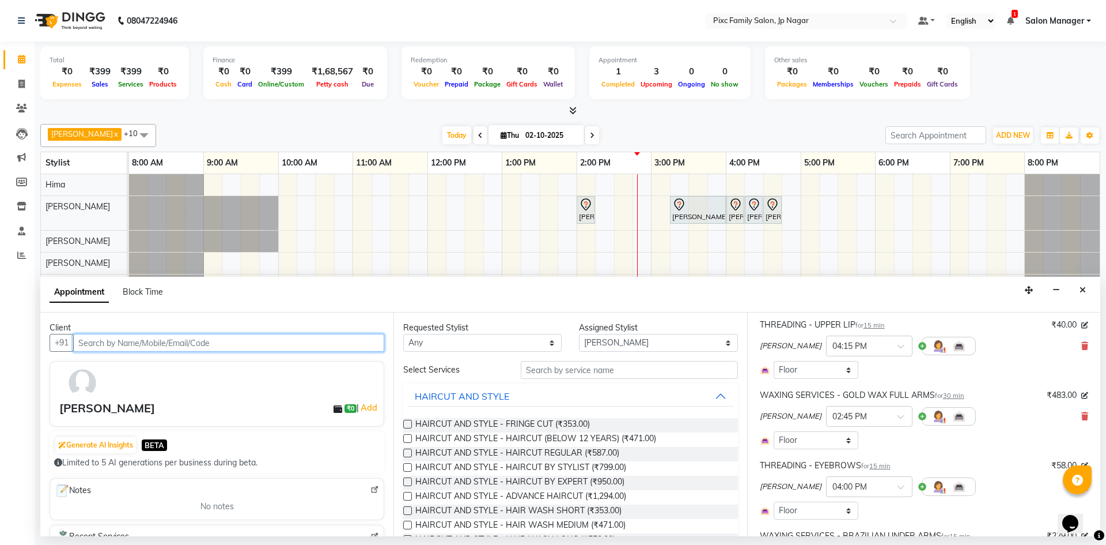
scroll to position [231, 0]
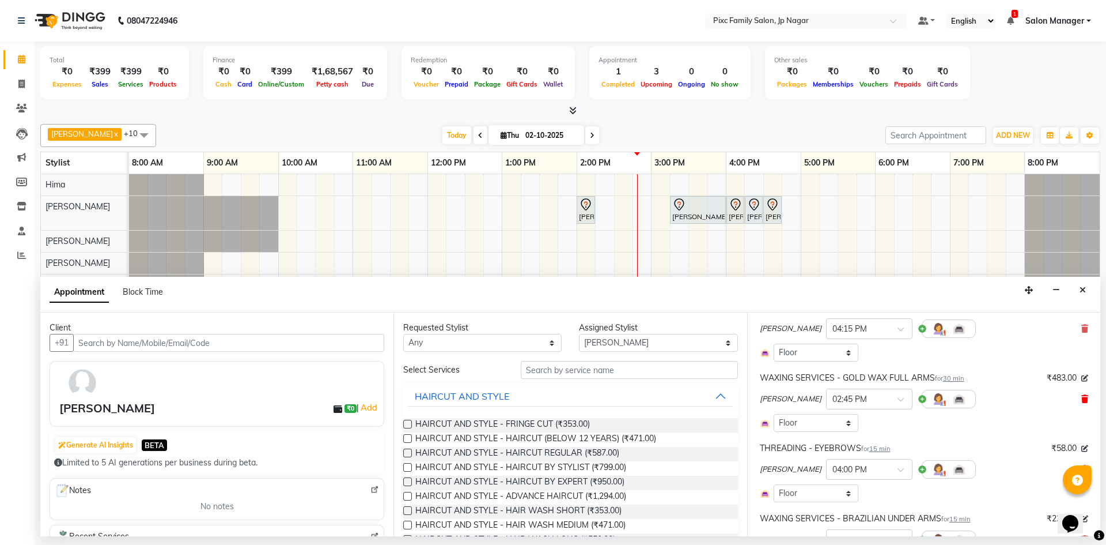
click at [1082, 396] on icon at bounding box center [1085, 399] width 7 height 8
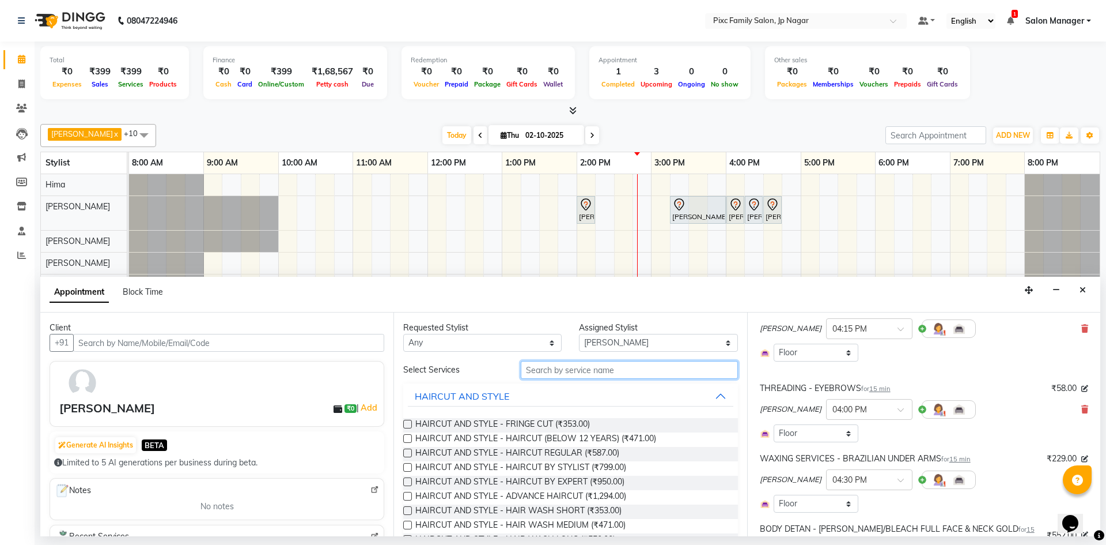
click at [621, 372] on input "text" at bounding box center [629, 370] width 217 height 18
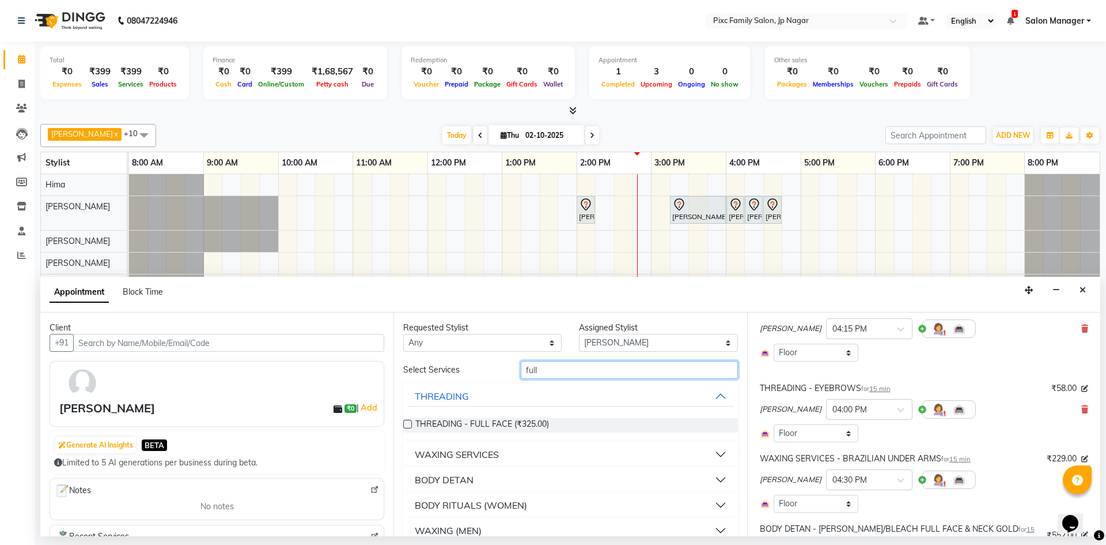
type input "full"
click at [568, 456] on button "WAXING SERVICES" at bounding box center [570, 454] width 325 height 21
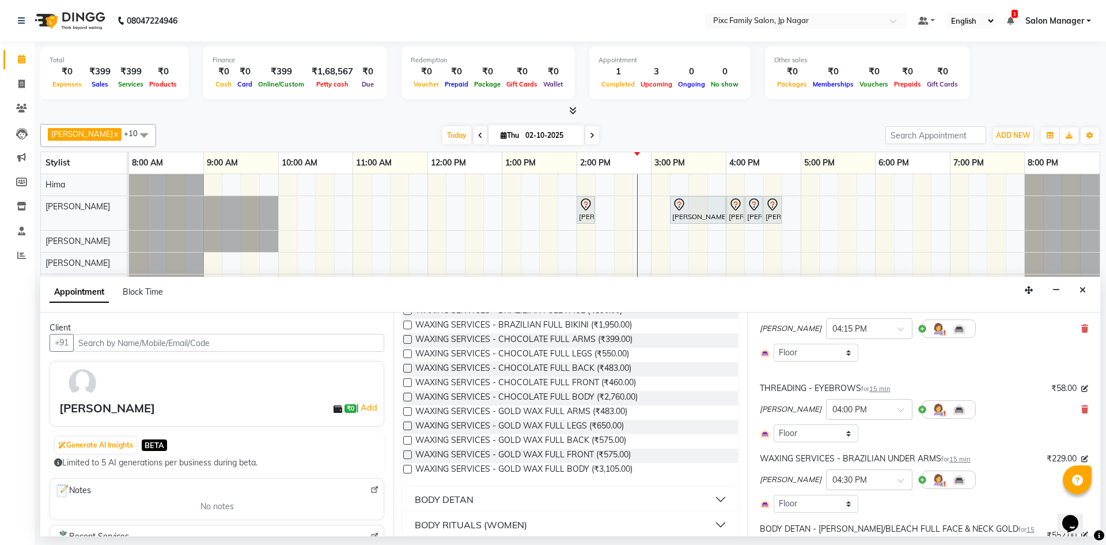
scroll to position [173, 0]
click at [572, 411] on span "WAXING SERVICES - GOLD WAX FULL ARMS (₹483.00)" at bounding box center [521, 411] width 212 height 14
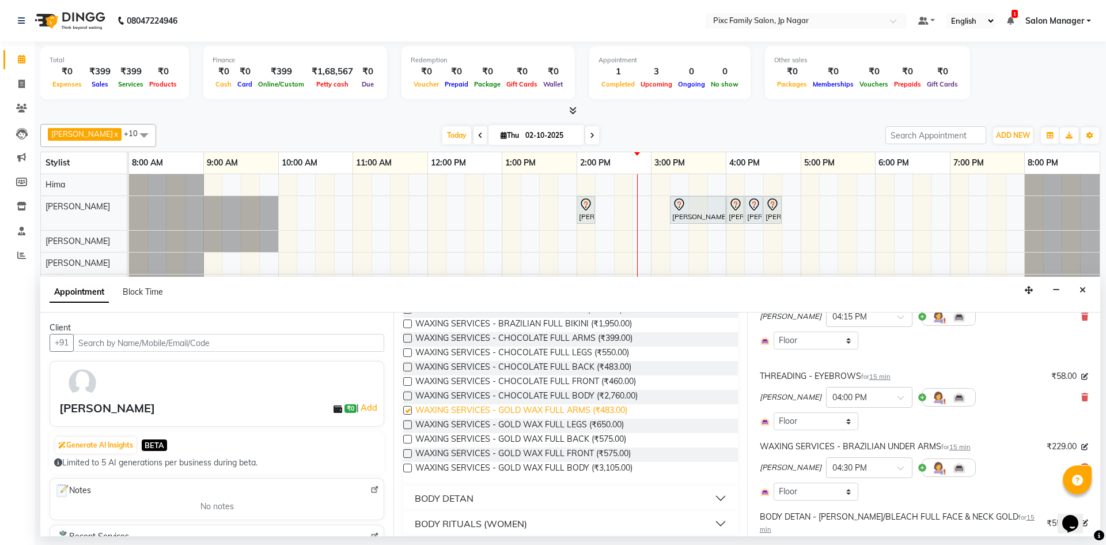
checkbox input "false"
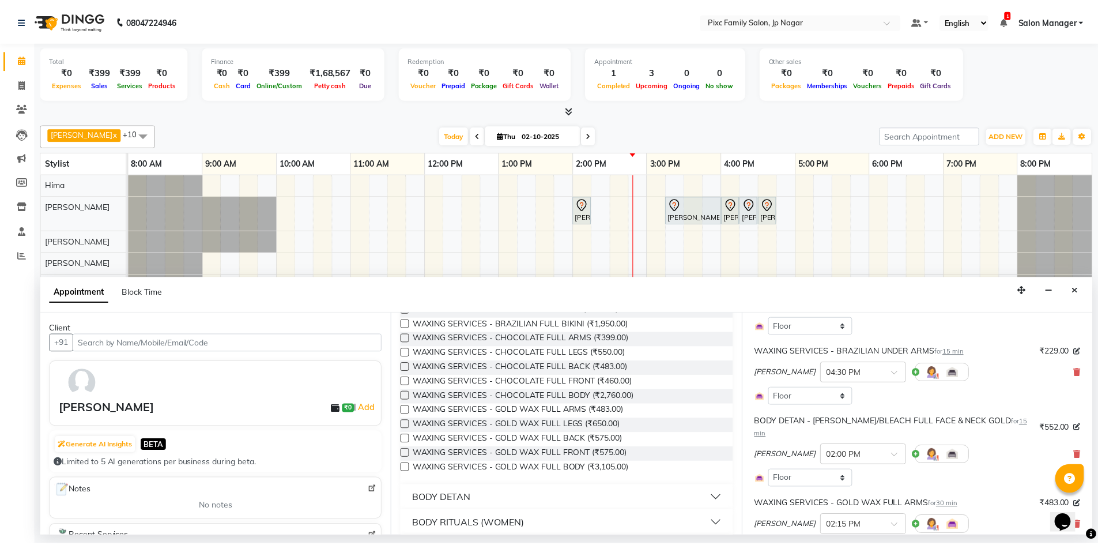
scroll to position [479, 0]
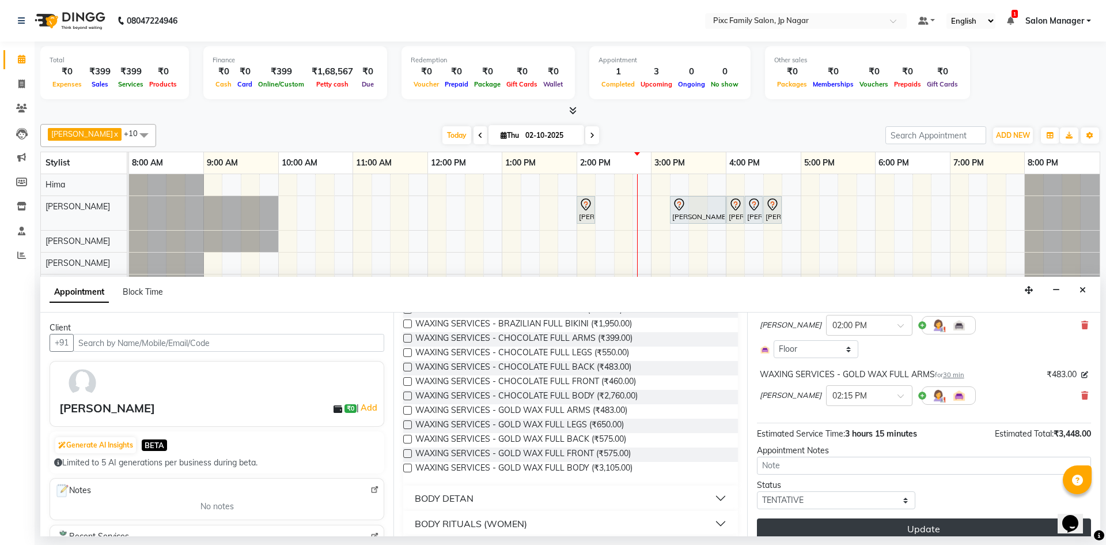
click at [945, 518] on button "Update" at bounding box center [924, 528] width 334 height 21
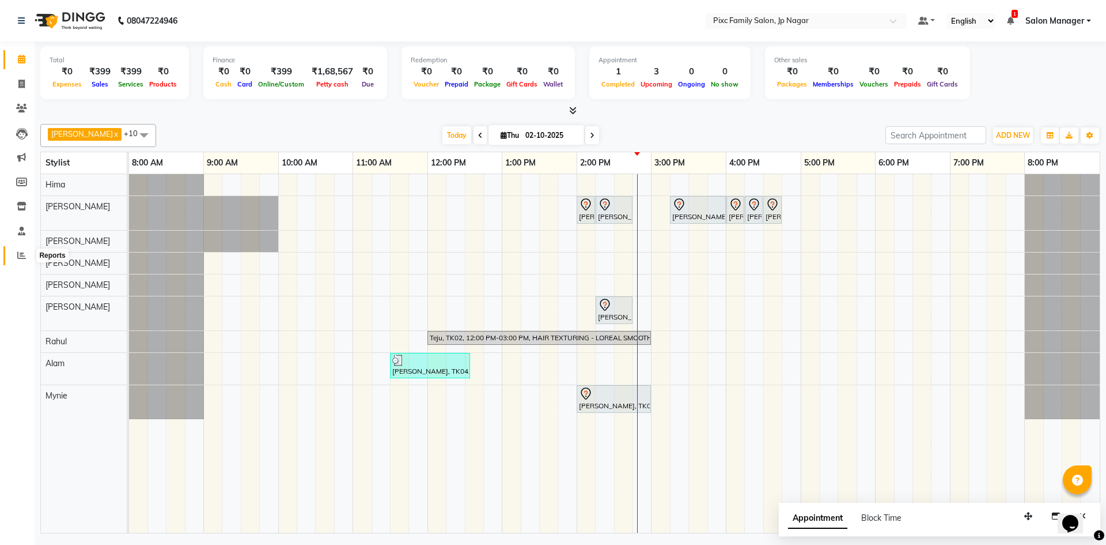
click at [14, 257] on span at bounding box center [22, 255] width 20 height 13
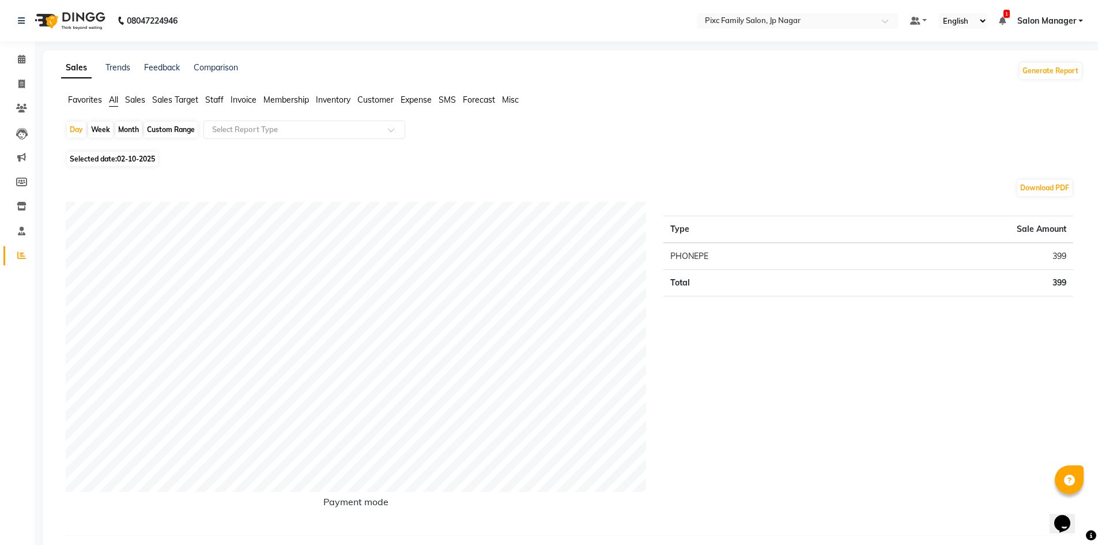
click at [136, 95] on span "Sales" at bounding box center [135, 100] width 20 height 10
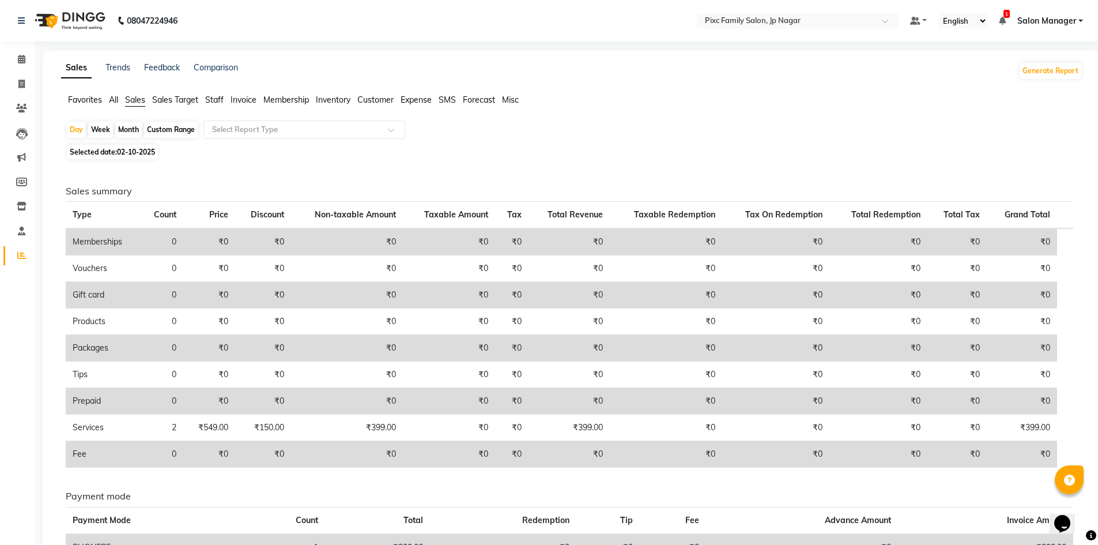
click at [155, 133] on div "Custom Range" at bounding box center [171, 130] width 54 height 16
select select "10"
select select "2025"
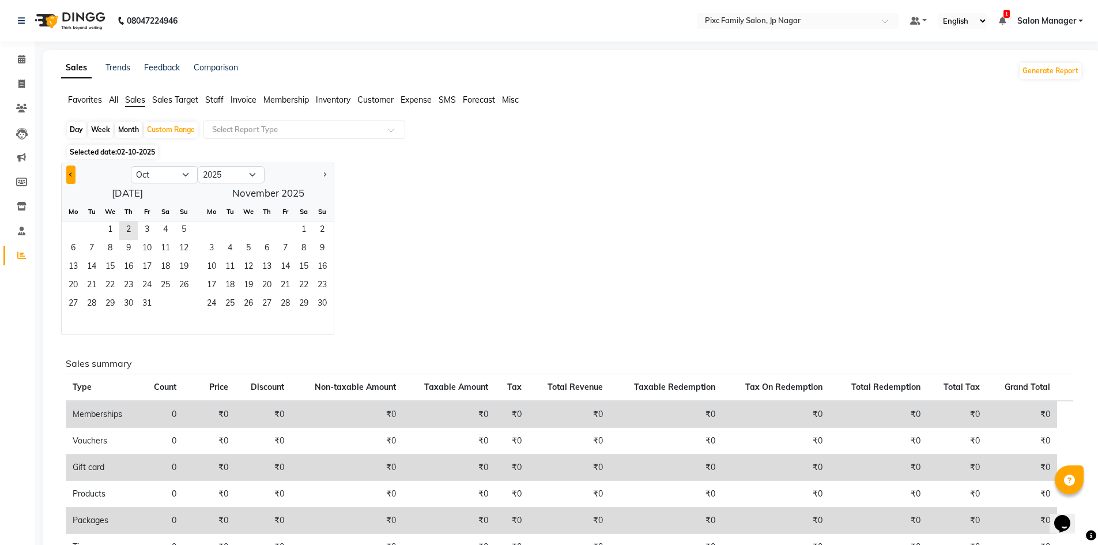
click at [70, 170] on button "Previous month" at bounding box center [70, 174] width 9 height 18
select select "9"
click at [78, 224] on span "1" at bounding box center [73, 230] width 18 height 18
click at [95, 302] on span "30" at bounding box center [91, 304] width 18 height 18
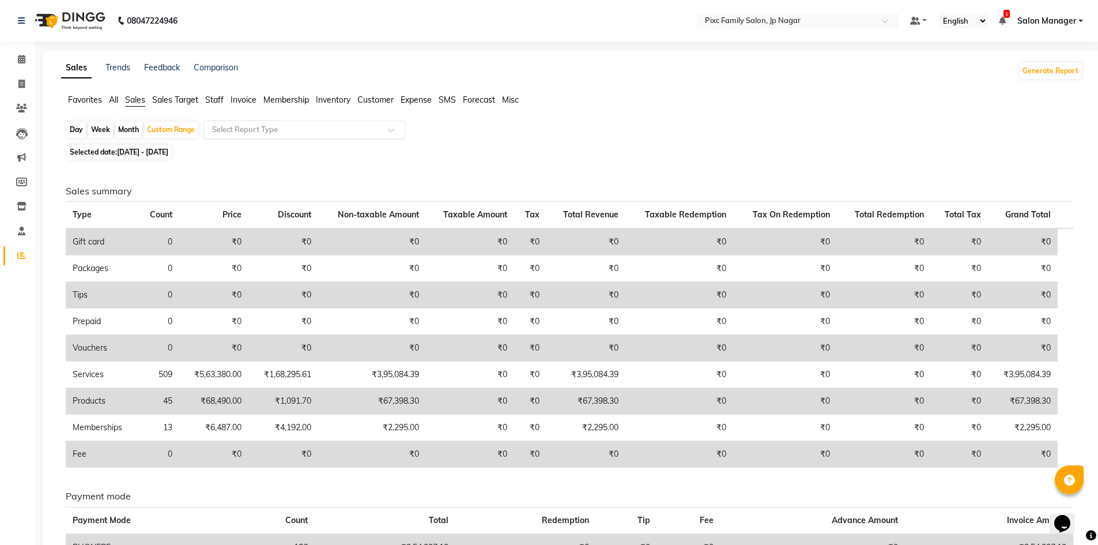
click at [262, 132] on input "text" at bounding box center [293, 130] width 166 height 12
click at [216, 102] on span "Staff" at bounding box center [214, 100] width 18 height 10
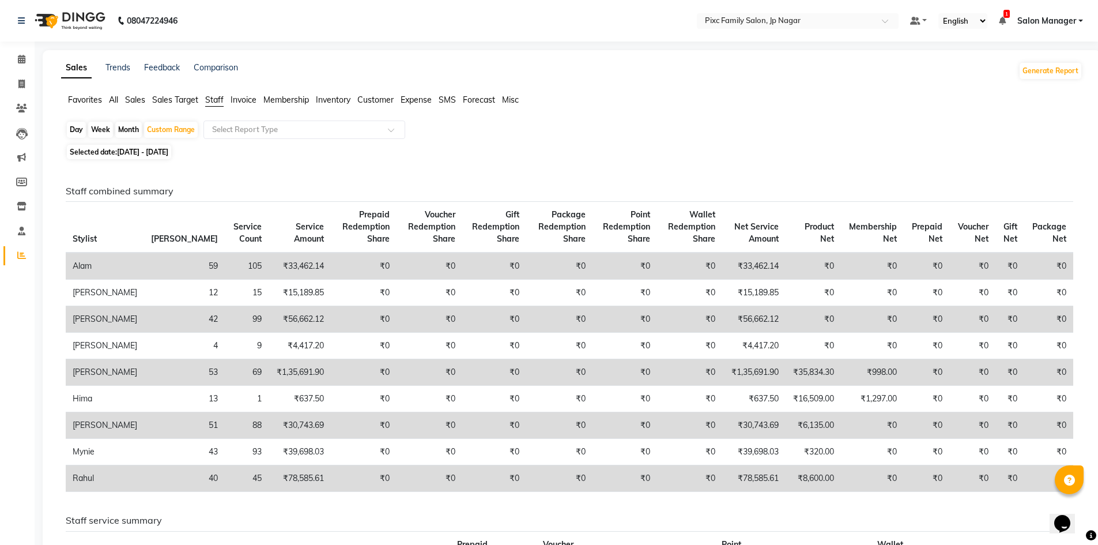
click at [175, 120] on div "Day Week Month Custom Range Select Report Type" at bounding box center [572, 130] width 1012 height 21
click at [172, 128] on div "Custom Range" at bounding box center [171, 130] width 54 height 16
select select "9"
select select "2025"
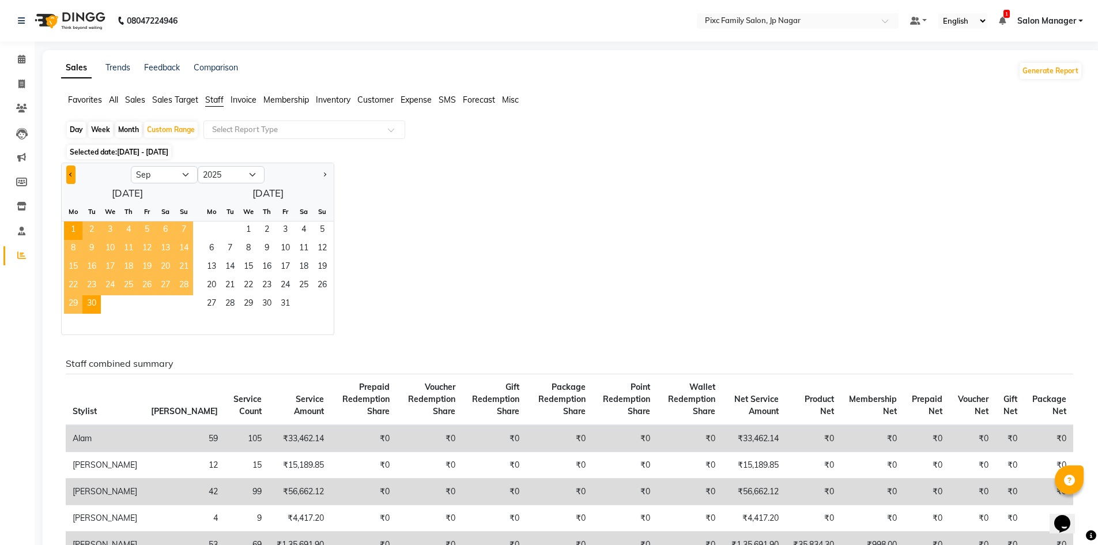
click at [71, 173] on span "Previous month" at bounding box center [71, 174] width 4 height 4
select select "8"
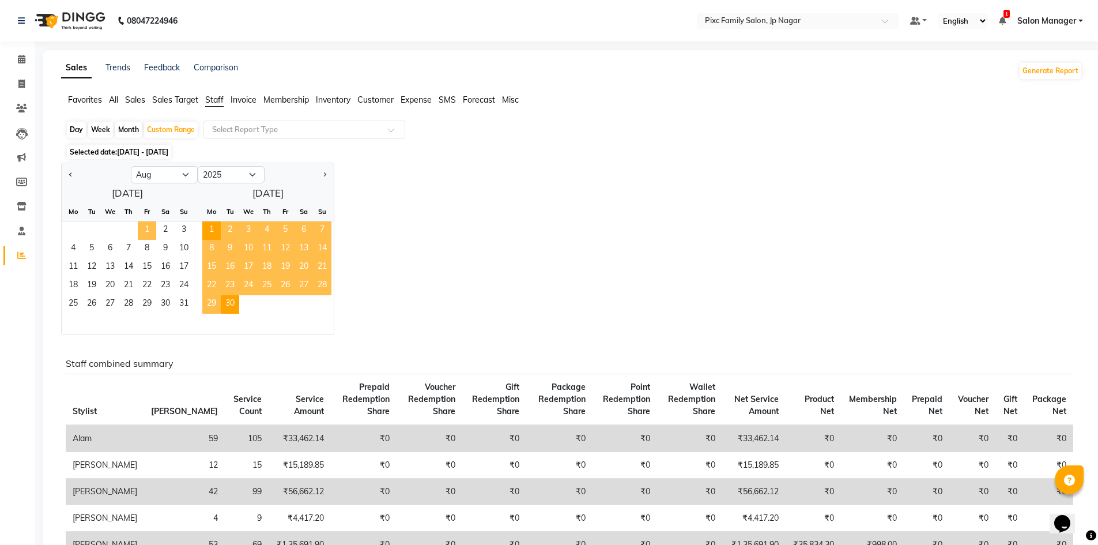
click at [151, 228] on span "1" at bounding box center [147, 230] width 18 height 18
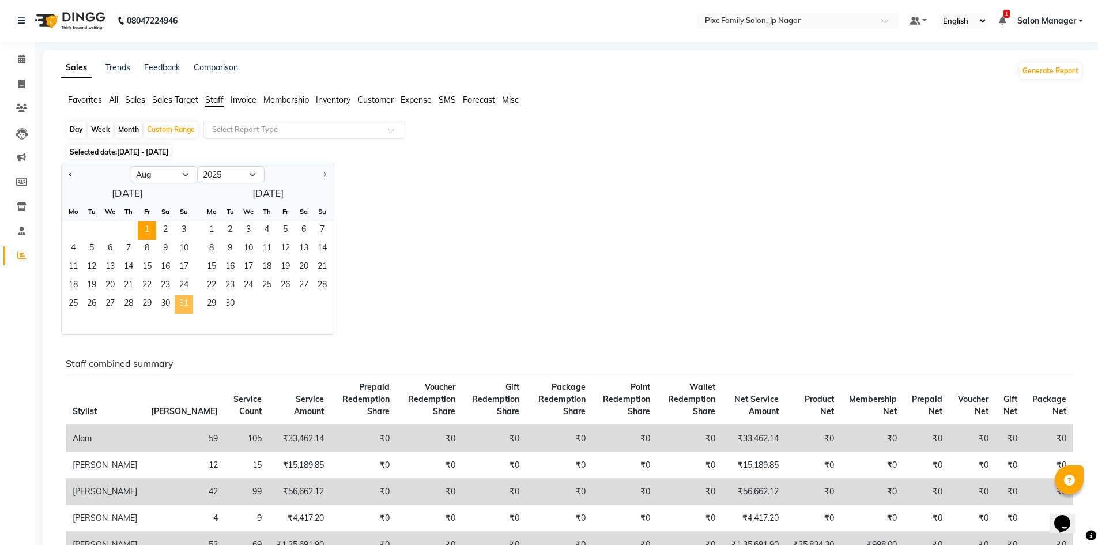
click at [183, 305] on span "31" at bounding box center [184, 304] width 18 height 18
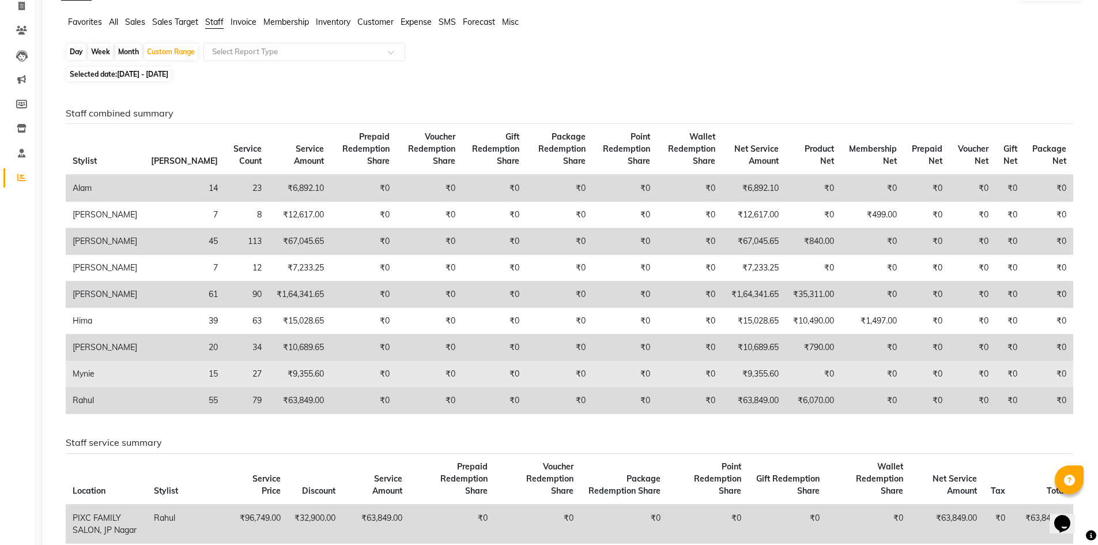
scroll to position [58, 0]
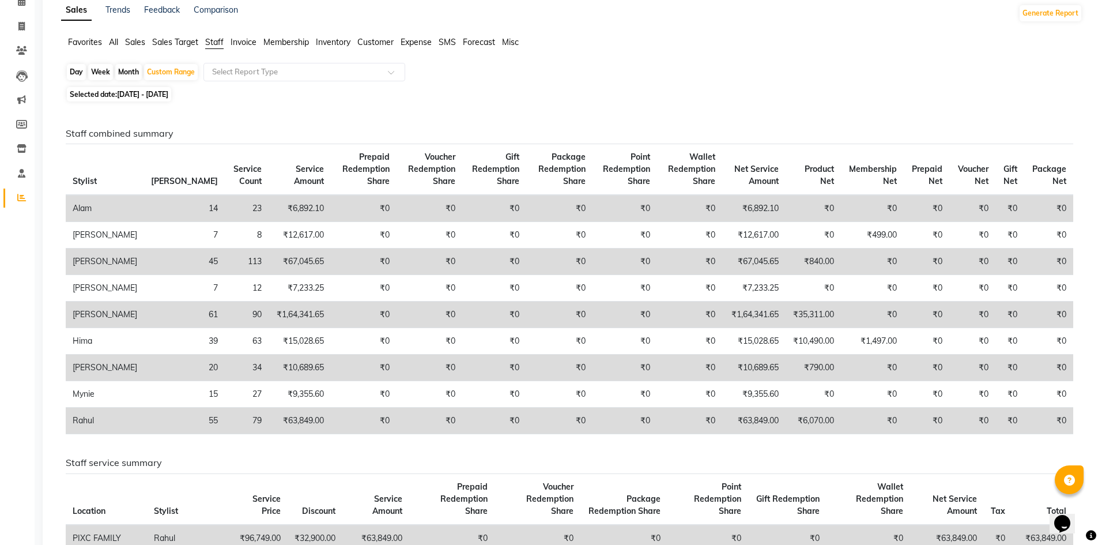
click at [147, 95] on span "[DATE] - [DATE]" at bounding box center [142, 94] width 51 height 9
select select "8"
select select "2025"
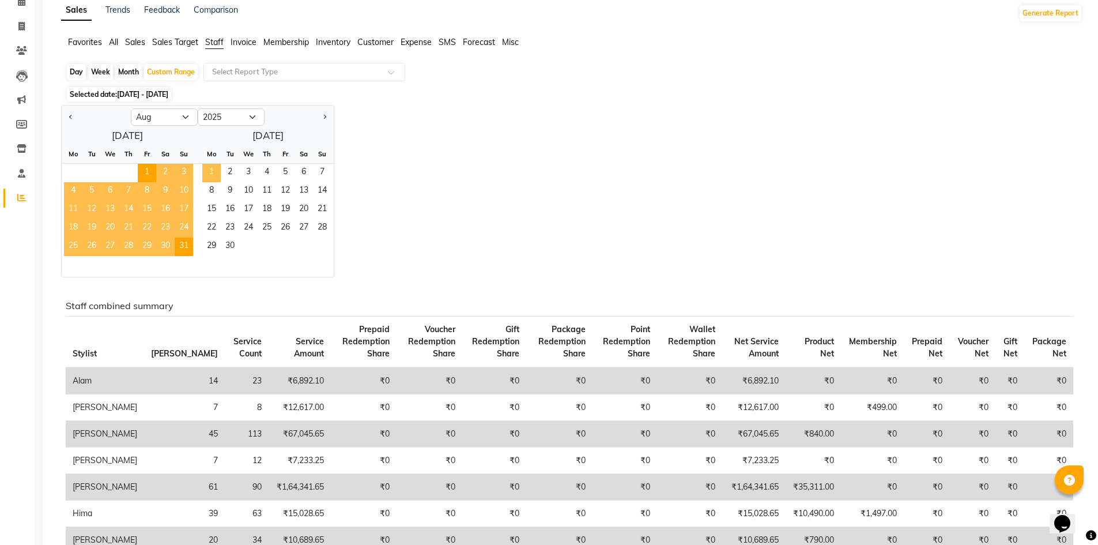
click at [214, 169] on span "1" at bounding box center [211, 173] width 18 height 18
select select "9"
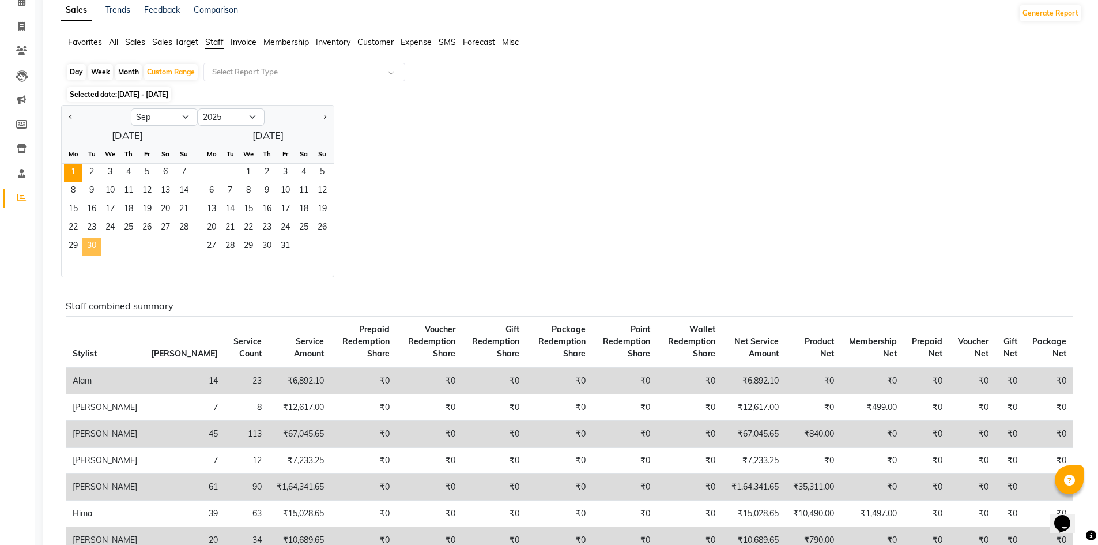
click at [85, 242] on span "30" at bounding box center [91, 246] width 18 height 18
